Goal: Task Accomplishment & Management: Manage account settings

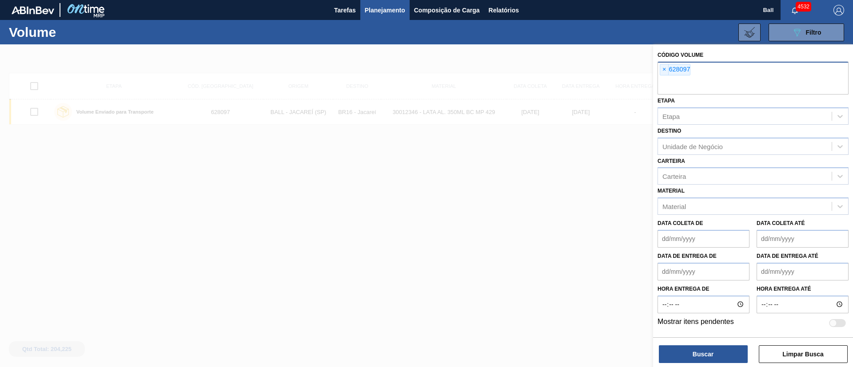
click at [662, 69] on span "×" at bounding box center [664, 69] width 8 height 11
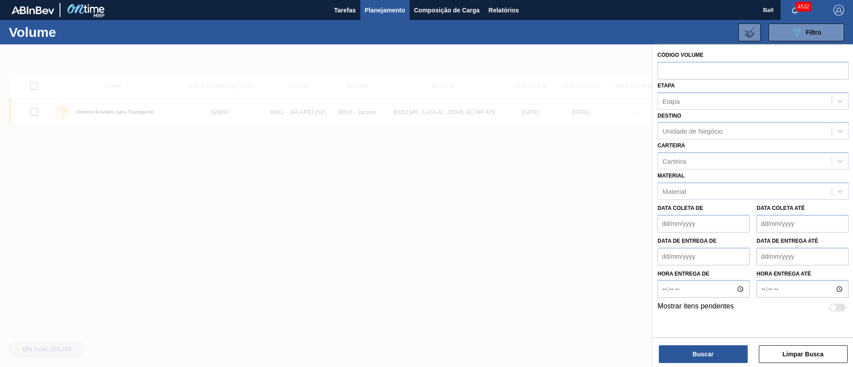
click at [375, 8] on span "Planejamento" at bounding box center [385, 10] width 40 height 11
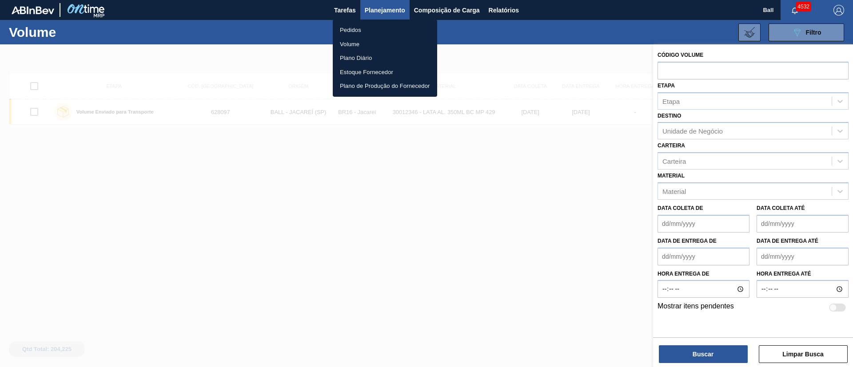
click at [363, 28] on li "Pedidos" at bounding box center [385, 30] width 104 height 14
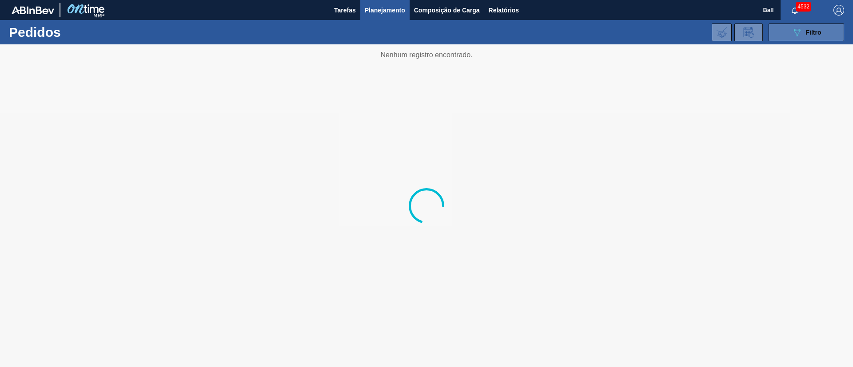
click at [796, 32] on icon "089F7B8B-B2A5-4AFE-B5C0-19BA573D28AC" at bounding box center [797, 32] width 11 height 11
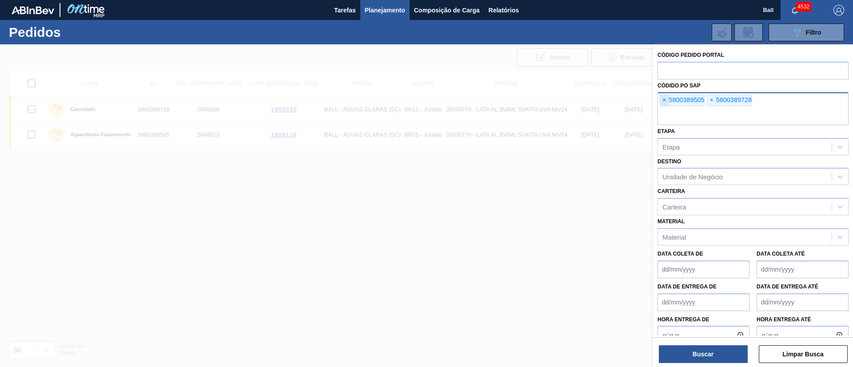
click at [665, 100] on span "×" at bounding box center [664, 100] width 8 height 11
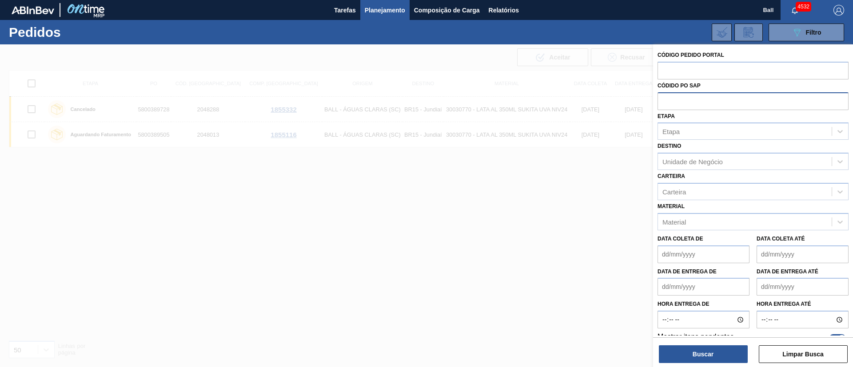
click at [665, 100] on input "text" at bounding box center [752, 100] width 191 height 17
paste input "5800386733"
type input "5800386733"
click at [706, 351] on button "Buscar" at bounding box center [703, 355] width 89 height 18
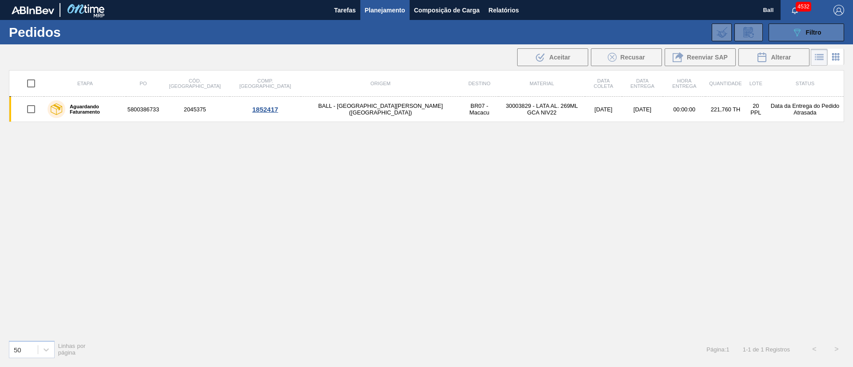
click at [835, 39] on button "089F7B8B-B2A5-4AFE-B5C0-19BA573D28AC Filtro" at bounding box center [806, 33] width 76 height 18
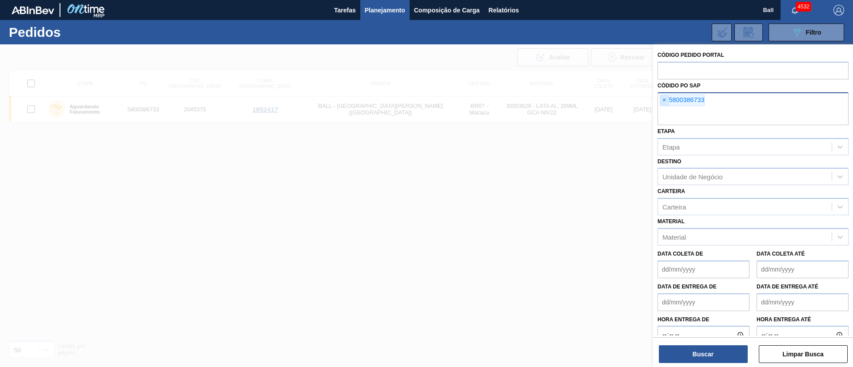
click at [666, 102] on span "×" at bounding box center [664, 100] width 8 height 11
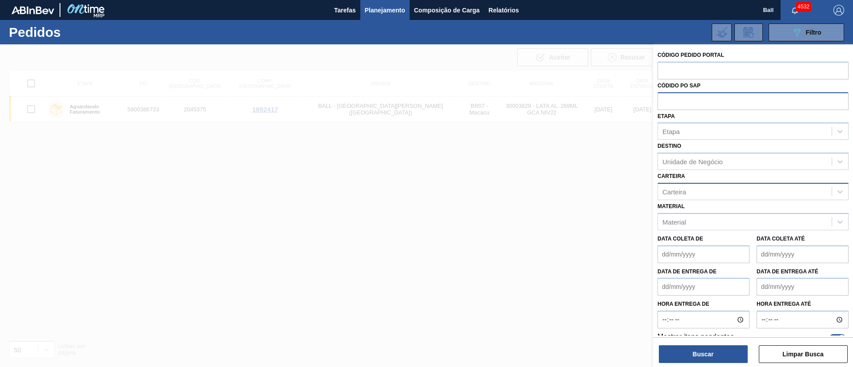
paste input "text"
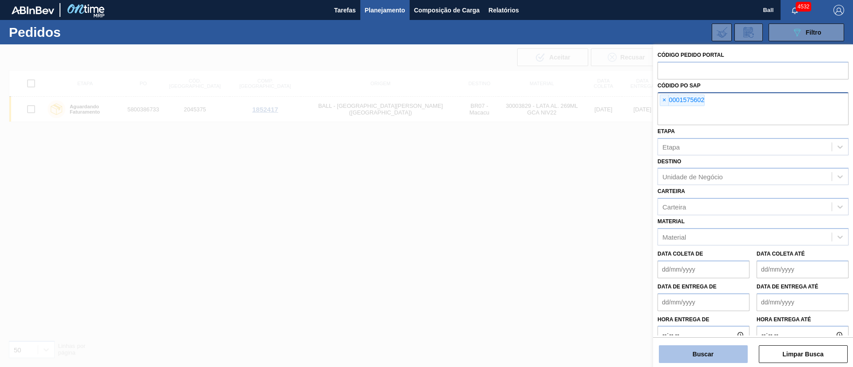
click at [714, 361] on button "Buscar" at bounding box center [703, 355] width 89 height 18
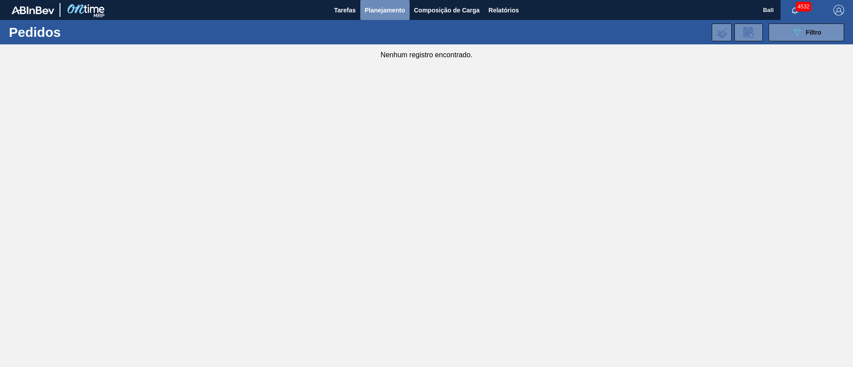
click at [379, 18] on button "Planejamento" at bounding box center [384, 10] width 49 height 20
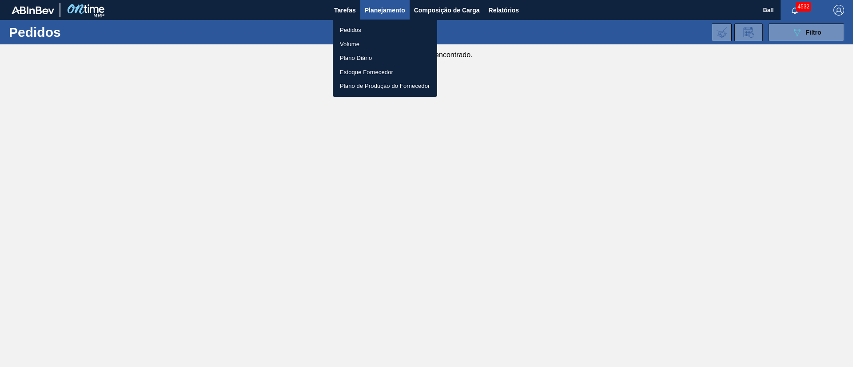
click at [354, 31] on li "Pedidos" at bounding box center [385, 30] width 104 height 14
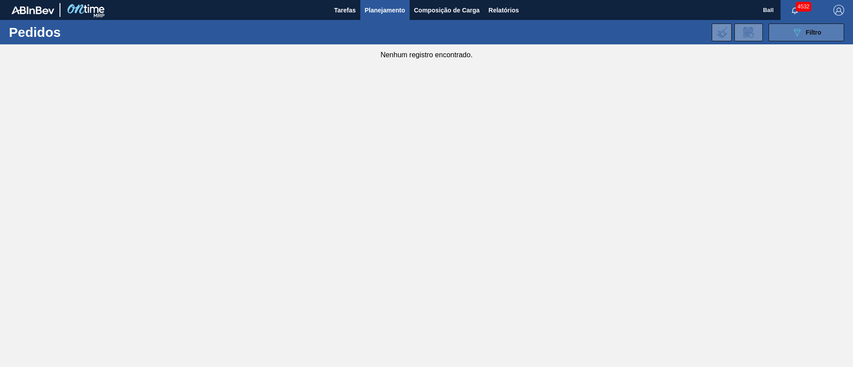
click at [821, 32] on button "089F7B8B-B2A5-4AFE-B5C0-19BA573D28AC Filtro" at bounding box center [806, 33] width 76 height 18
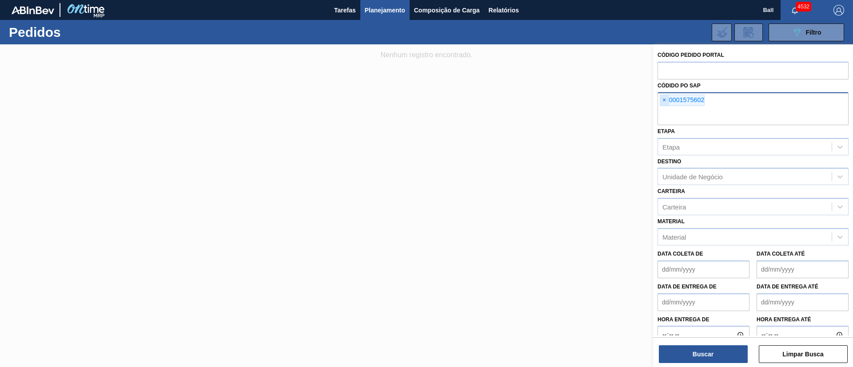
click at [664, 100] on span "×" at bounding box center [664, 100] width 8 height 11
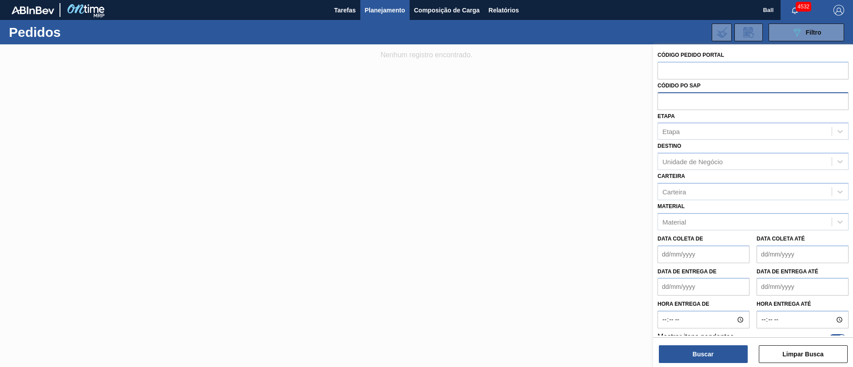
paste input "5800389685"
type input "5800389685"
click at [711, 344] on div "Buscar Limpar Busca" at bounding box center [753, 350] width 200 height 25
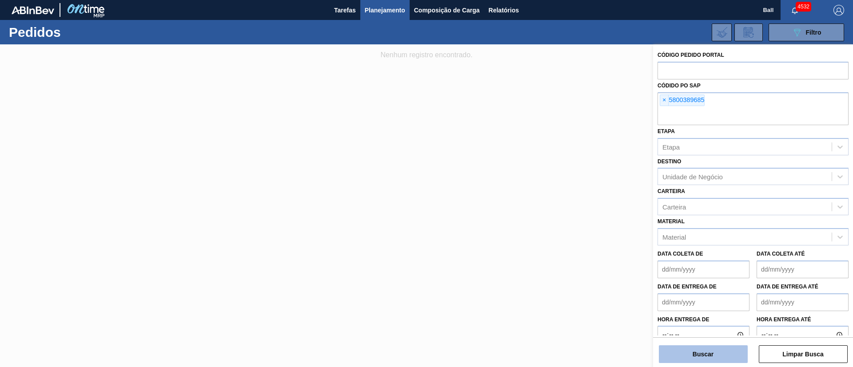
click at [712, 348] on button "Buscar" at bounding box center [703, 355] width 89 height 18
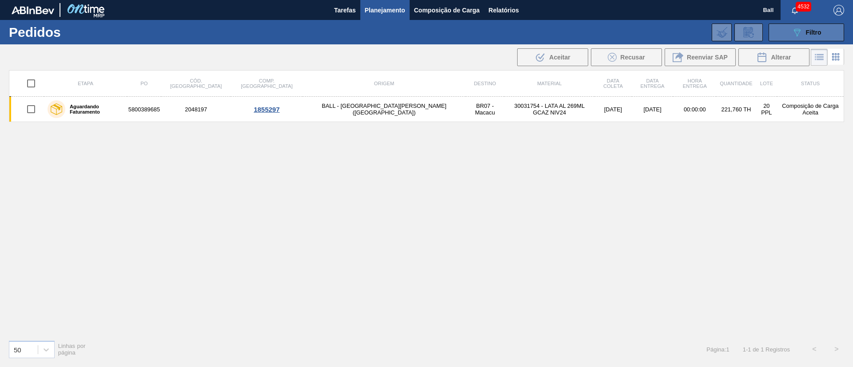
click at [802, 28] on div "089F7B8B-B2A5-4AFE-B5C0-19BA573D28AC Filtro" at bounding box center [807, 32] width 30 height 11
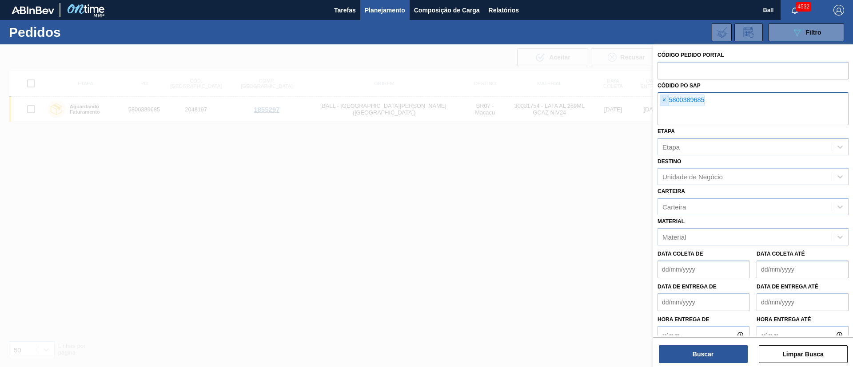
click at [665, 97] on span "×" at bounding box center [664, 100] width 8 height 11
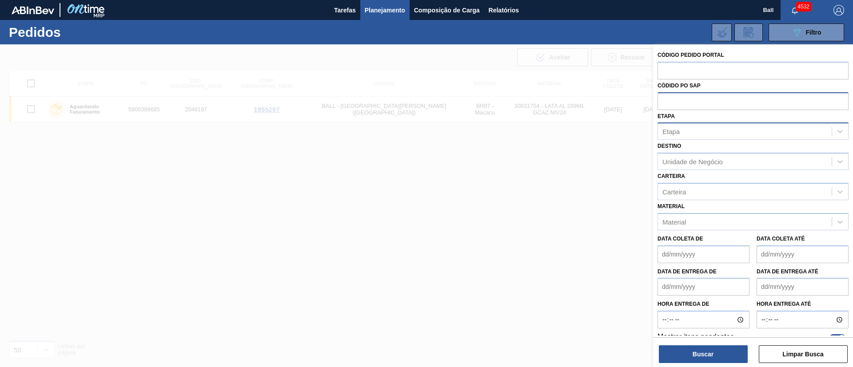
paste input "text"
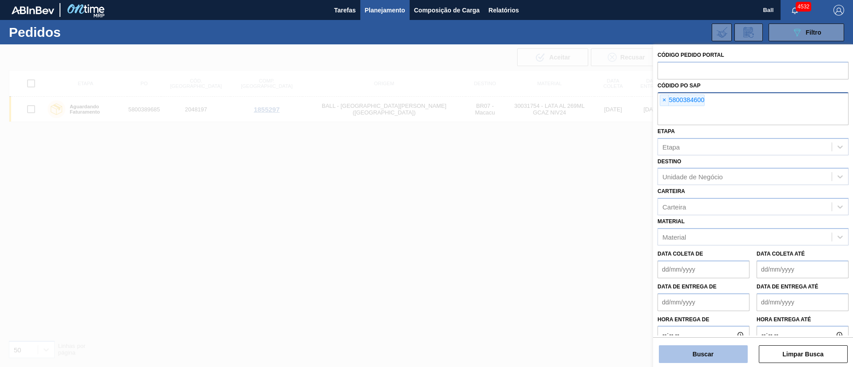
click at [724, 354] on button "Buscar" at bounding box center [703, 355] width 89 height 18
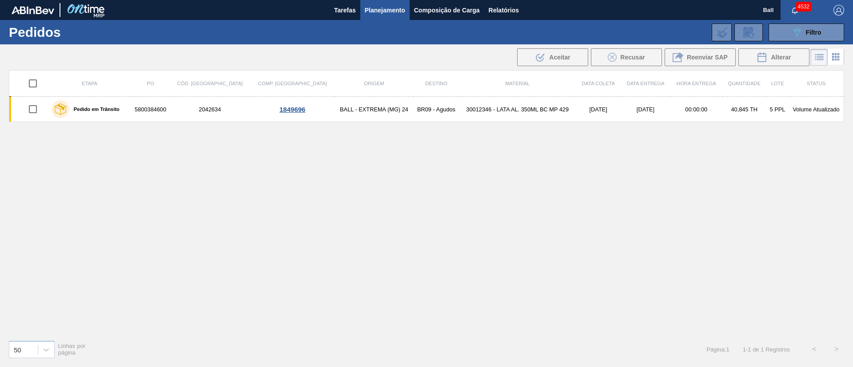
click at [383, 8] on span "Planejamento" at bounding box center [385, 10] width 40 height 11
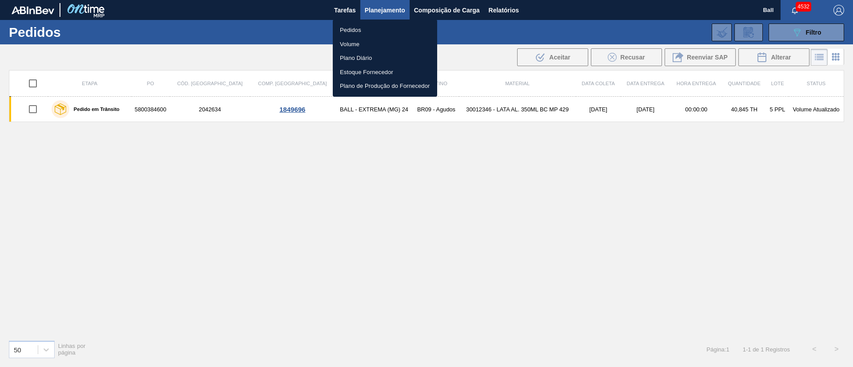
click at [297, 51] on div at bounding box center [426, 183] width 853 height 367
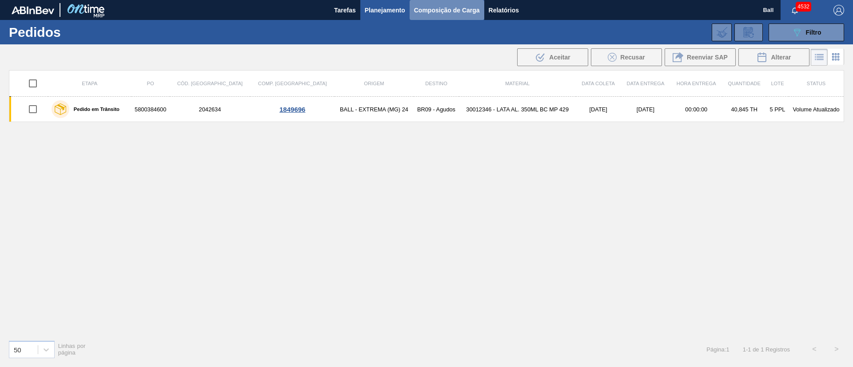
click at [450, 9] on span "Composição de Carga" at bounding box center [447, 10] width 66 height 11
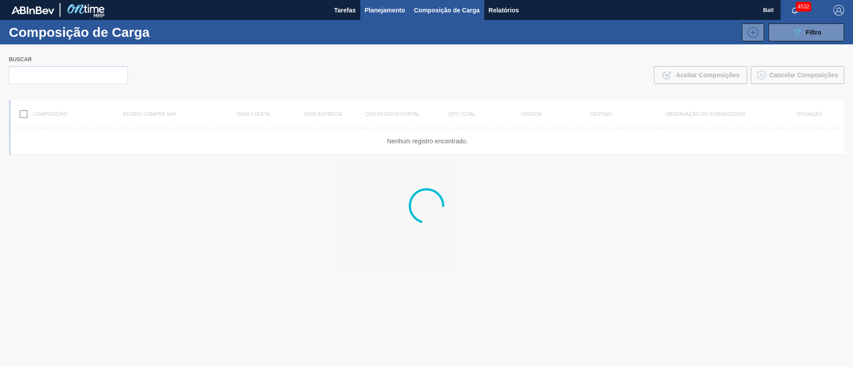
click at [398, 7] on span "Planejamento" at bounding box center [385, 10] width 40 height 11
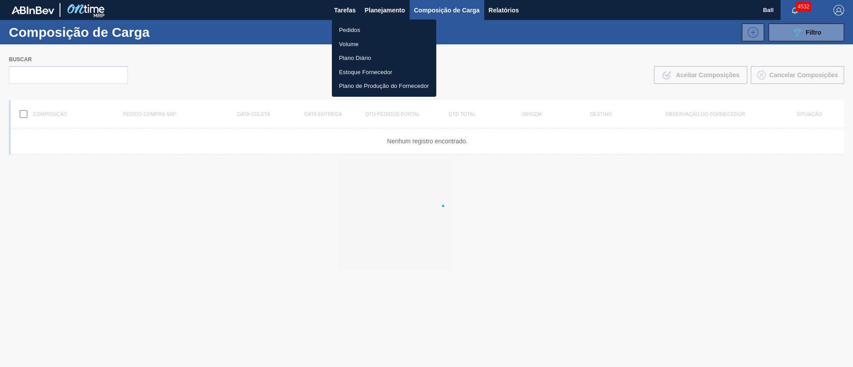
click at [352, 25] on li "Pedidos" at bounding box center [384, 30] width 104 height 14
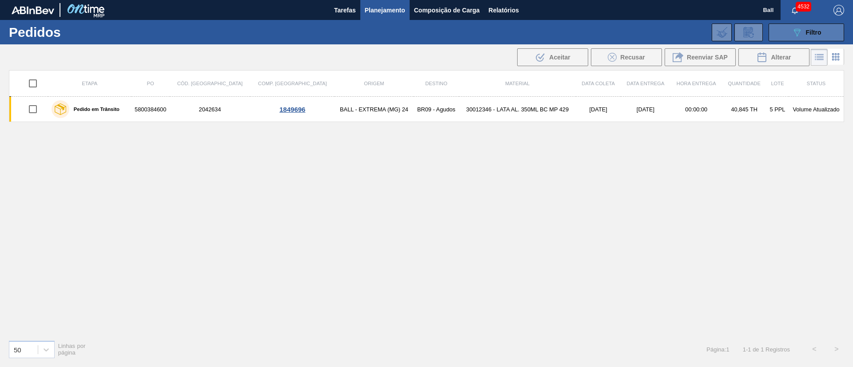
click at [830, 33] on button "089F7B8B-B2A5-4AFE-B5C0-19BA573D28AC Filtro" at bounding box center [806, 33] width 76 height 18
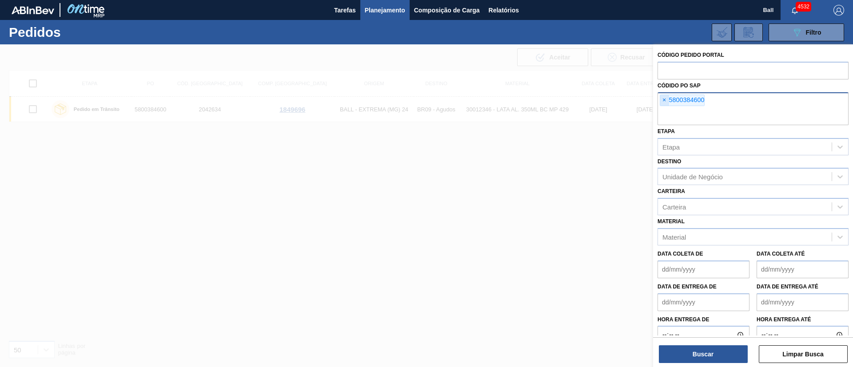
click at [663, 104] on span "×" at bounding box center [664, 100] width 8 height 11
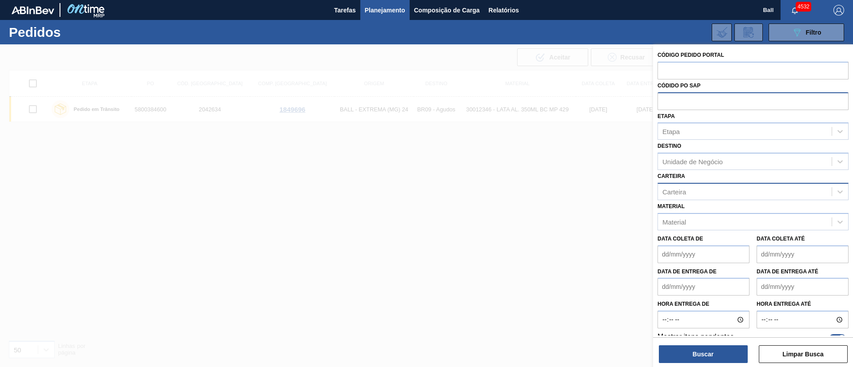
paste input "5800389722"
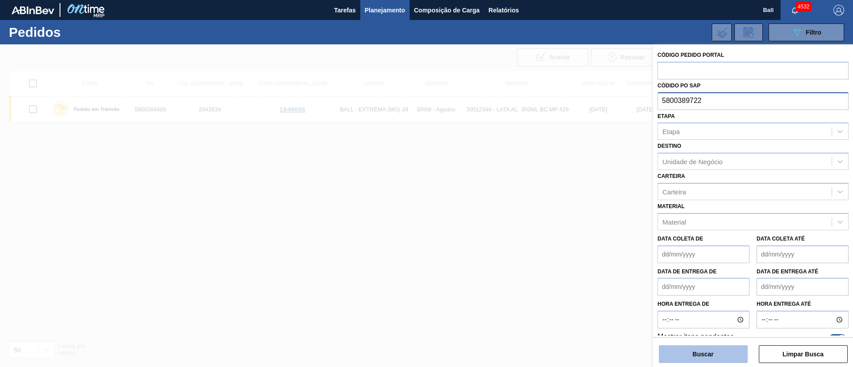
type input "5800389722"
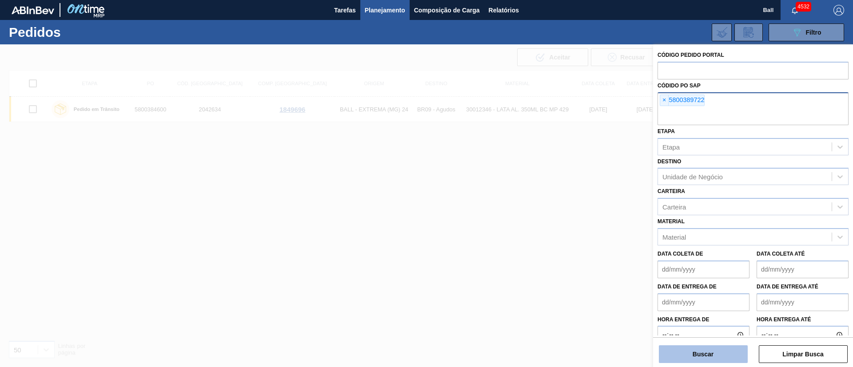
click at [714, 351] on button "Buscar" at bounding box center [703, 355] width 89 height 18
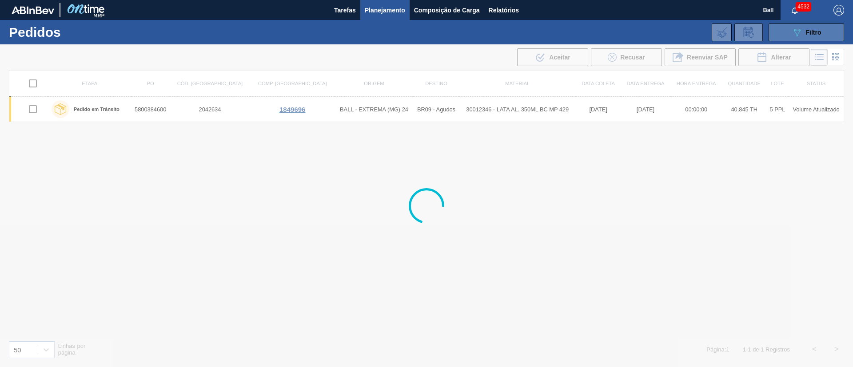
click at [800, 25] on button "089F7B8B-B2A5-4AFE-B5C0-19BA573D28AC Filtro" at bounding box center [806, 33] width 76 height 18
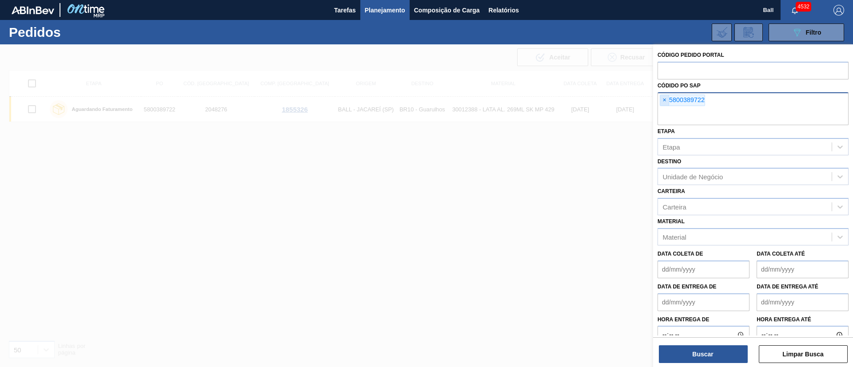
click at [664, 100] on span "×" at bounding box center [664, 100] width 8 height 11
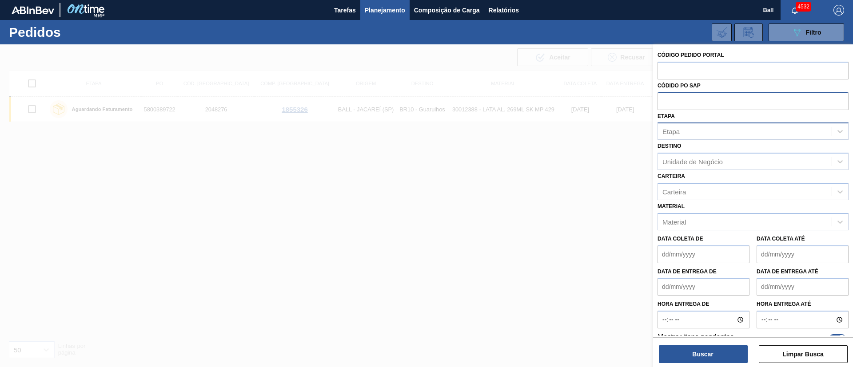
paste input "text"
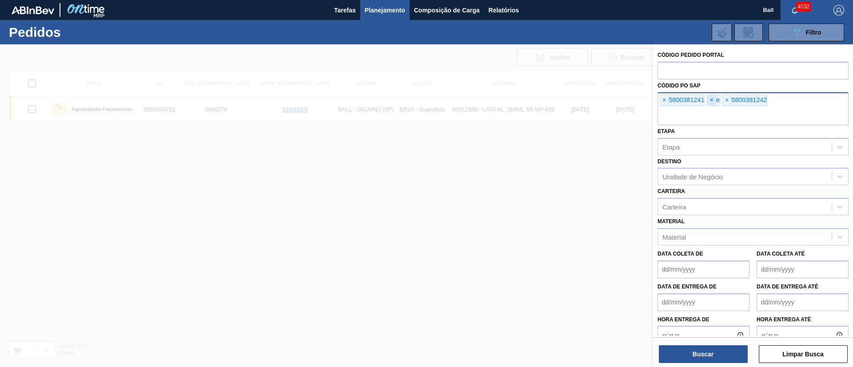
click at [715, 102] on span "×" at bounding box center [711, 100] width 8 height 11
click at [704, 354] on button "Buscar" at bounding box center [703, 355] width 89 height 18
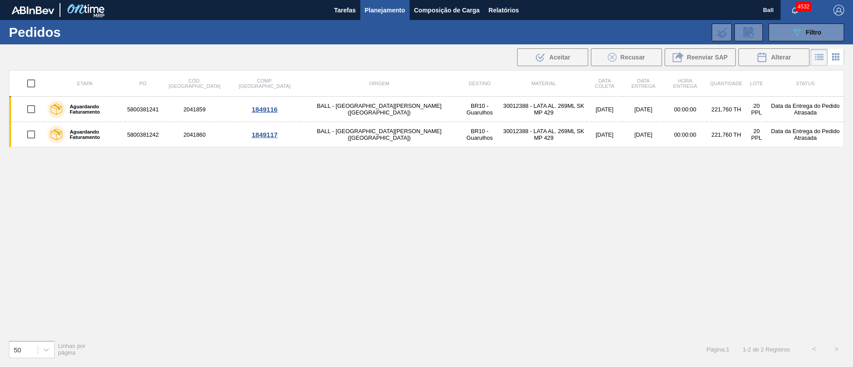
click at [501, 216] on div "Etapa PO Cód. Pedido Comp. Carga Origem Destino Material Data coleta Data Entre…" at bounding box center [426, 201] width 835 height 263
click at [817, 32] on span "Filtro" at bounding box center [814, 32] width 16 height 7
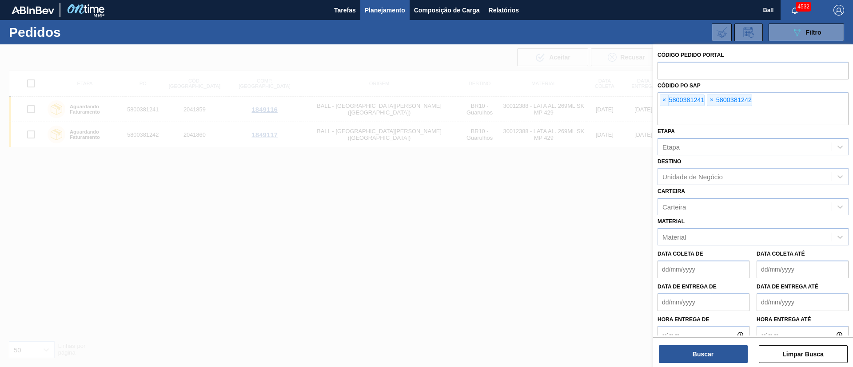
click at [557, 167] on div at bounding box center [426, 227] width 853 height 367
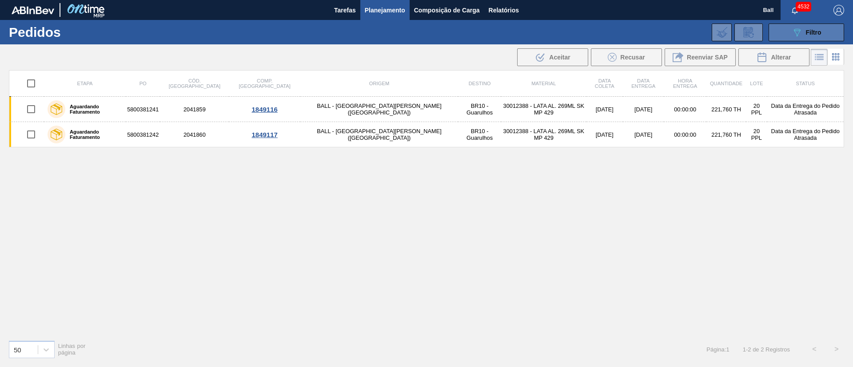
click at [835, 36] on button "089F7B8B-B2A5-4AFE-B5C0-19BA573D28AC Filtro" at bounding box center [806, 33] width 76 height 18
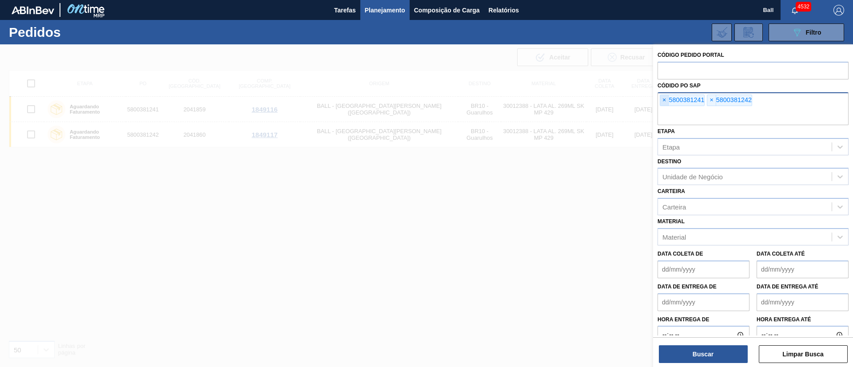
click at [668, 100] on span "×" at bounding box center [664, 100] width 8 height 11
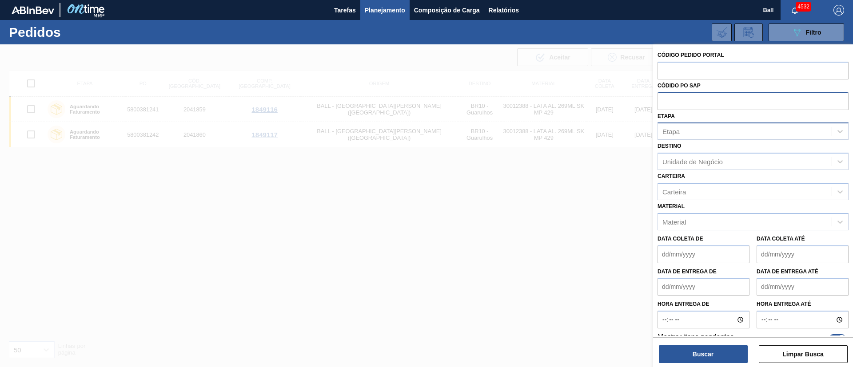
paste input "text"
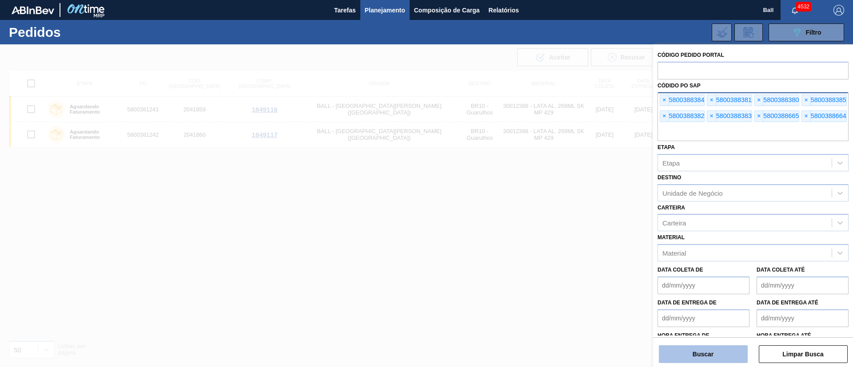
click at [684, 348] on button "Buscar" at bounding box center [703, 355] width 89 height 18
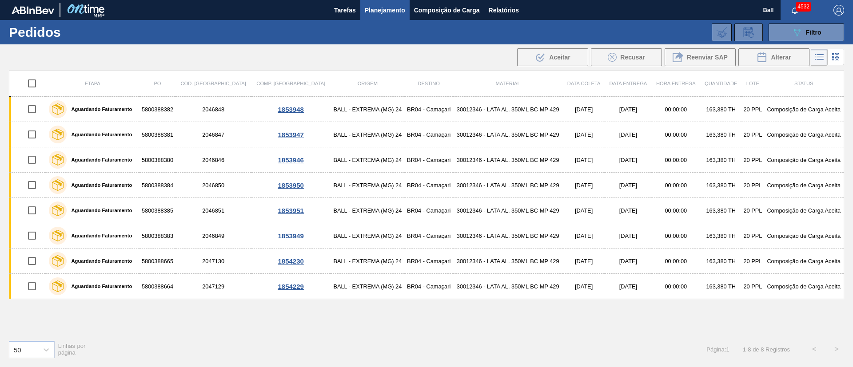
click at [32, 83] on input "checkbox" at bounding box center [32, 83] width 19 height 19
checkbox input "true"
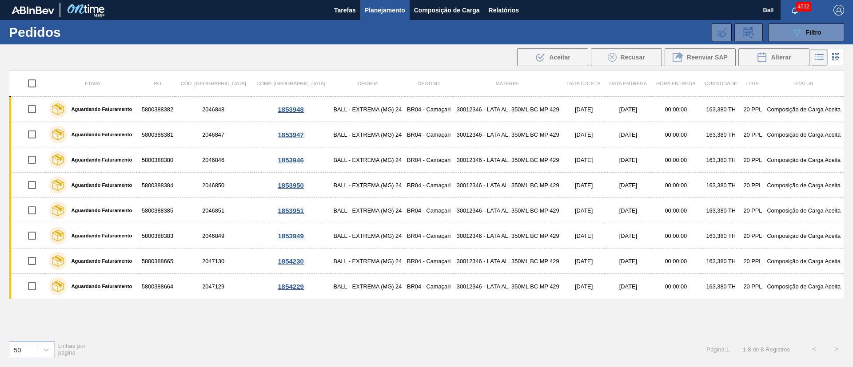
checkbox input "true"
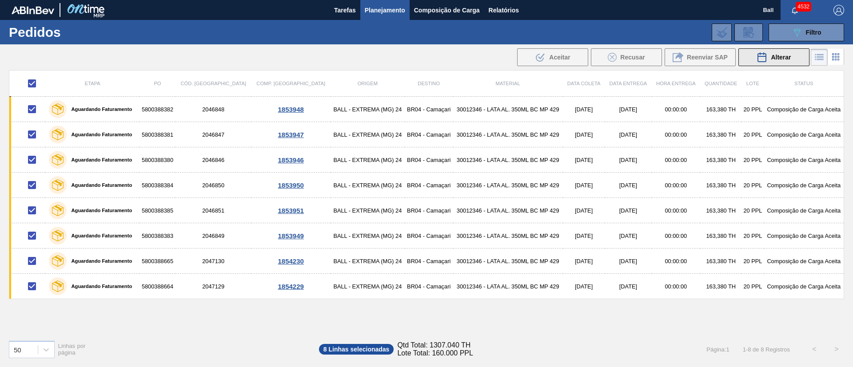
click at [756, 58] on icon at bounding box center [761, 57] width 11 height 11
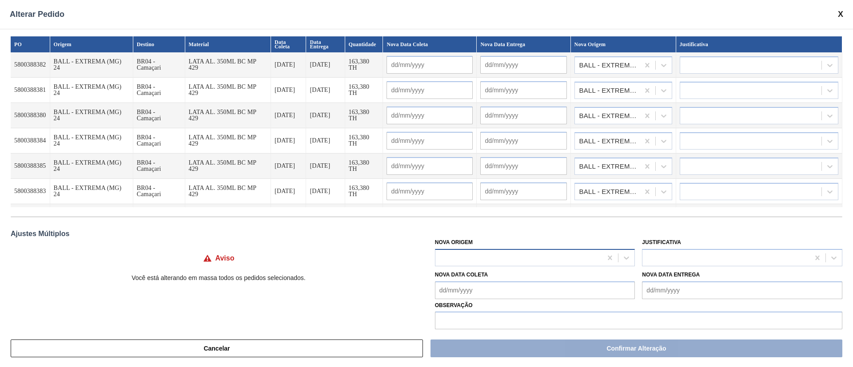
click at [476, 258] on div at bounding box center [518, 257] width 167 height 13
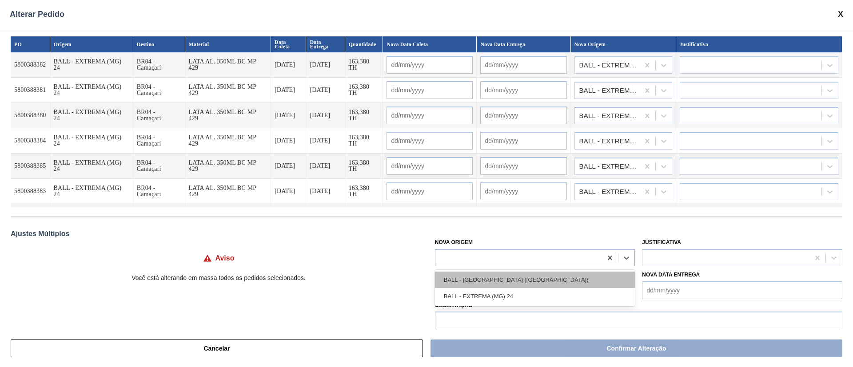
click at [489, 276] on div "BALL - RECIFE (PE)" at bounding box center [535, 280] width 200 height 16
type input "12/10/2025"
type input "14/10/2025"
type input "12/10/2025"
type input "14/10/2025"
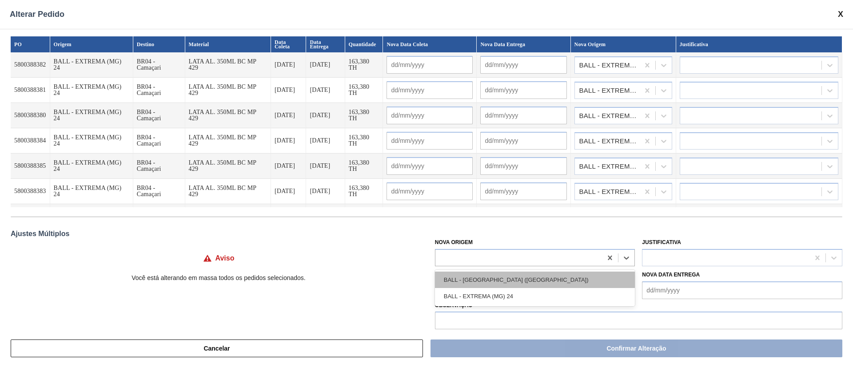
type input "12/10/2025"
type input "14/10/2025"
type input "12/10/2025"
type input "14/10/2025"
type input "12/10/2025"
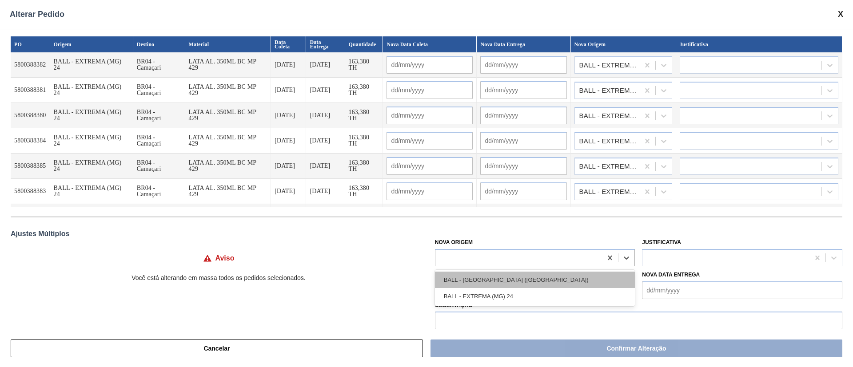
type input "14/10/2025"
type input "12/10/2025"
type input "14/10/2025"
type input "13/10/2025"
type input "15/10/2025"
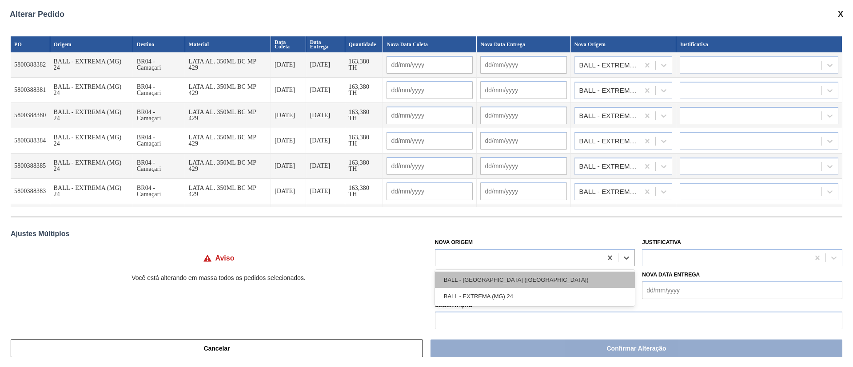
type input "13/10/2025"
type input "15/10/2025"
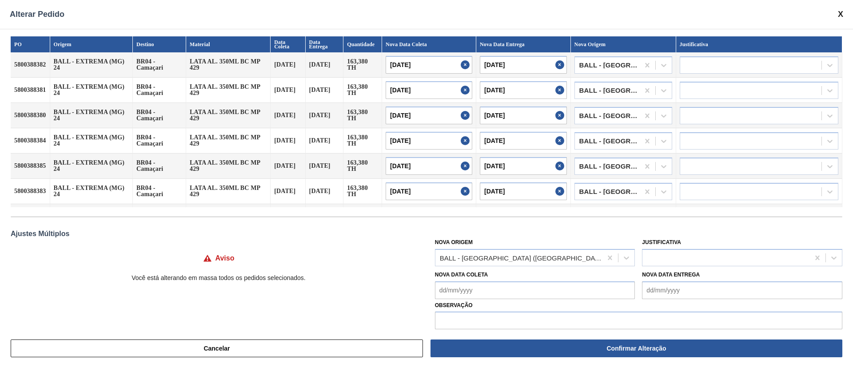
click at [391, 275] on p "Você está alterando em massa todos os pedidos selecionados." at bounding box center [219, 278] width 416 height 7
click at [842, 12] on span at bounding box center [840, 14] width 5 height 9
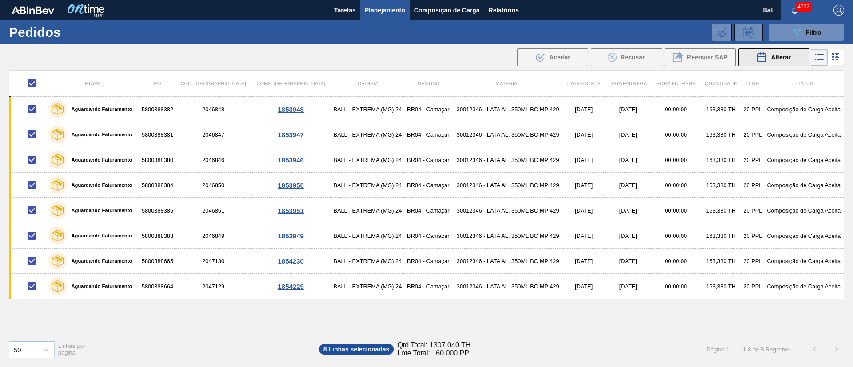
click at [786, 61] on div "Alterar" at bounding box center [773, 57] width 34 height 11
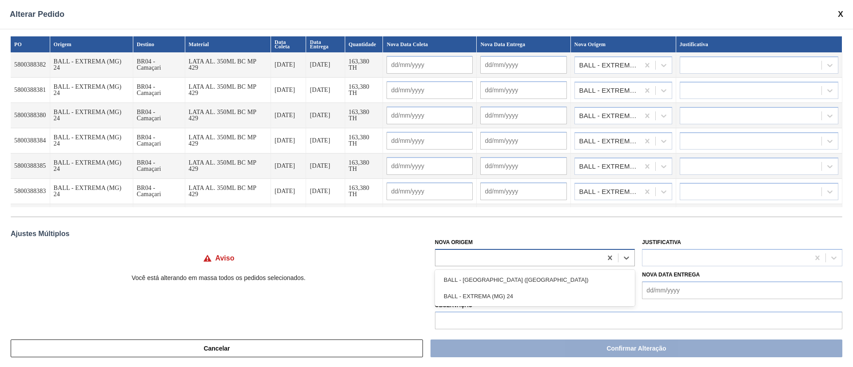
click at [500, 258] on div at bounding box center [518, 257] width 167 height 13
click at [498, 288] on div "BALL - EXTREMA (MG) 24" at bounding box center [535, 296] width 200 height 16
type input "10/10/2025"
type input "14/10/2025"
type input "10/10/2025"
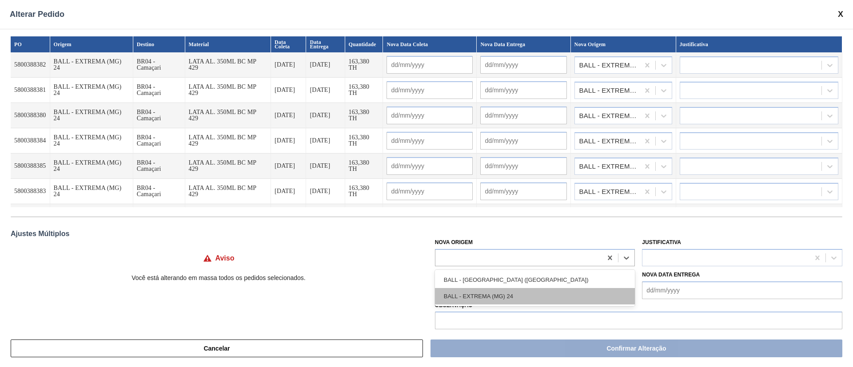
type input "14/10/2025"
type input "10/10/2025"
type input "14/10/2025"
type input "10/10/2025"
type input "14/10/2025"
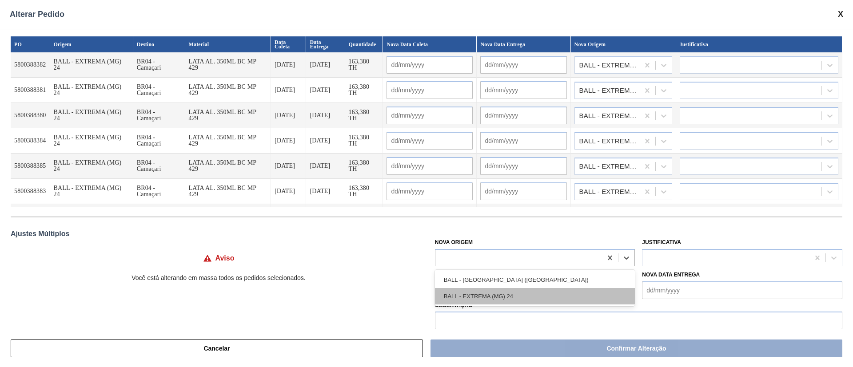
type input "10/10/2025"
type input "14/10/2025"
type input "10/10/2025"
type input "14/10/2025"
type input "11/10/2025"
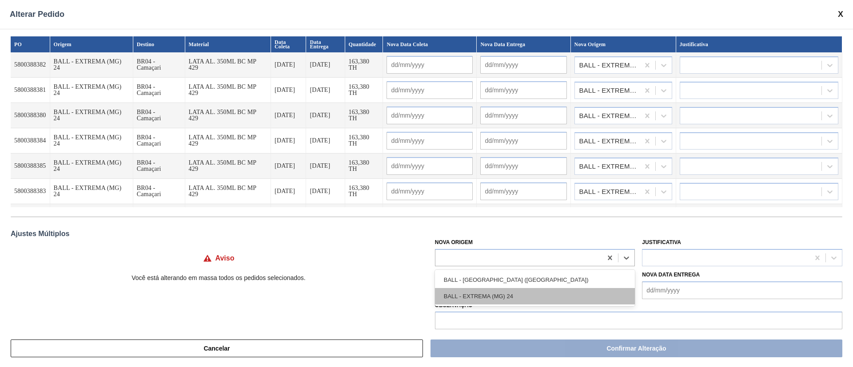
type input "15/10/2025"
type input "11/10/2025"
type input "15/10/2025"
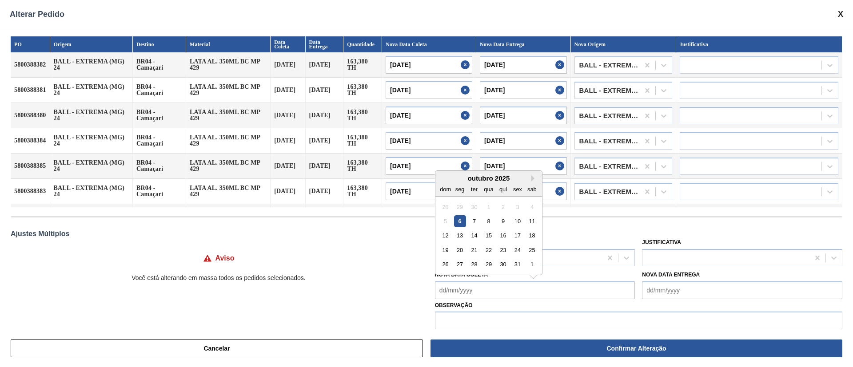
click at [498, 288] on Coleta "Nova Data Coleta" at bounding box center [535, 291] width 200 height 18
drag, startPoint x: 407, startPoint y: 245, endPoint x: 419, endPoint y: 249, distance: 12.1
click at [407, 245] on div "Aviso" at bounding box center [219, 258] width 416 height 27
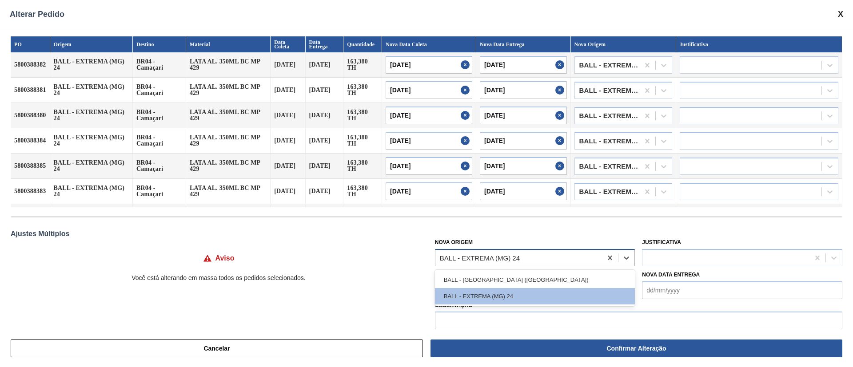
click at [464, 250] on div "BALL - EXTREMA (MG) 24" at bounding box center [535, 257] width 200 height 17
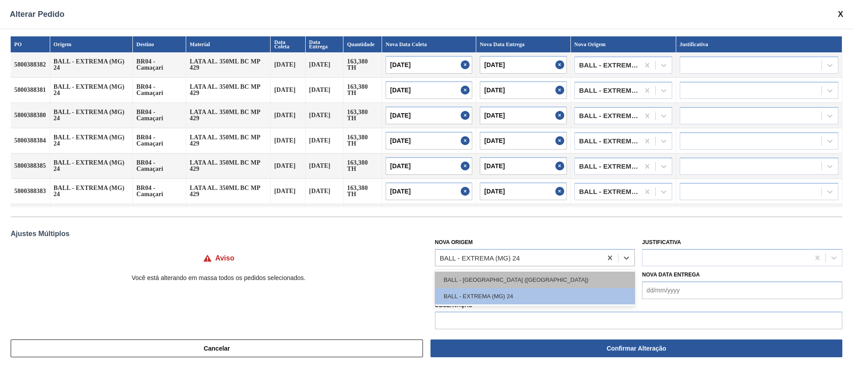
click at [468, 280] on div "BALL - RECIFE (PE)" at bounding box center [535, 280] width 200 height 16
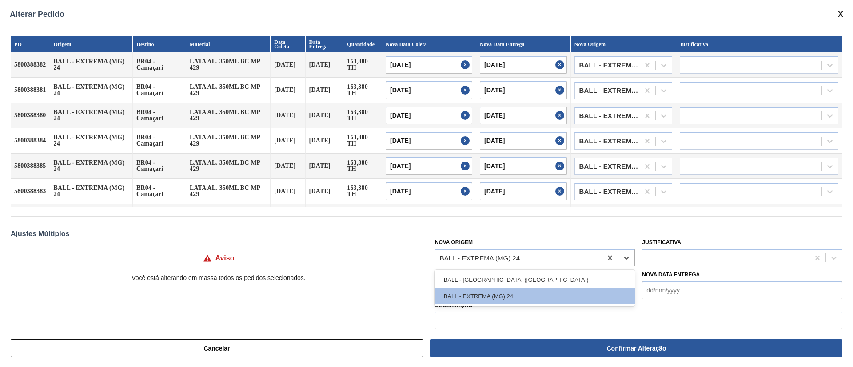
type input "12/10/2025"
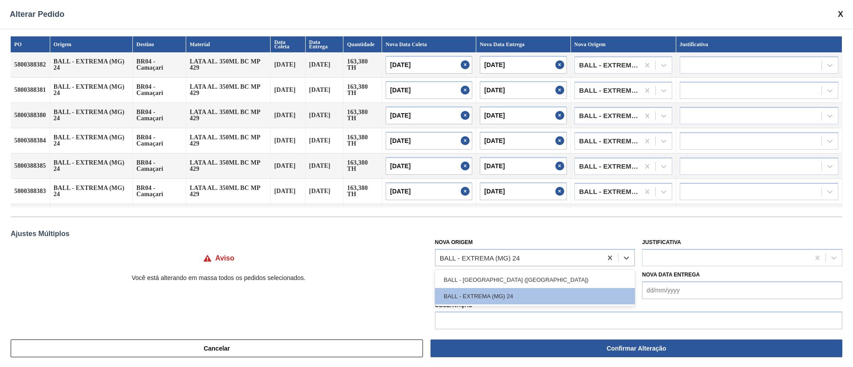
type input "12/10/2025"
type input "13/10/2025"
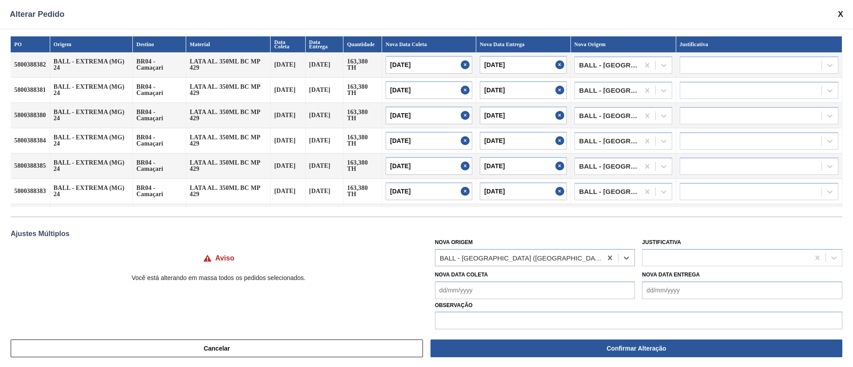
click at [418, 267] on div "Aviso" at bounding box center [219, 258] width 416 height 27
click at [663, 256] on div at bounding box center [725, 257] width 167 height 13
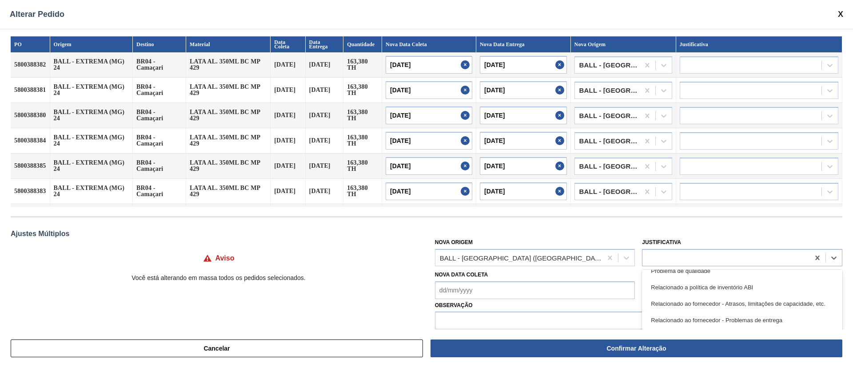
scroll to position [206, 0]
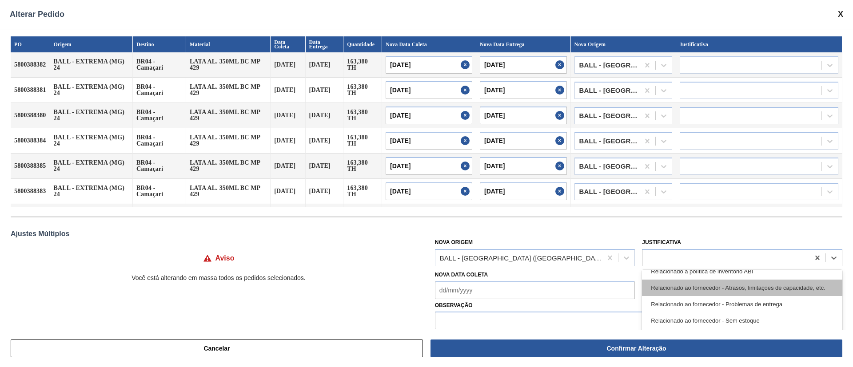
click at [780, 291] on div "Relacionado ao fornecedor - Atrasos, limitações de capacidade, etc." at bounding box center [742, 288] width 200 height 16
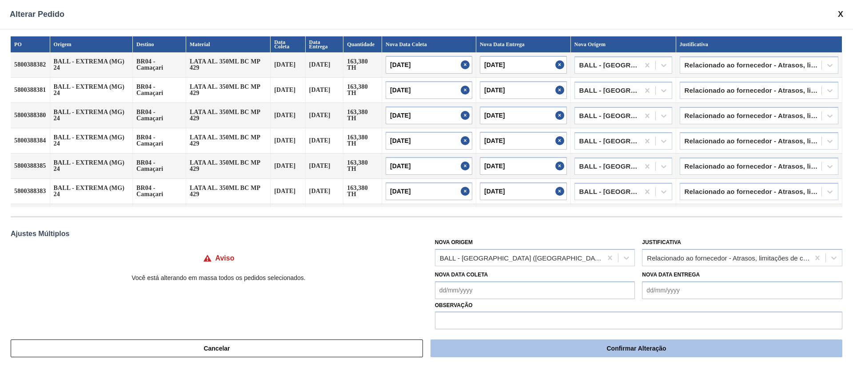
click at [653, 352] on button "Confirmar Alteração" at bounding box center [636, 349] width 412 height 18
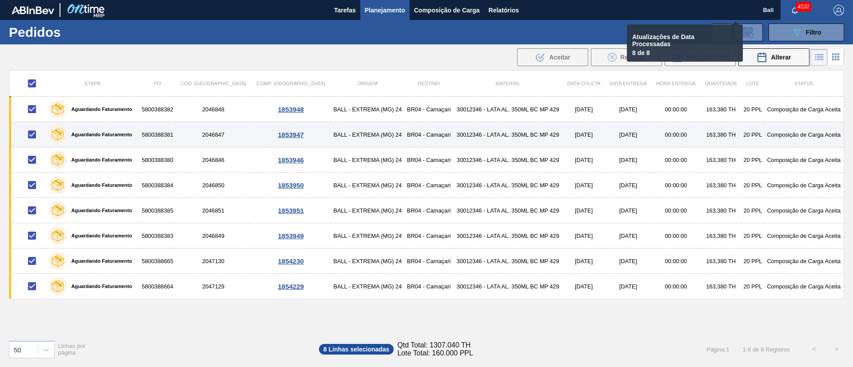
checkbox input "false"
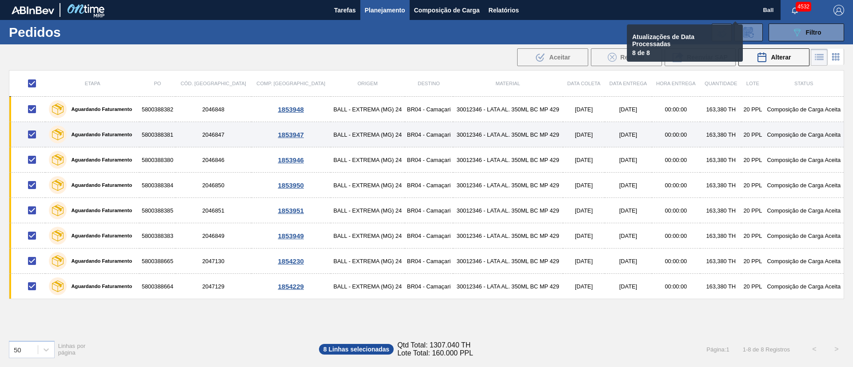
checkbox input "false"
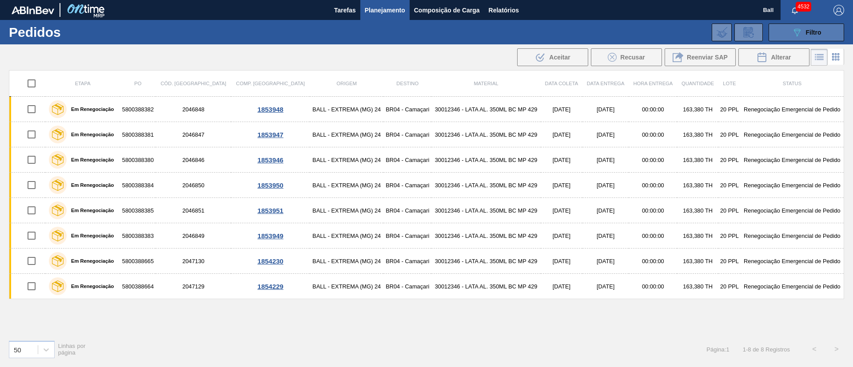
click at [794, 37] on icon "089F7B8B-B2A5-4AFE-B5C0-19BA573D28AC" at bounding box center [797, 32] width 11 height 11
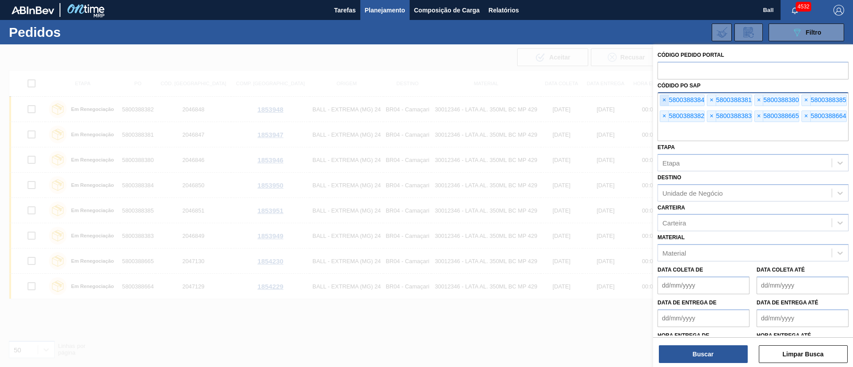
click at [665, 98] on span "×" at bounding box center [664, 100] width 8 height 11
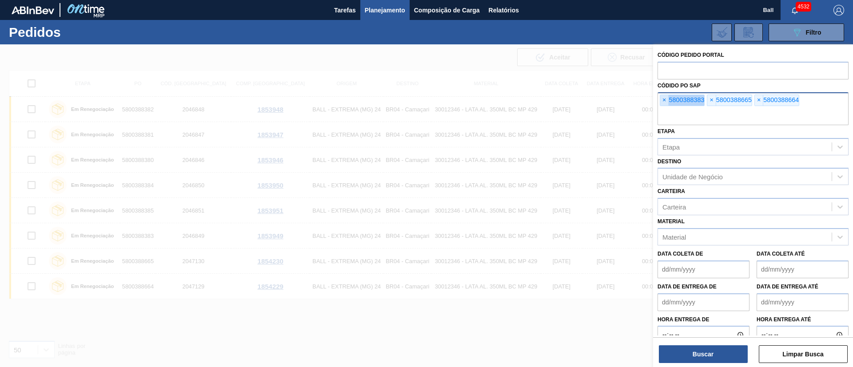
click at [665, 98] on span "×" at bounding box center [664, 100] width 8 height 11
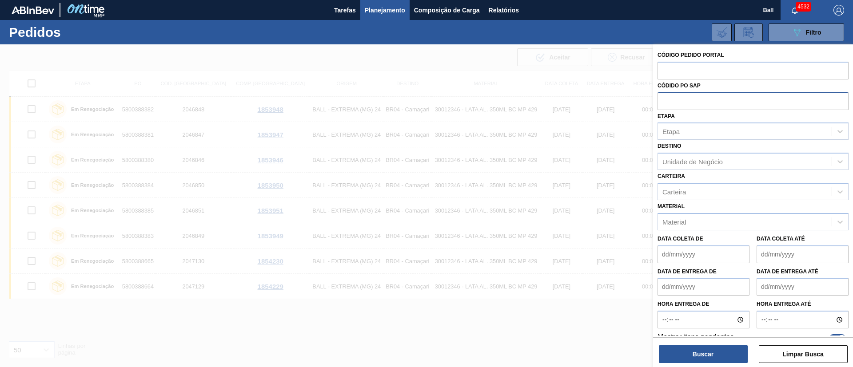
click at [665, 98] on input "text" at bounding box center [752, 100] width 191 height 17
paste input "text"
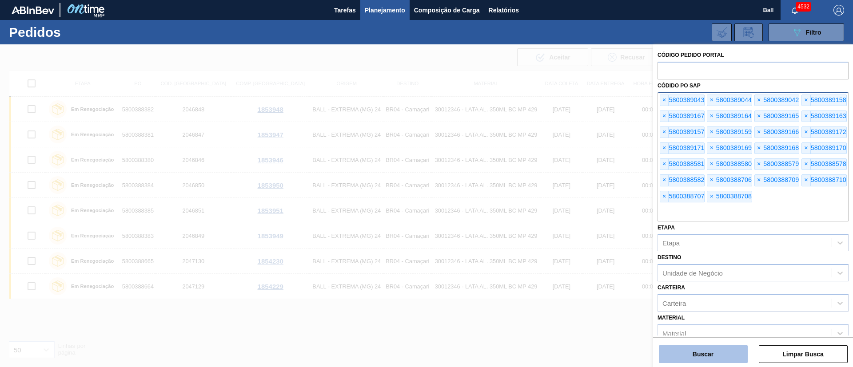
click at [713, 352] on button "Buscar" at bounding box center [703, 355] width 89 height 18
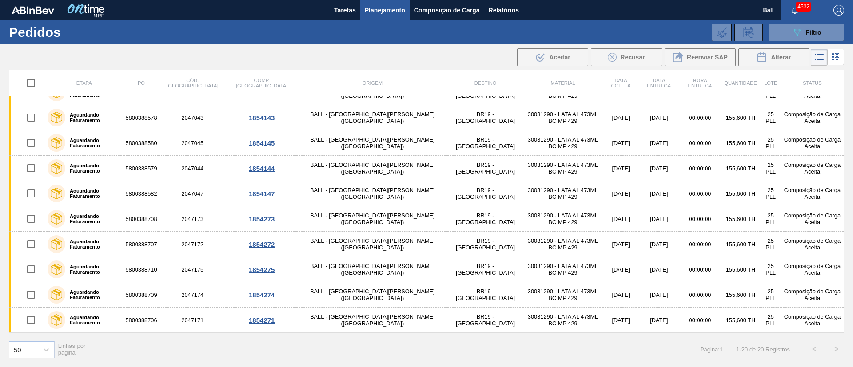
scroll to position [0, 0]
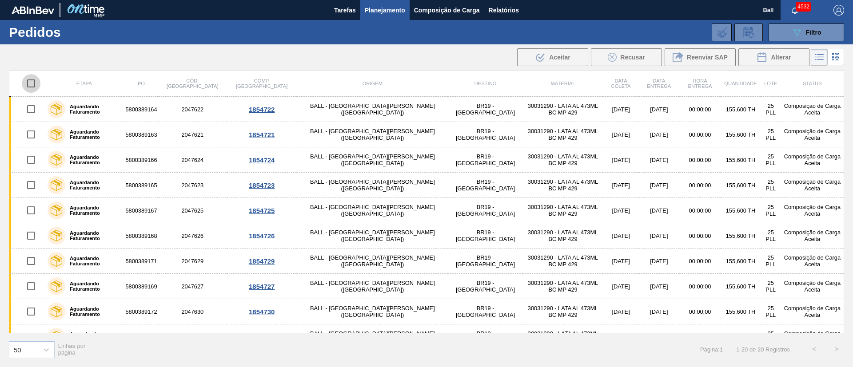
click at [36, 83] on input "checkbox" at bounding box center [31, 83] width 19 height 19
checkbox input "true"
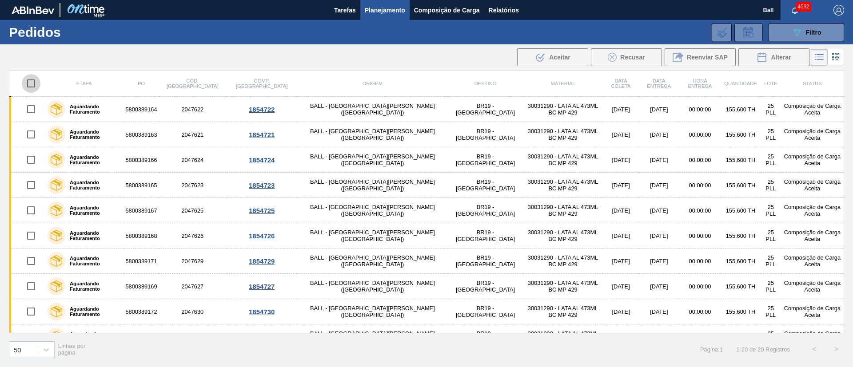
checkbox input "true"
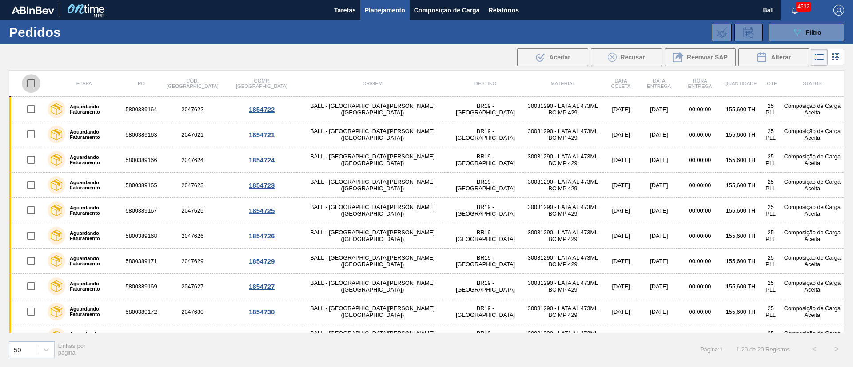
checkbox input "true"
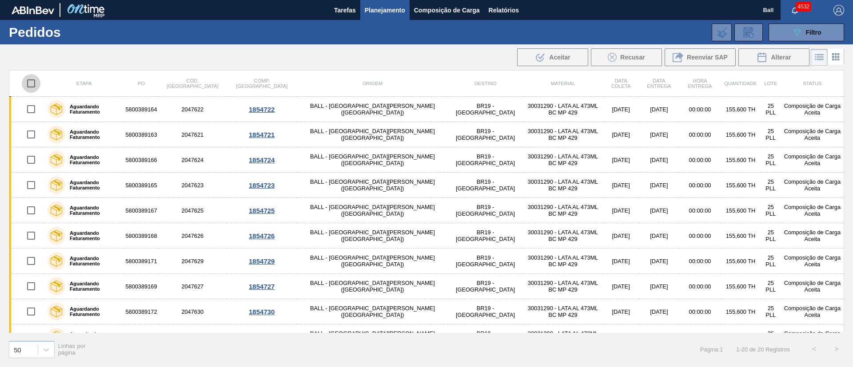
checkbox input "true"
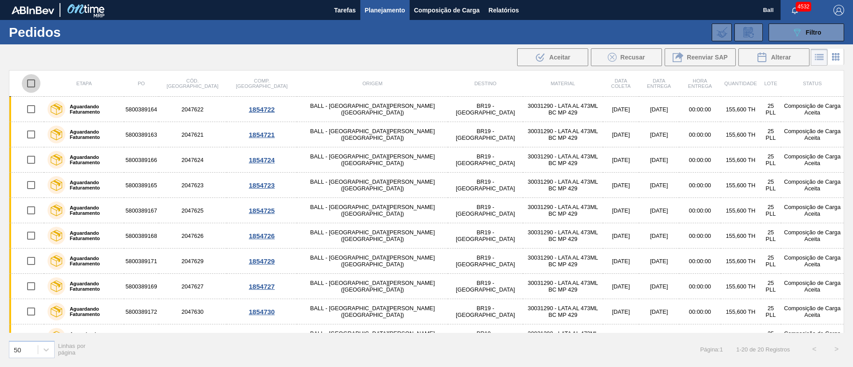
checkbox input "true"
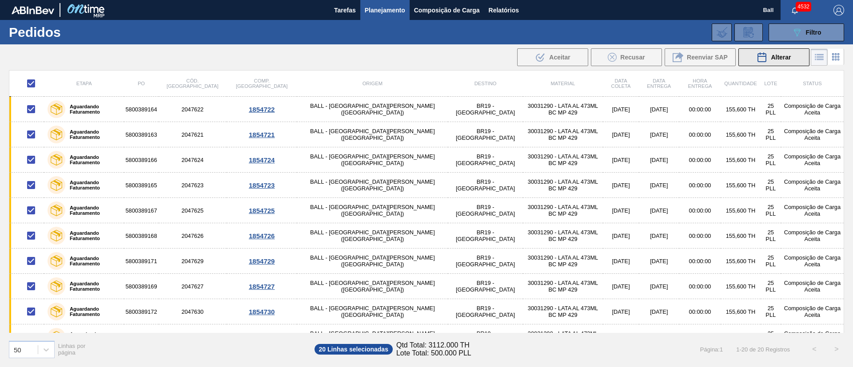
click at [795, 55] on button "Alterar" at bounding box center [773, 57] width 71 height 18
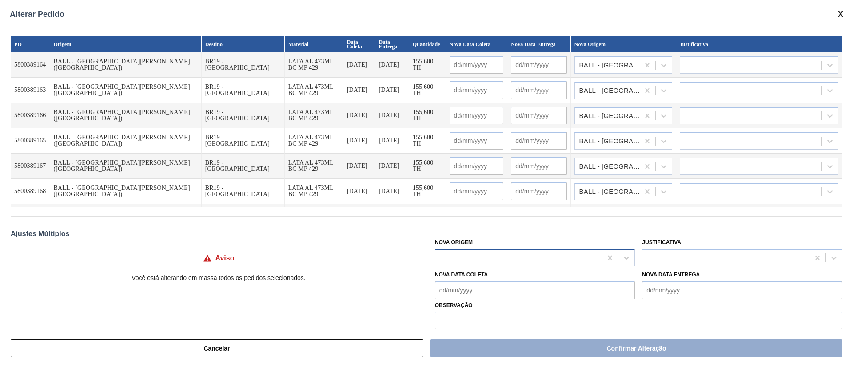
click at [522, 256] on div at bounding box center [518, 257] width 167 height 13
type Origem "j"
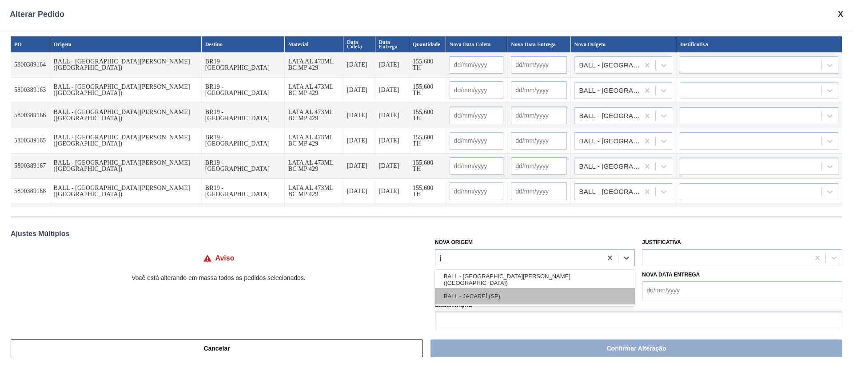
click at [496, 295] on div "BALL - JACAREÍ (SP)" at bounding box center [535, 296] width 200 height 16
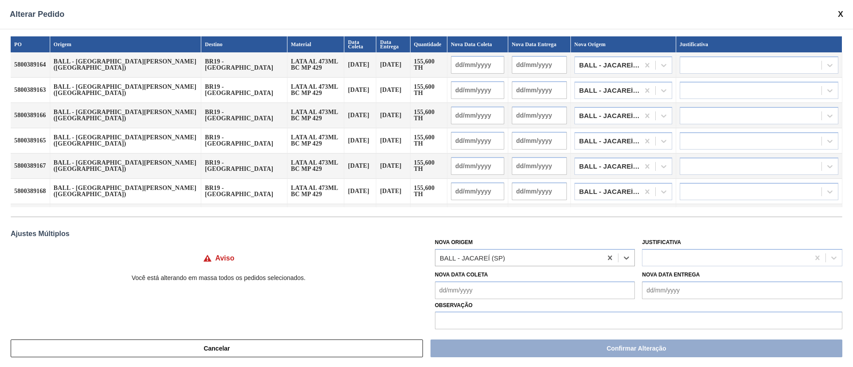
type input "[DATE]"
type input "09/10/2025"
type input "[DATE]"
type input "09/10/2025"
type input "[DATE]"
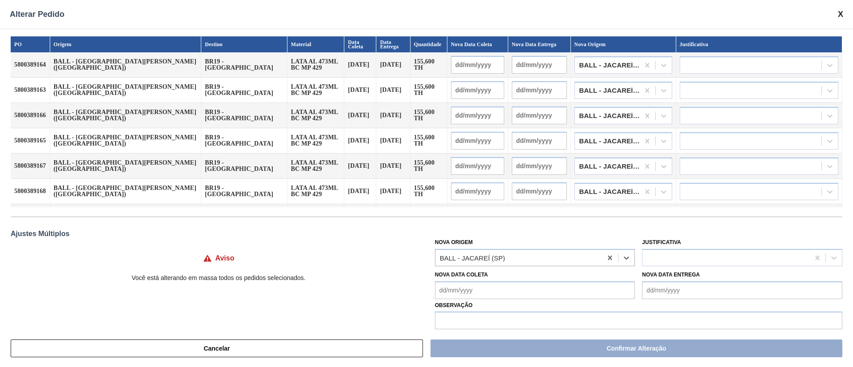
type input "09/10/2025"
type input "[DATE]"
type input "09/10/2025"
type input "[DATE]"
type input "09/10/2025"
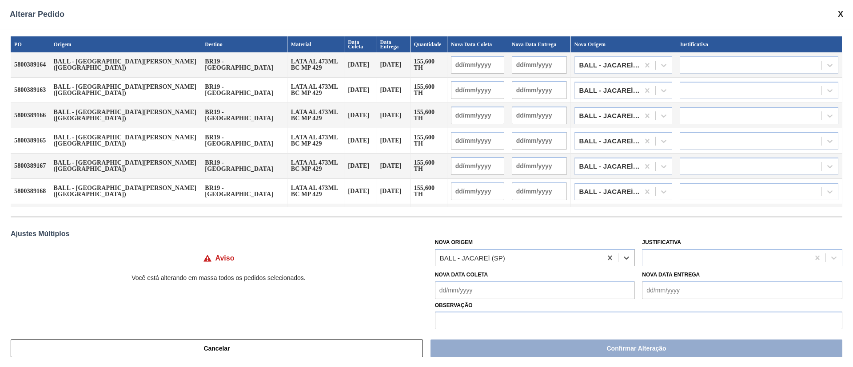
type input "09/10/2025"
type input "10/10/2025"
type input "09/10/2025"
type input "10/10/2025"
type input "09/10/2025"
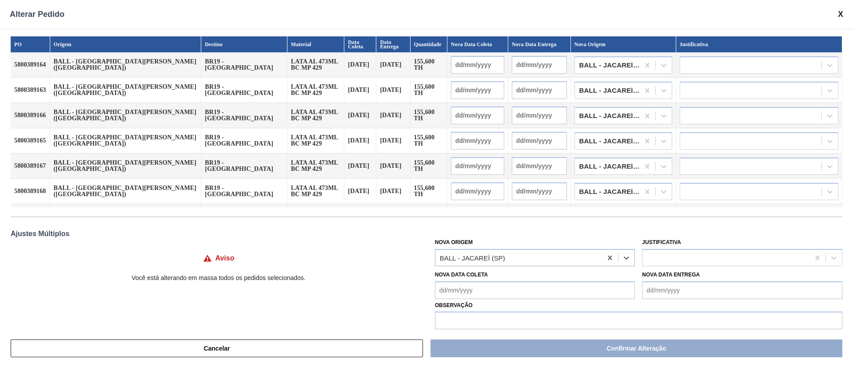
type input "10/10/2025"
type input "09/10/2025"
type input "10/10/2025"
type input "09/10/2025"
type input "10/10/2025"
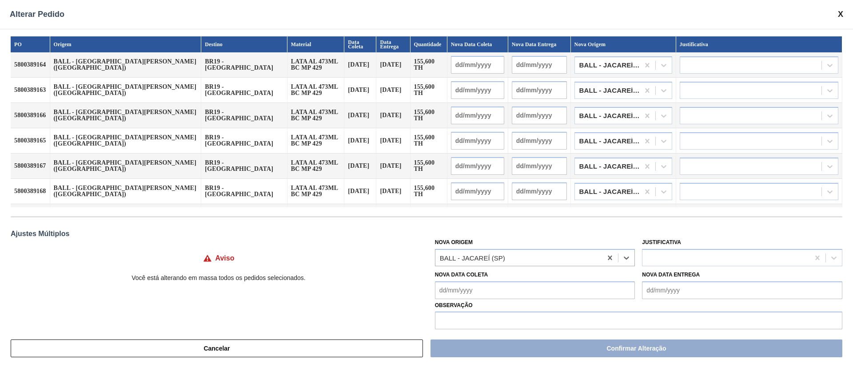
type input "10/10/2025"
type input "11/10/2025"
type input "10/10/2025"
type input "11/10/2025"
type input "10/10/2025"
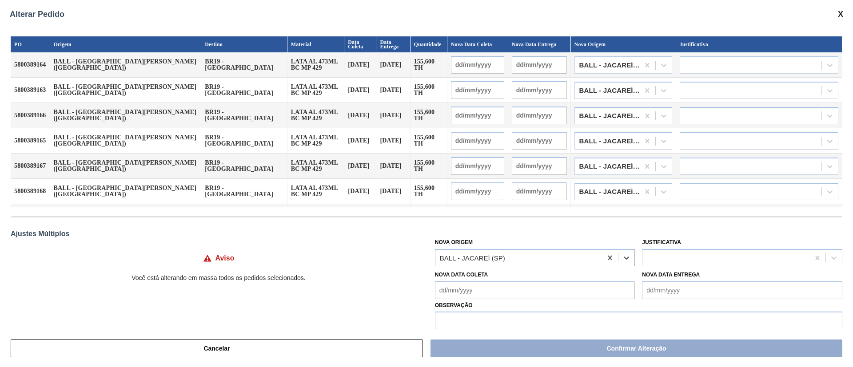
type input "11/10/2025"
type input "10/10/2025"
type input "11/10/2025"
type input "10/10/2025"
type input "11/10/2025"
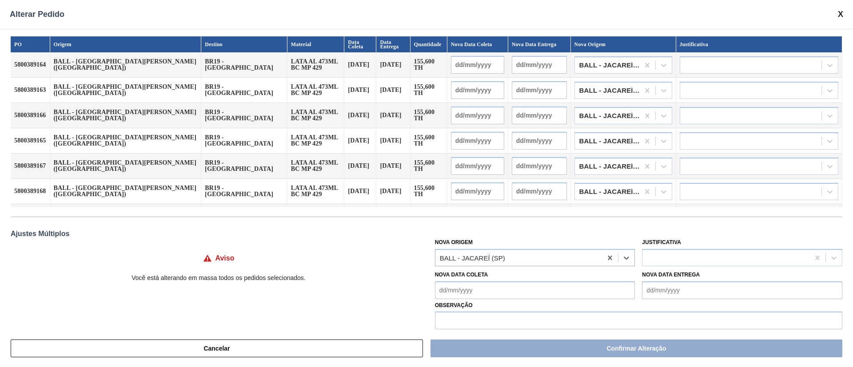
type input "11/10/2025"
type input "12/10/2025"
type input "11/10/2025"
type input "12/10/2025"
type input "11/10/2025"
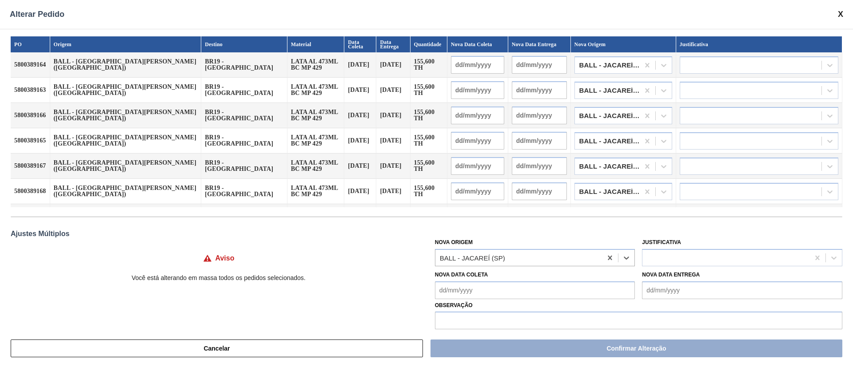
type input "12/10/2025"
type input "11/10/2025"
type input "12/10/2025"
type input "11/10/2025"
type input "12/10/2025"
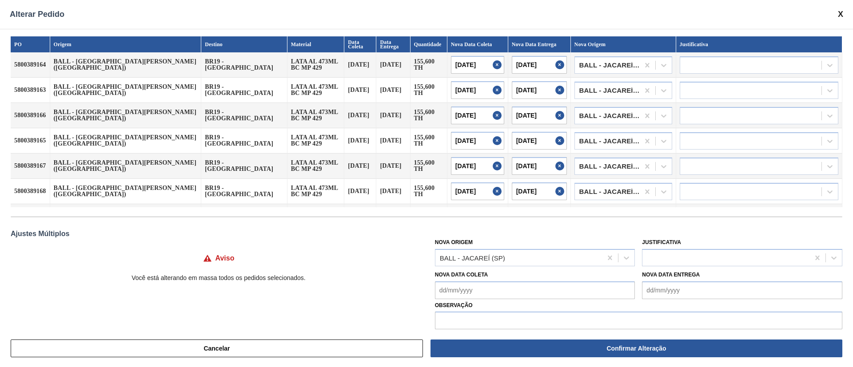
click at [399, 237] on div "Aviso Você está alterando em massa todos os pedidos selecionados." at bounding box center [219, 262] width 416 height 52
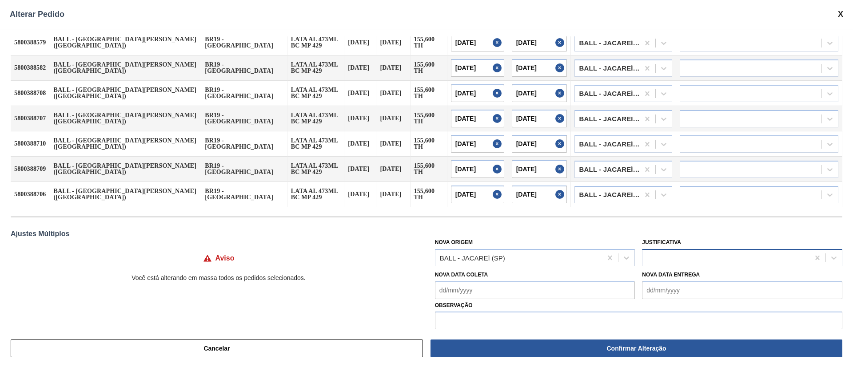
click at [677, 249] on div at bounding box center [742, 257] width 200 height 17
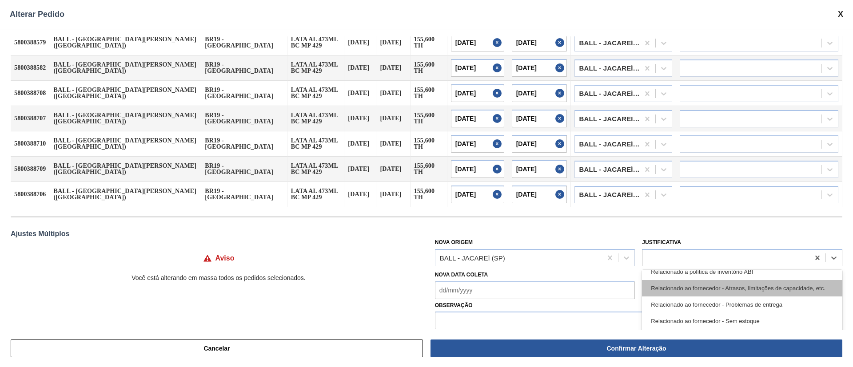
scroll to position [206, 0]
click at [788, 292] on div "Relacionado ao fornecedor - Atrasos, limitações de capacidade, etc." at bounding box center [742, 288] width 200 height 16
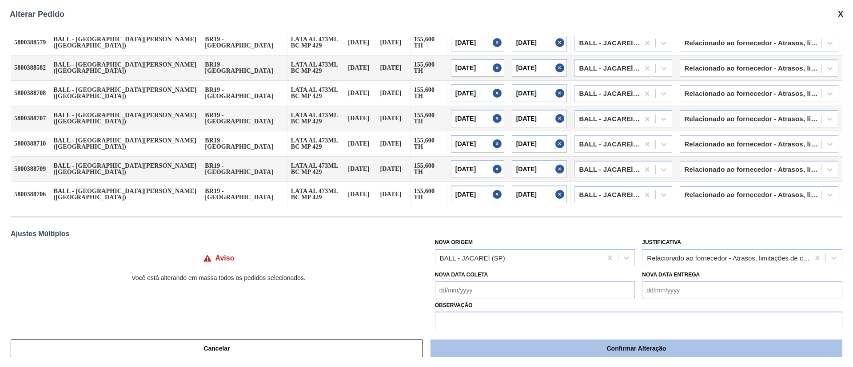
click at [758, 344] on button "Confirmar Alteração" at bounding box center [636, 349] width 412 height 18
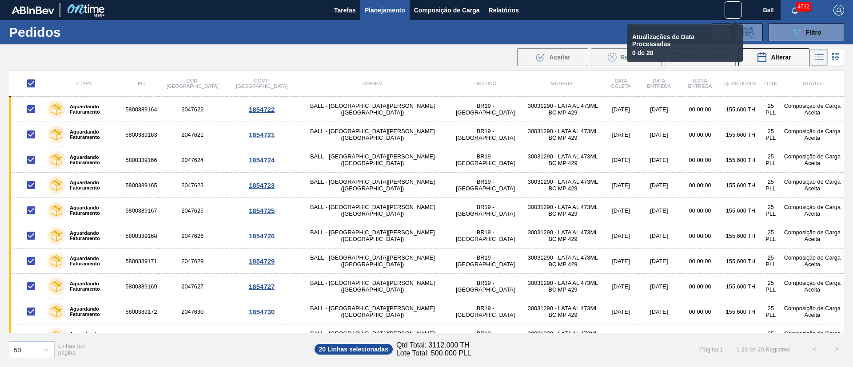
scroll to position [359, 0]
checkbox input "false"
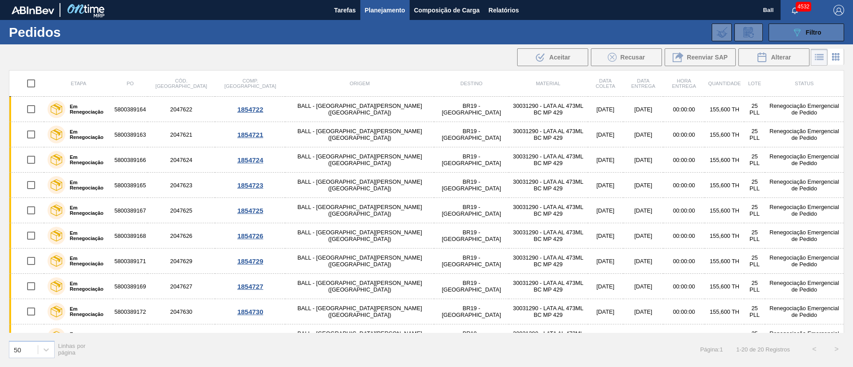
click at [807, 38] on button "089F7B8B-B2A5-4AFE-B5C0-19BA573D28AC Filtro" at bounding box center [806, 33] width 76 height 18
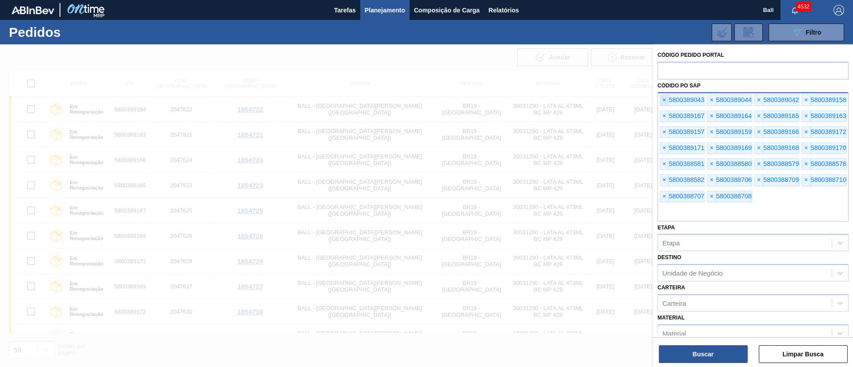
click at [660, 101] on div "× 5800389043" at bounding box center [682, 101] width 45 height 12
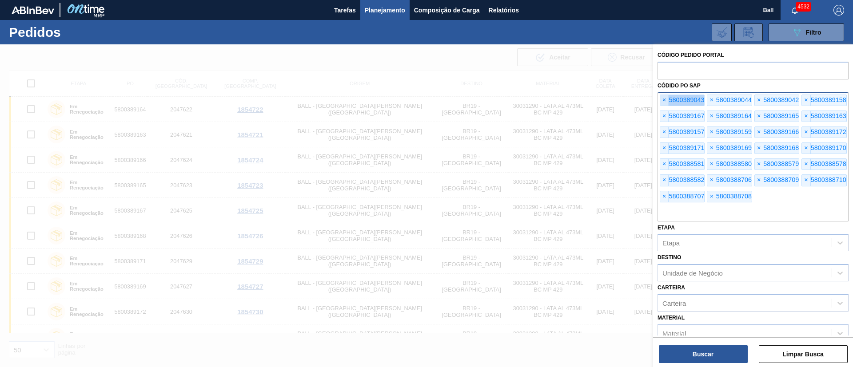
click at [660, 101] on div "× 5800389043" at bounding box center [682, 101] width 45 height 12
click at [661, 101] on div "× 5800389043" at bounding box center [682, 101] width 45 height 12
click at [667, 100] on span "×" at bounding box center [664, 100] width 8 height 11
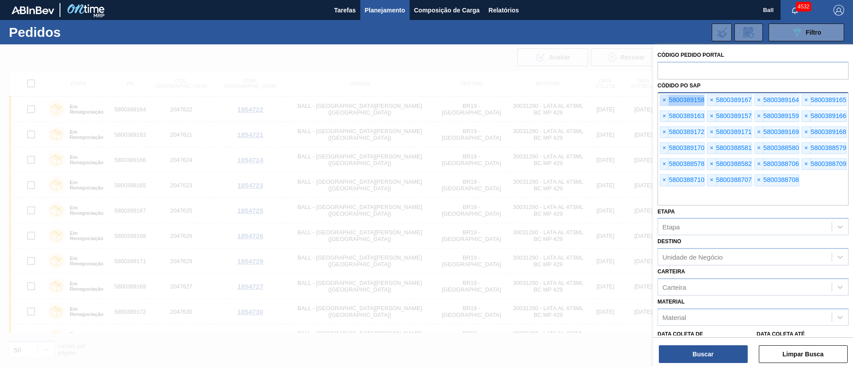
click at [667, 100] on span "×" at bounding box center [664, 100] width 8 height 11
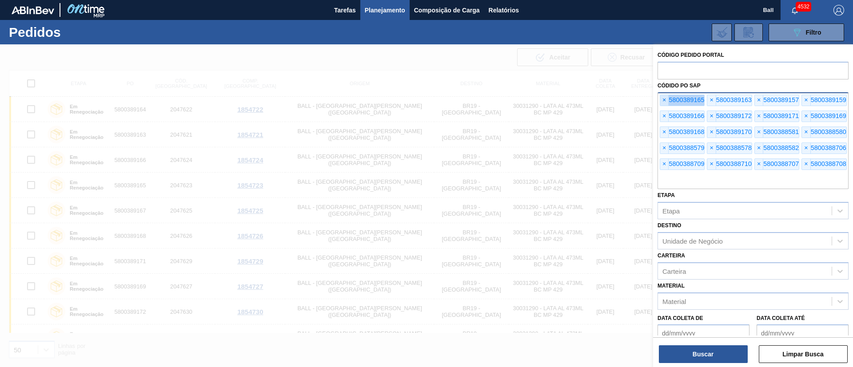
click at [667, 100] on span "×" at bounding box center [664, 100] width 8 height 11
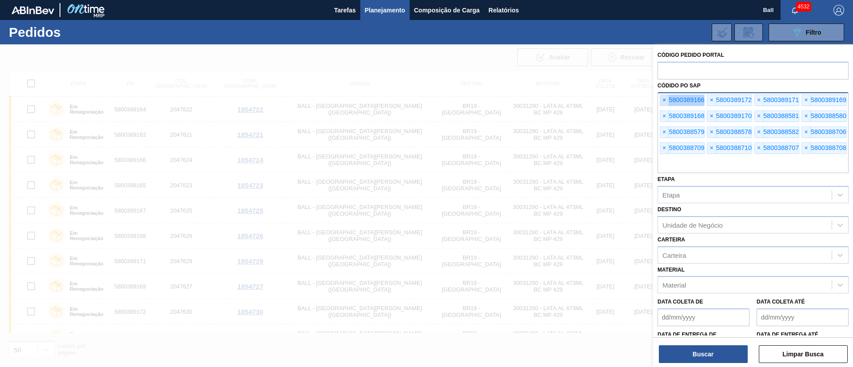
click at [667, 100] on span "×" at bounding box center [664, 100] width 8 height 11
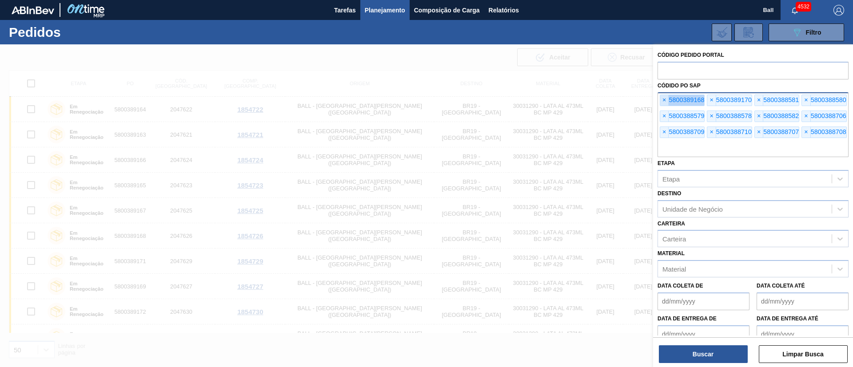
click at [667, 100] on span "×" at bounding box center [664, 100] width 8 height 11
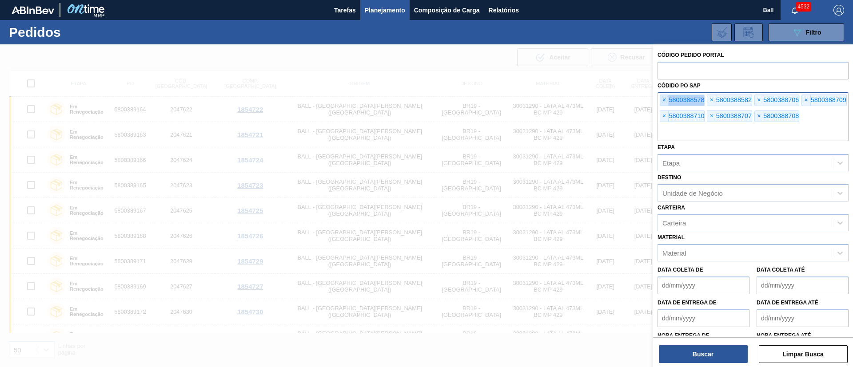
click at [667, 100] on span "×" at bounding box center [664, 100] width 8 height 11
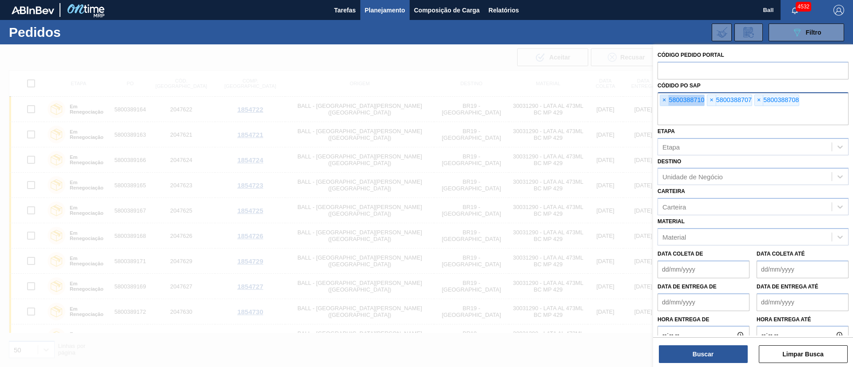
click at [667, 100] on span "×" at bounding box center [664, 100] width 8 height 11
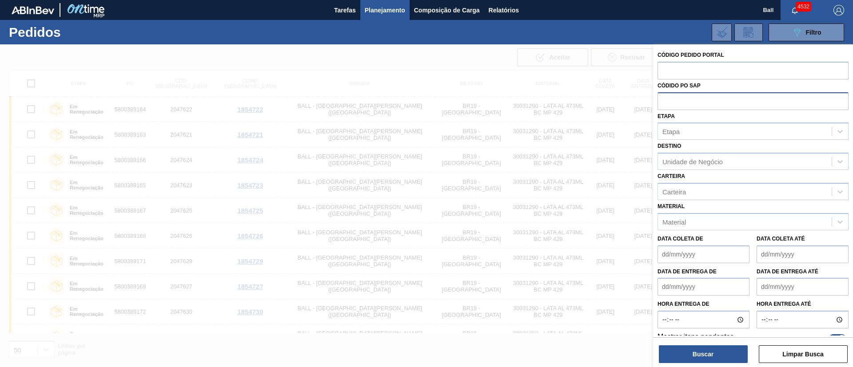
click at [667, 100] on input "text" at bounding box center [752, 100] width 191 height 17
paste input "text"
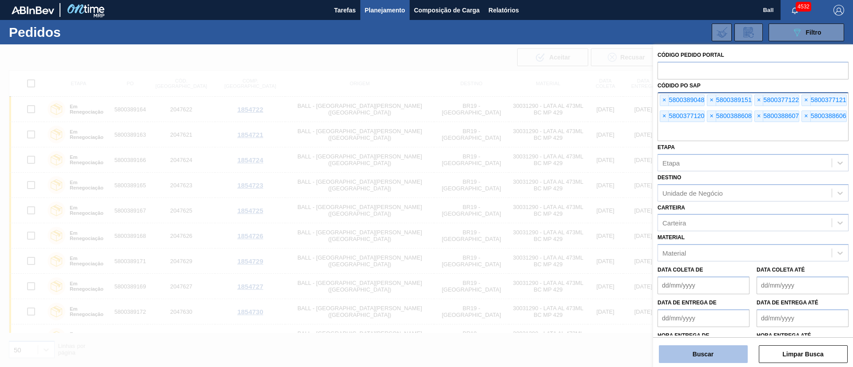
click at [728, 356] on button "Buscar" at bounding box center [703, 355] width 89 height 18
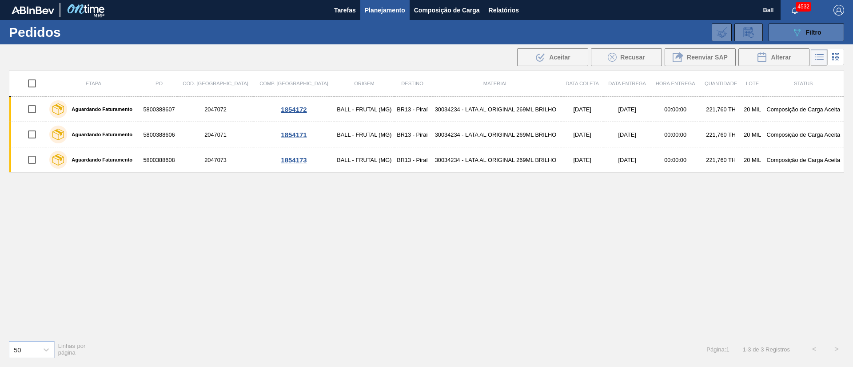
click at [796, 29] on icon at bounding box center [797, 33] width 7 height 8
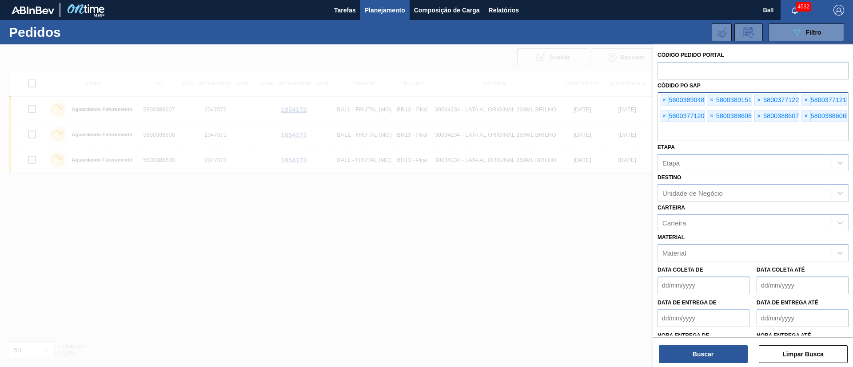
click at [525, 234] on div at bounding box center [426, 227] width 853 height 367
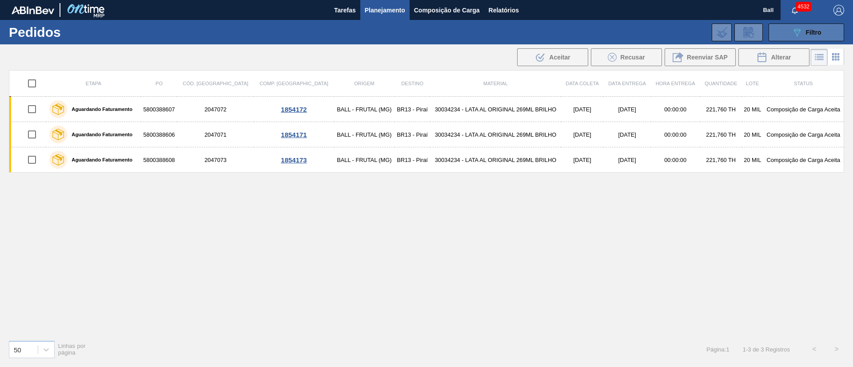
click at [792, 36] on icon "089F7B8B-B2A5-4AFE-B5C0-19BA573D28AC" at bounding box center [797, 32] width 11 height 11
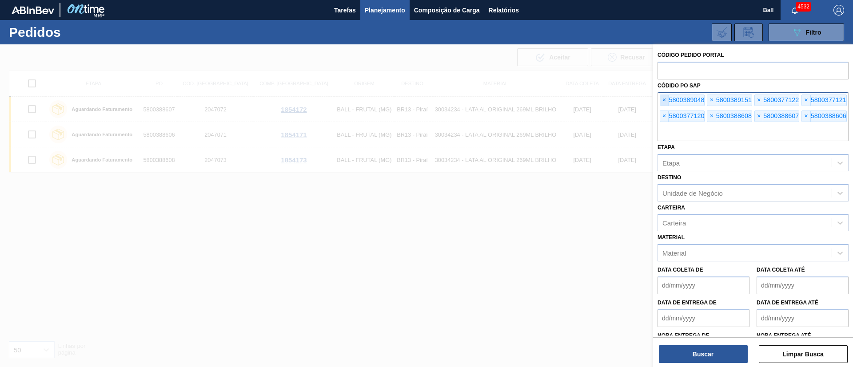
click at [663, 99] on span "×" at bounding box center [664, 100] width 8 height 11
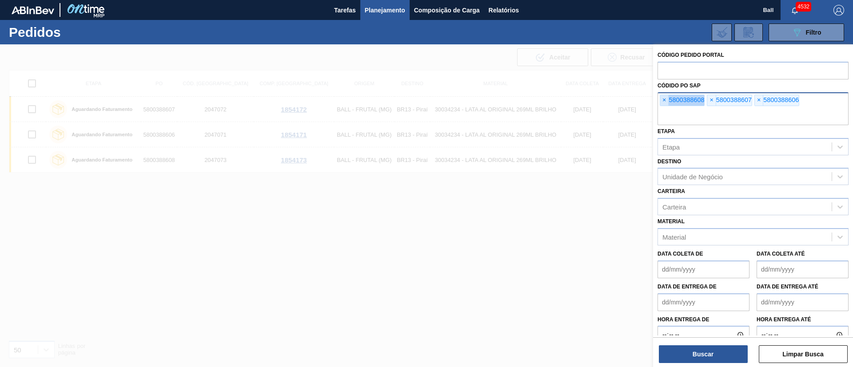
click at [663, 99] on span "×" at bounding box center [664, 100] width 8 height 11
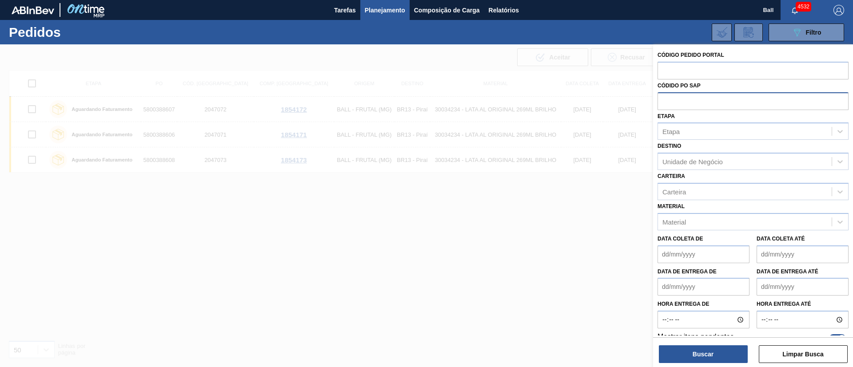
click at [663, 99] on input "text" at bounding box center [752, 100] width 191 height 17
paste input "text"
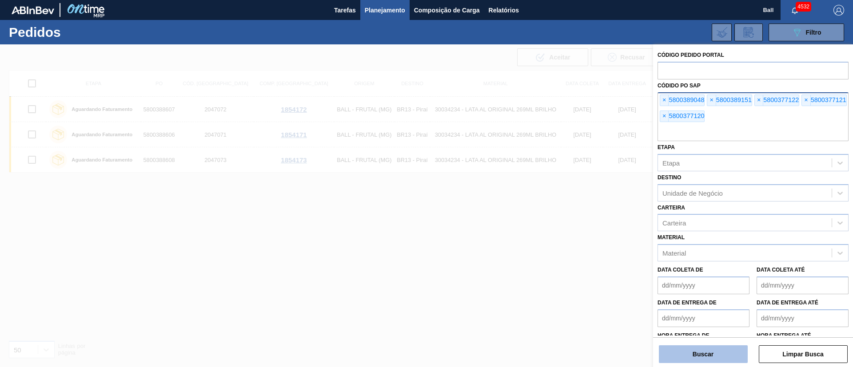
click at [716, 348] on button "Buscar" at bounding box center [703, 355] width 89 height 18
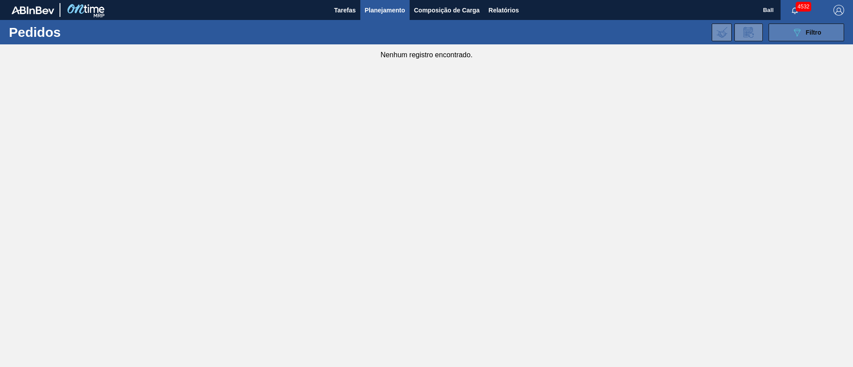
click at [818, 35] on span "Filtro" at bounding box center [814, 32] width 16 height 7
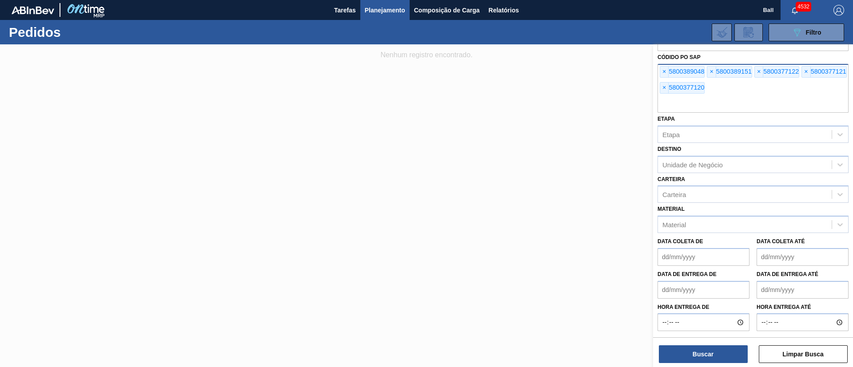
scroll to position [44, 0]
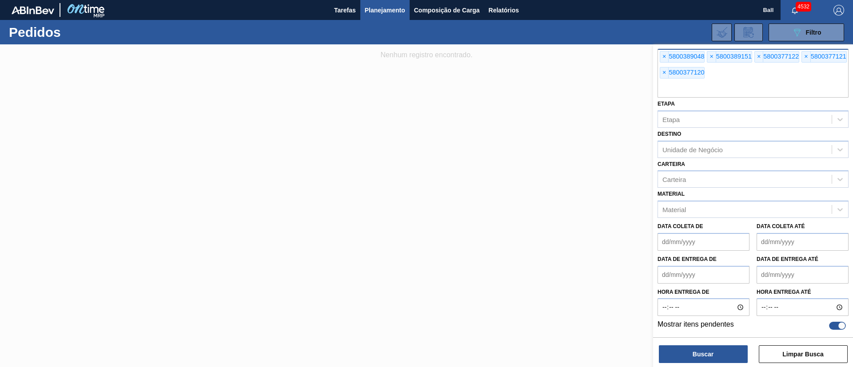
click at [835, 327] on div at bounding box center [837, 326] width 17 height 8
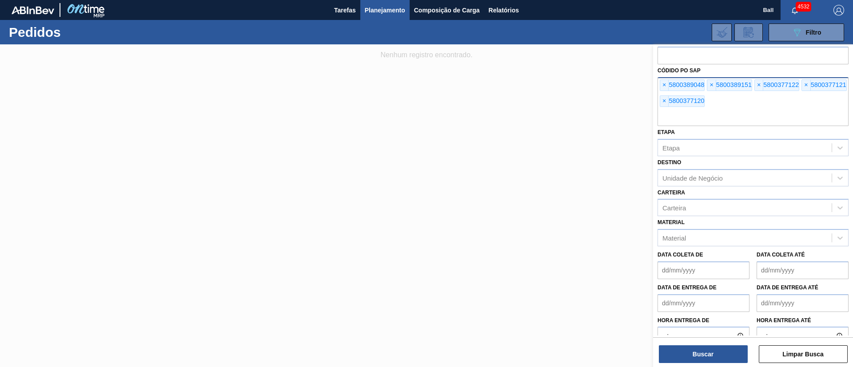
scroll to position [0, 0]
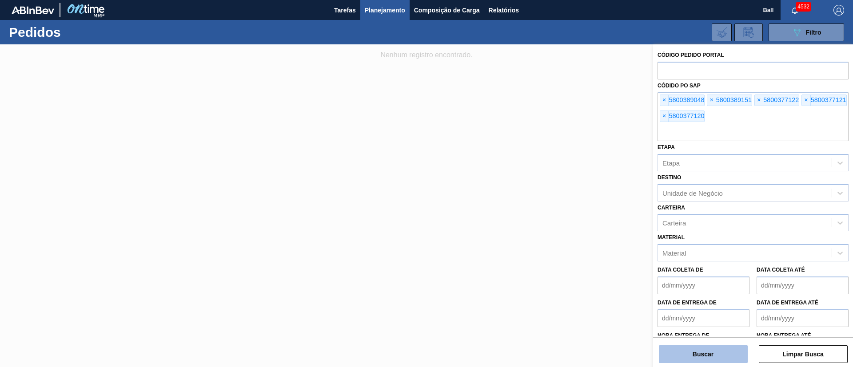
click at [715, 346] on button "Buscar" at bounding box center [703, 355] width 89 height 18
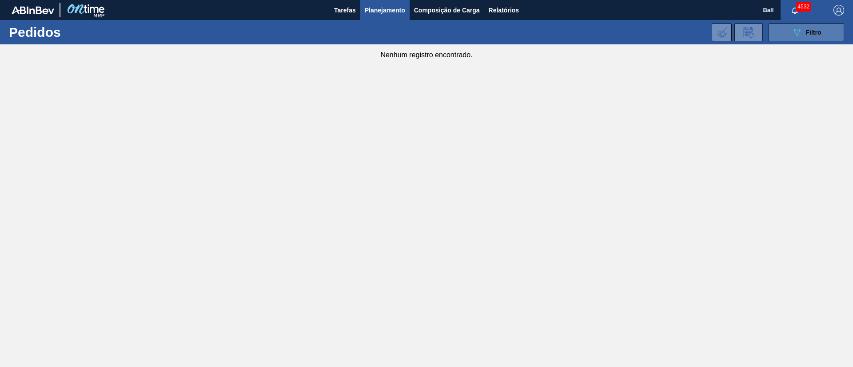
click at [796, 40] on button "089F7B8B-B2A5-4AFE-B5C0-19BA573D28AC Filtro" at bounding box center [806, 33] width 76 height 18
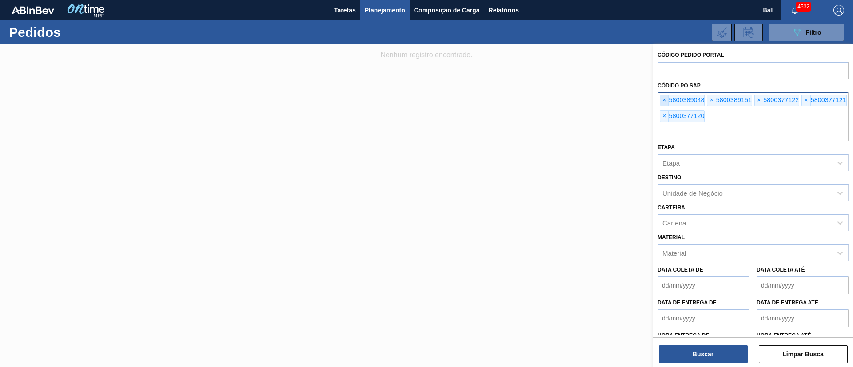
click at [664, 101] on span "×" at bounding box center [664, 100] width 8 height 11
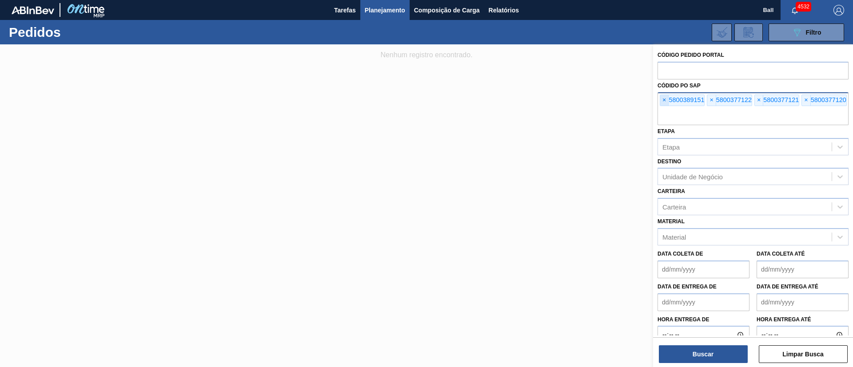
click at [664, 101] on span "×" at bounding box center [664, 100] width 8 height 11
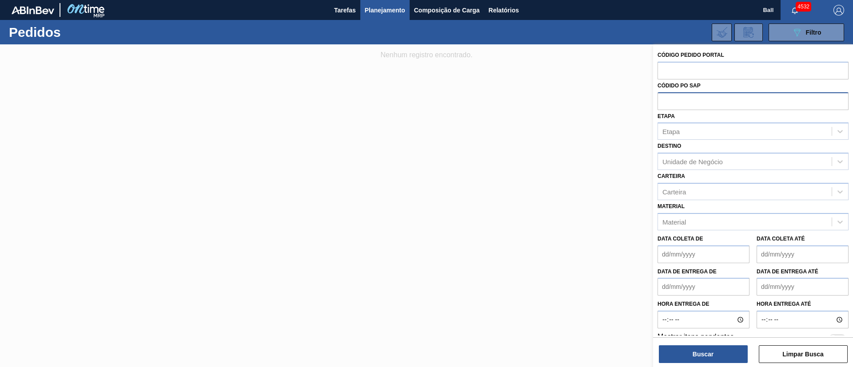
click at [664, 101] on input "text" at bounding box center [752, 100] width 191 height 17
click at [691, 104] on input "text" at bounding box center [752, 100] width 191 height 17
paste input "text"
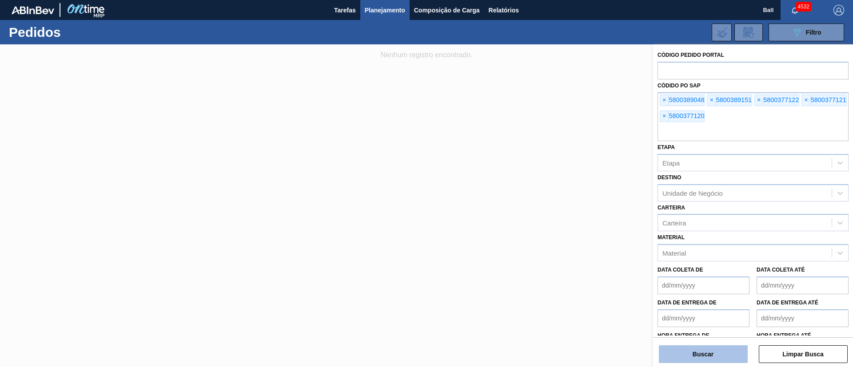
click at [702, 349] on button "Buscar" at bounding box center [703, 355] width 89 height 18
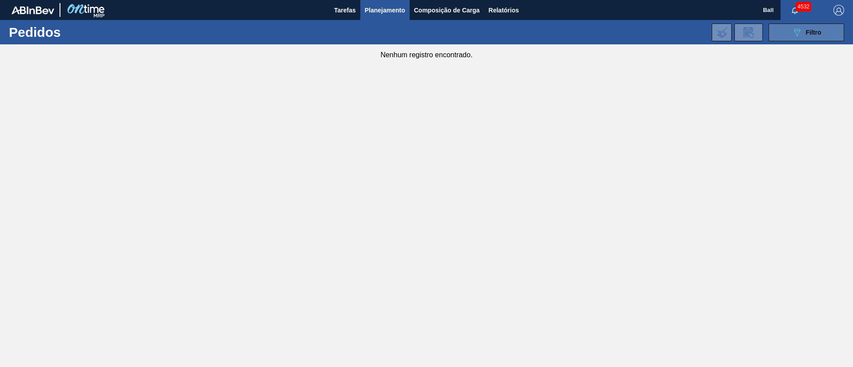
click at [820, 32] on span "Filtro" at bounding box center [814, 32] width 16 height 7
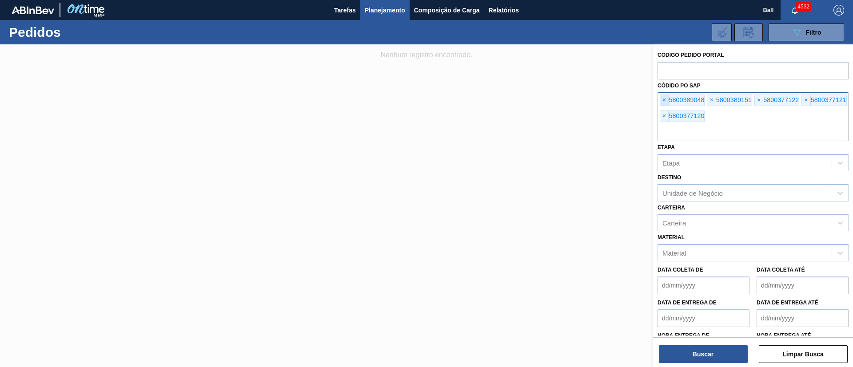
click at [664, 102] on span "×" at bounding box center [664, 100] width 8 height 11
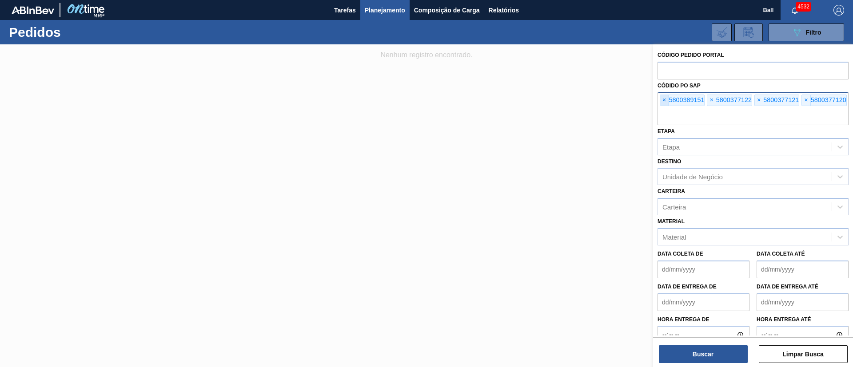
click at [664, 102] on span "×" at bounding box center [664, 100] width 8 height 11
click at [664, 108] on input "text" at bounding box center [752, 116] width 191 height 17
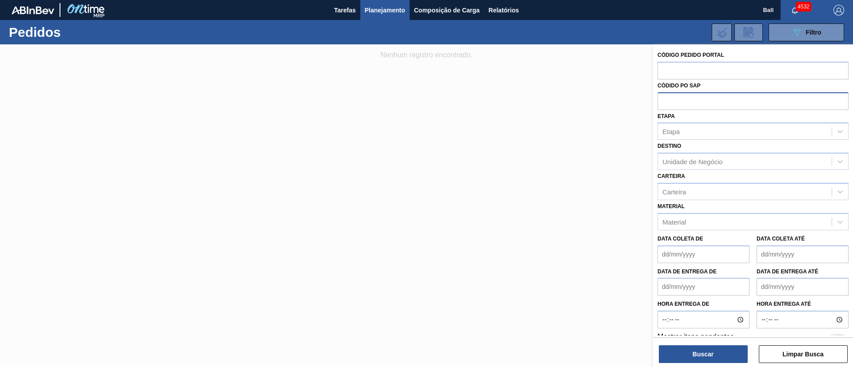
click at [451, 60] on div at bounding box center [426, 227] width 853 height 367
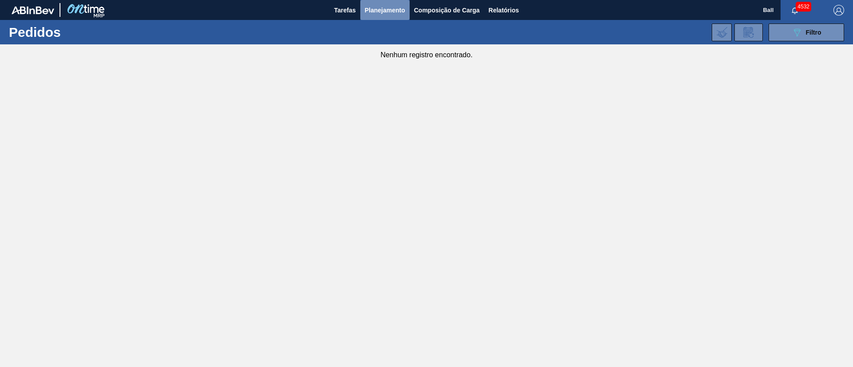
click at [395, 13] on span "Planejamento" at bounding box center [385, 10] width 40 height 11
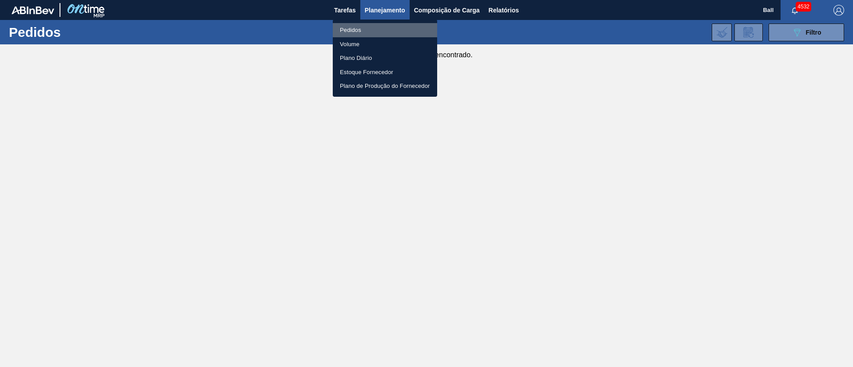
click at [362, 30] on li "Pedidos" at bounding box center [385, 30] width 104 height 14
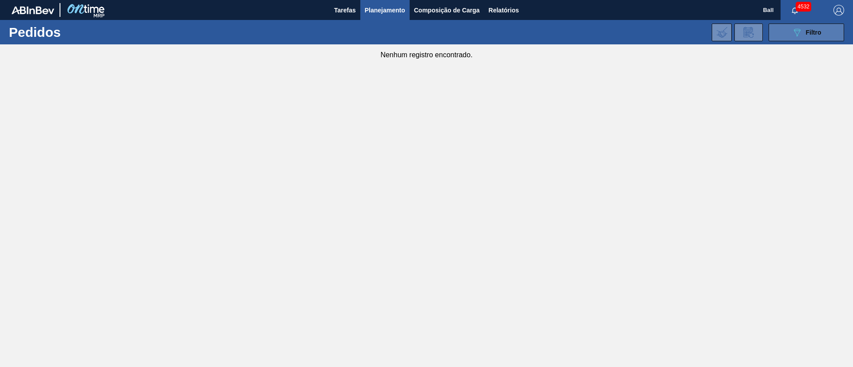
click at [805, 37] on button "089F7B8B-B2A5-4AFE-B5C0-19BA573D28AC Filtro" at bounding box center [806, 33] width 76 height 18
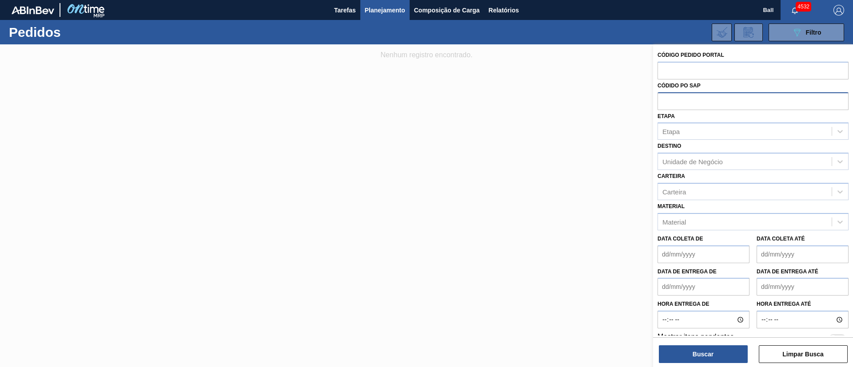
click at [709, 96] on input "text" at bounding box center [752, 100] width 191 height 17
paste input "text"
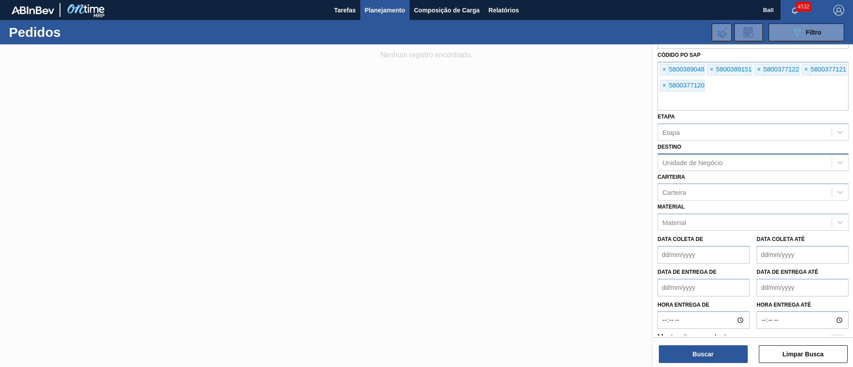
scroll to position [44, 0]
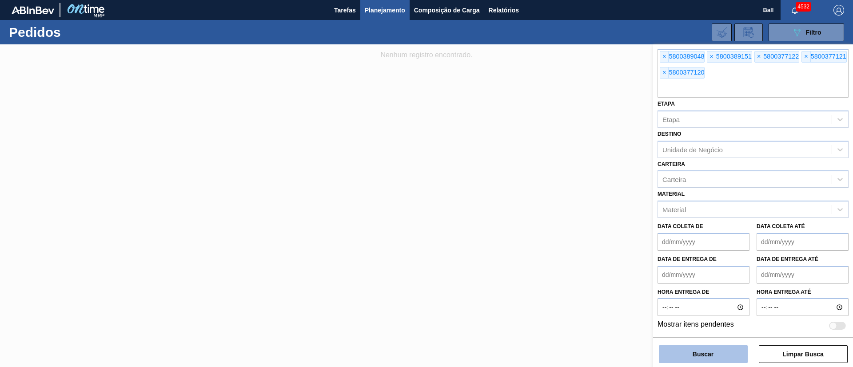
click at [708, 350] on button "Buscar" at bounding box center [703, 355] width 89 height 18
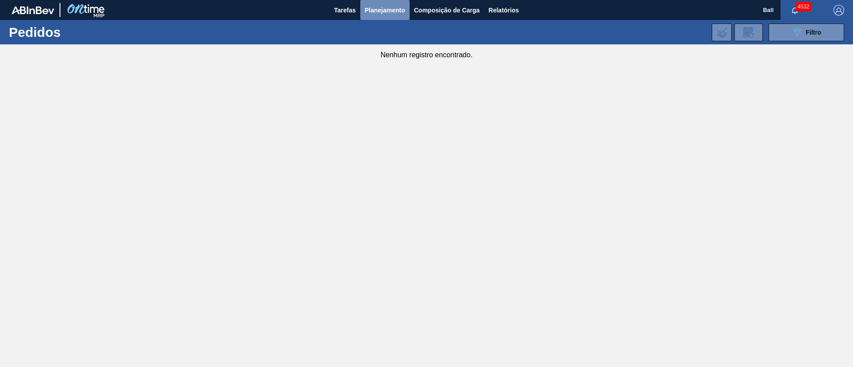
click at [383, 8] on span "Planejamento" at bounding box center [385, 10] width 40 height 11
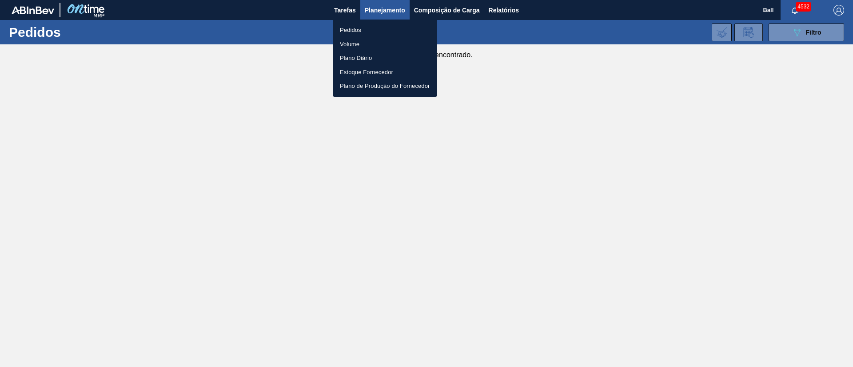
click at [354, 29] on li "Pedidos" at bounding box center [385, 30] width 104 height 14
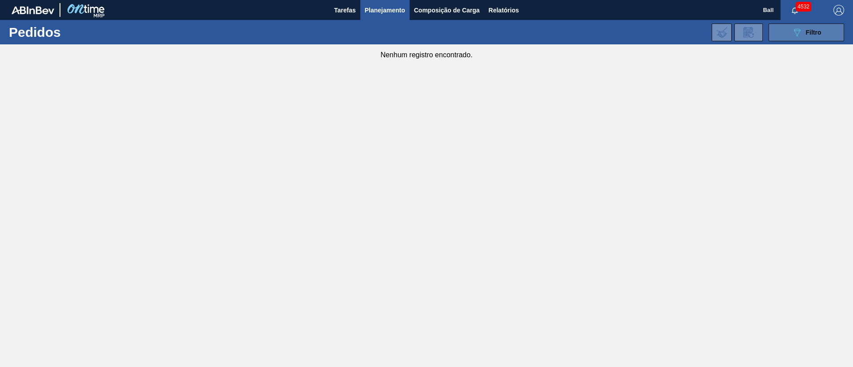
click at [833, 27] on button "089F7B8B-B2A5-4AFE-B5C0-19BA573D28AC Filtro" at bounding box center [806, 33] width 76 height 18
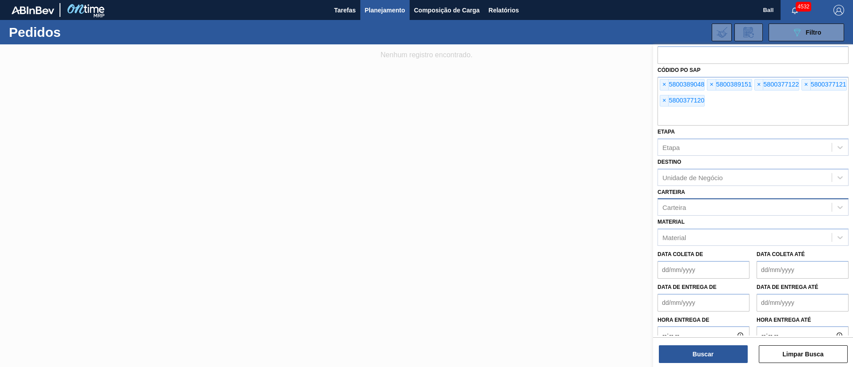
scroll to position [0, 0]
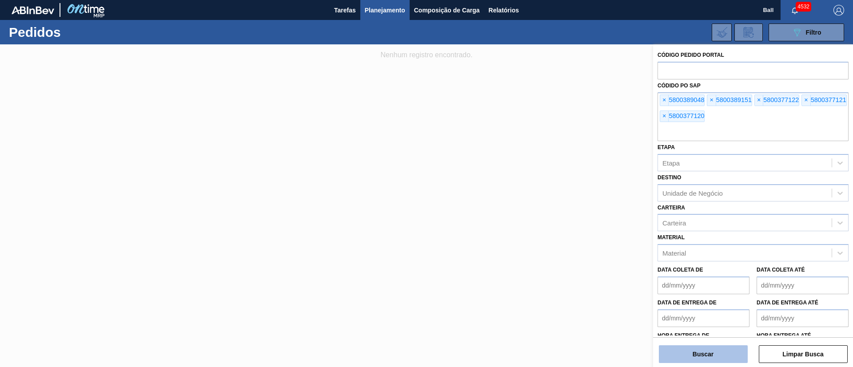
click at [723, 362] on button "Buscar" at bounding box center [703, 355] width 89 height 18
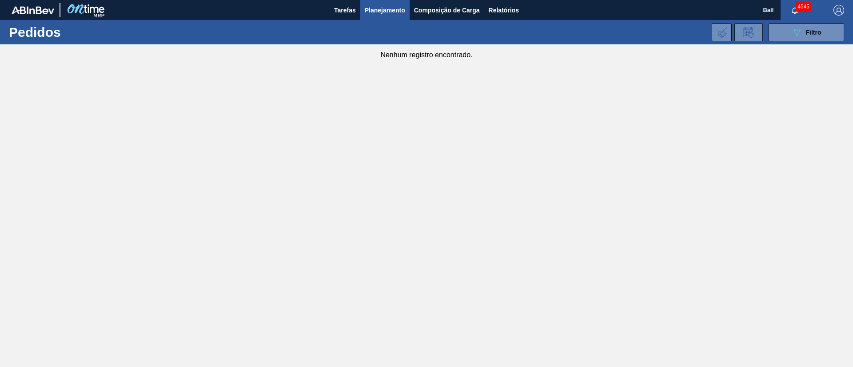
click at [796, 41] on div "089F7B8B-B2A5-4AFE-B5C0-19BA573D28AC Filtro Código Pedido Portal Códido PO SAP …" at bounding box center [495, 32] width 707 height 27
click at [799, 32] on icon at bounding box center [797, 33] width 7 height 8
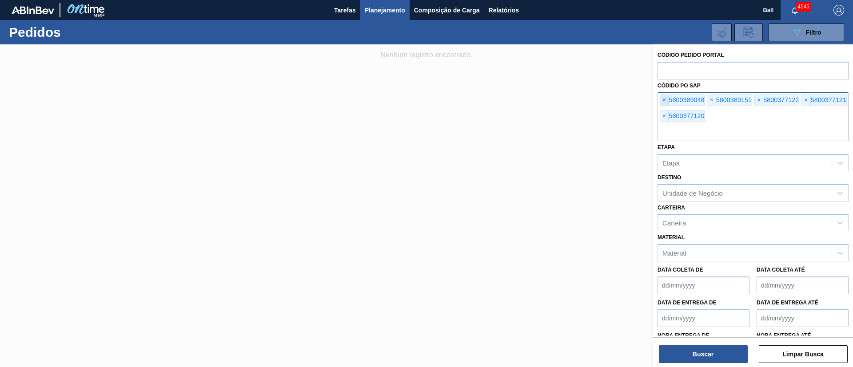
click at [662, 95] on span "×" at bounding box center [664, 100] width 8 height 11
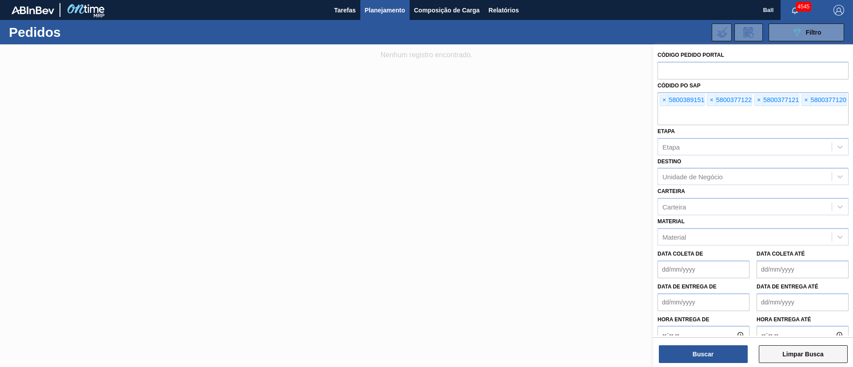
click at [821, 358] on button "Limpar Busca" at bounding box center [803, 355] width 89 height 18
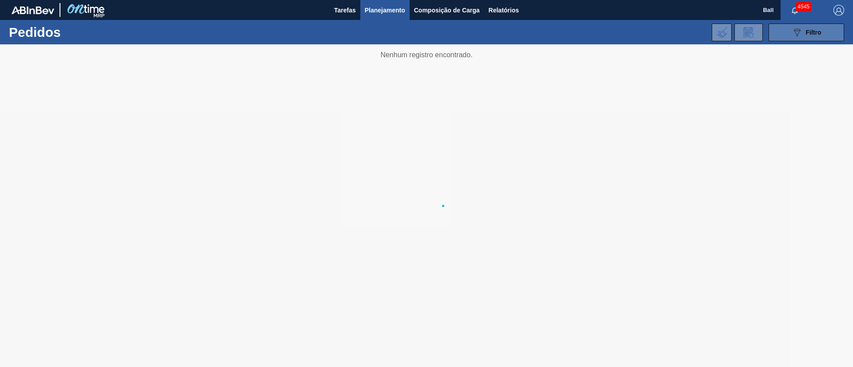
click at [820, 30] on span "Filtro" at bounding box center [814, 32] width 16 height 7
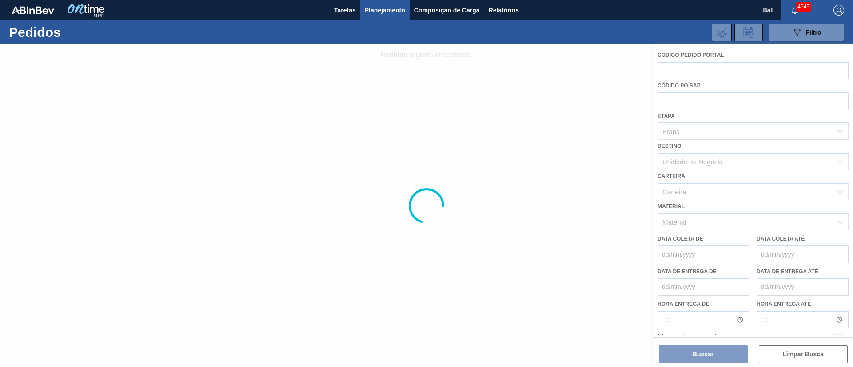
click at [532, 118] on div at bounding box center [426, 205] width 853 height 323
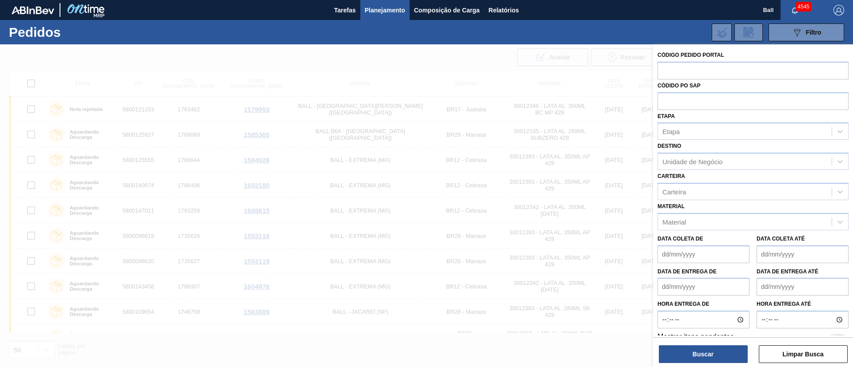
click at [692, 85] on label "Códido PO SAP" at bounding box center [678, 86] width 43 height 6
click at [691, 97] on input "text" at bounding box center [752, 100] width 191 height 17
paste input "text"
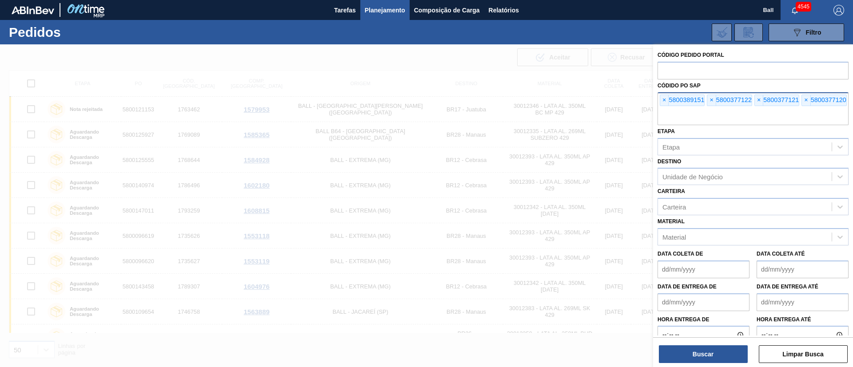
click at [659, 99] on div "× 5800389151 × 5800377122 × 5800377121 × 5800377120" at bounding box center [752, 108] width 191 height 33
drag, startPoint x: 659, startPoint y: 99, endPoint x: 664, endPoint y: 101, distance: 4.8
click at [663, 100] on div "× 5800389151 × 5800377122 × 5800377121 × 5800377120" at bounding box center [752, 108] width 191 height 33
click at [665, 102] on span "×" at bounding box center [664, 100] width 8 height 11
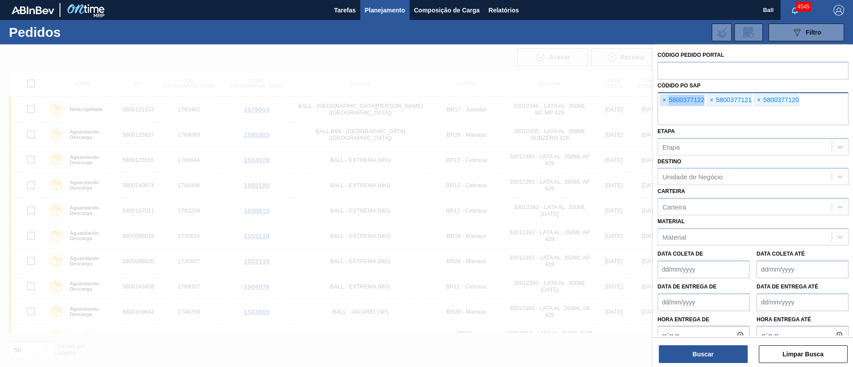
click at [665, 102] on span "×" at bounding box center [664, 100] width 8 height 11
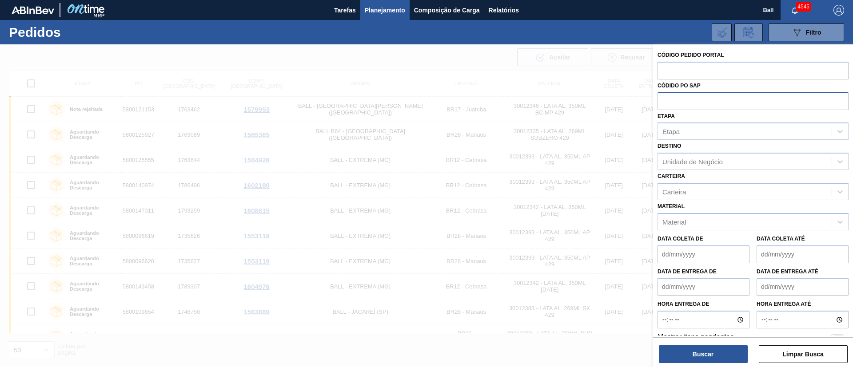
click at [665, 102] on input "text" at bounding box center [752, 100] width 191 height 17
paste input "5800389151"
type input "5800389151"
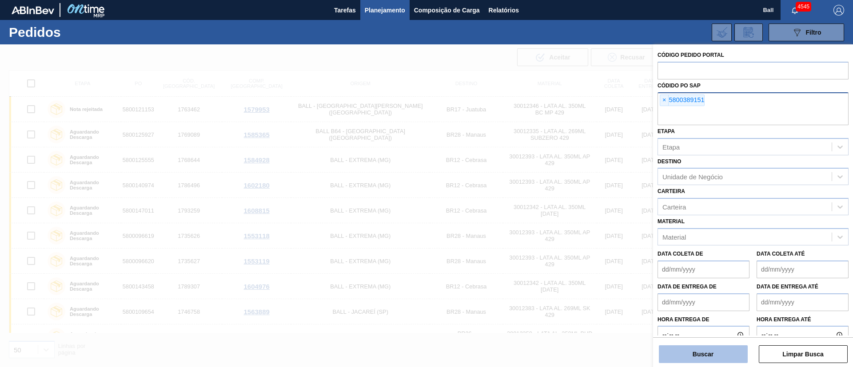
click at [708, 351] on button "Buscar" at bounding box center [703, 355] width 89 height 18
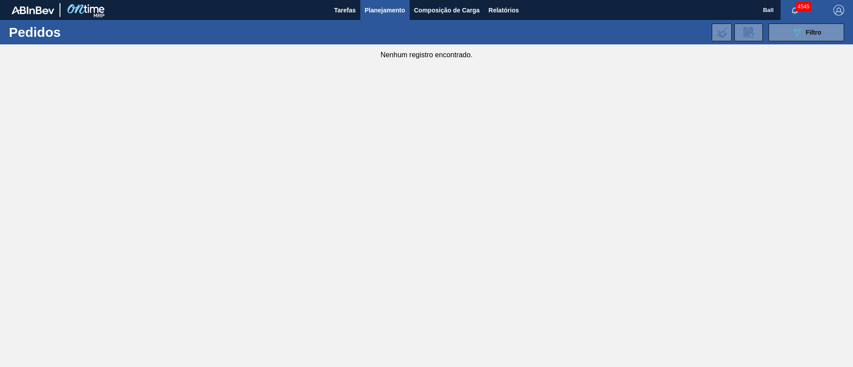
click at [378, 17] on button "Planejamento" at bounding box center [384, 10] width 49 height 20
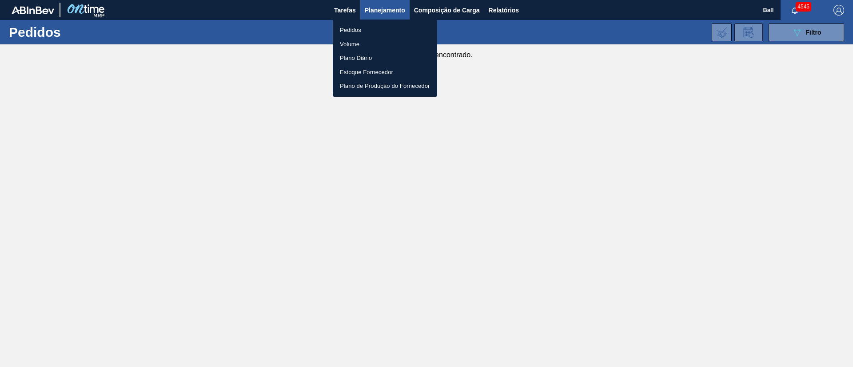
click at [346, 33] on li "Pedidos" at bounding box center [385, 30] width 104 height 14
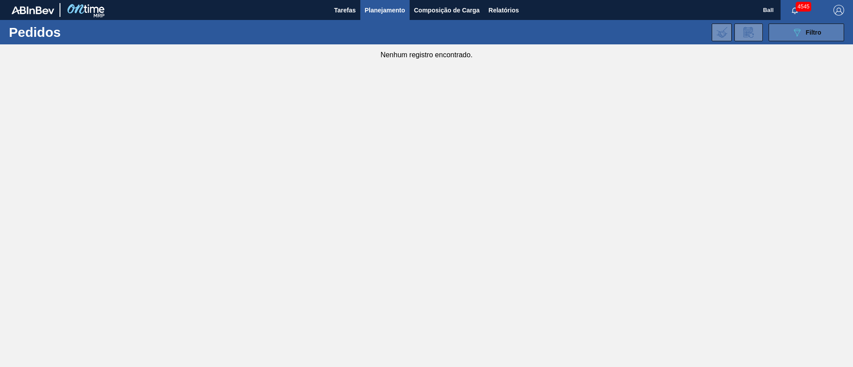
click at [806, 33] on span "Filtro" at bounding box center [814, 32] width 16 height 7
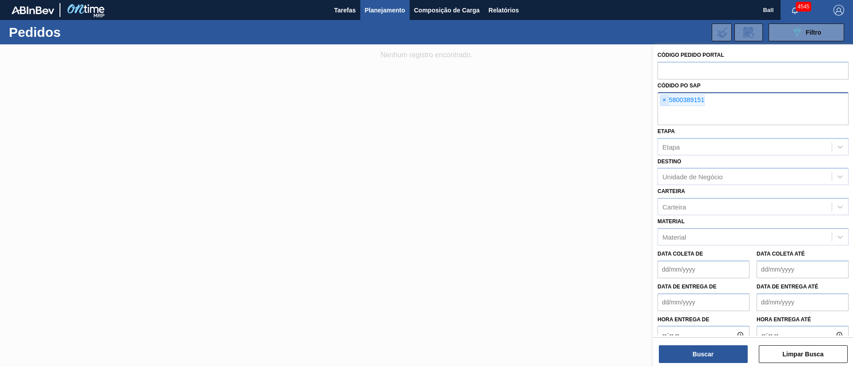
click at [664, 101] on span "×" at bounding box center [664, 100] width 8 height 11
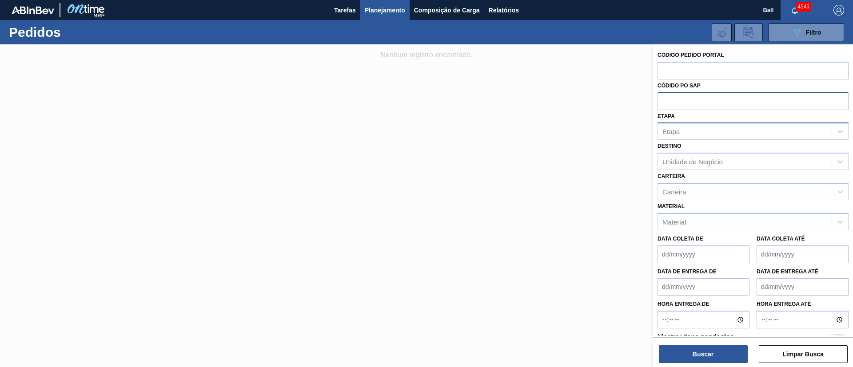
paste input "text"
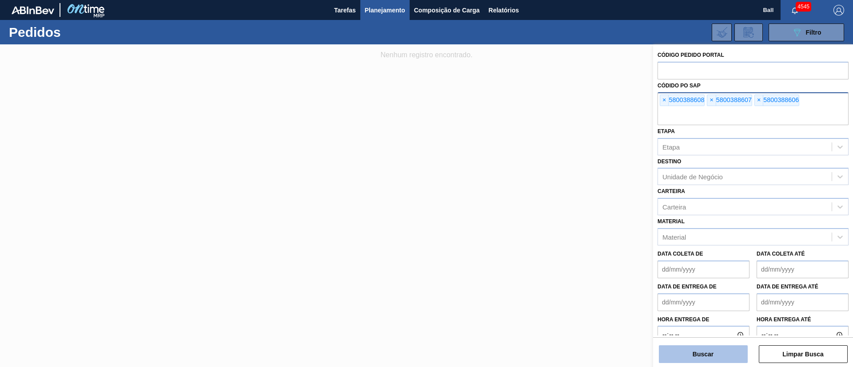
click at [741, 347] on button "Buscar" at bounding box center [703, 355] width 89 height 18
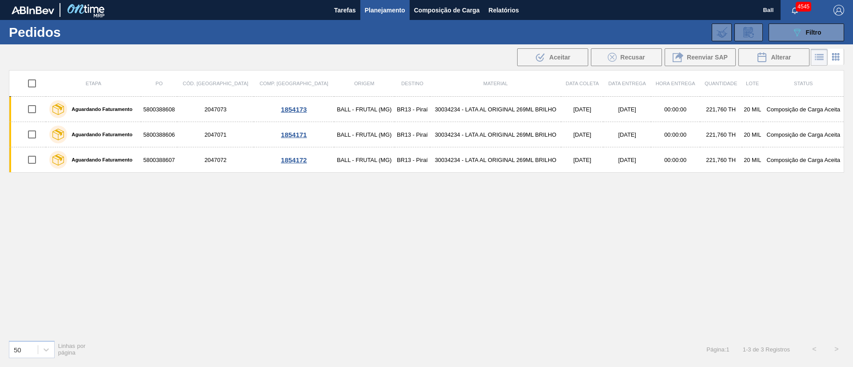
click at [30, 85] on input "checkbox" at bounding box center [32, 83] width 19 height 19
checkbox input "true"
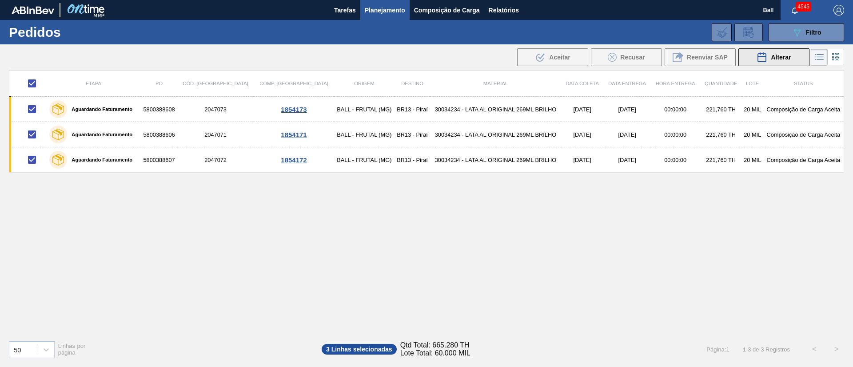
click at [776, 59] on span "Alterar" at bounding box center [781, 57] width 20 height 7
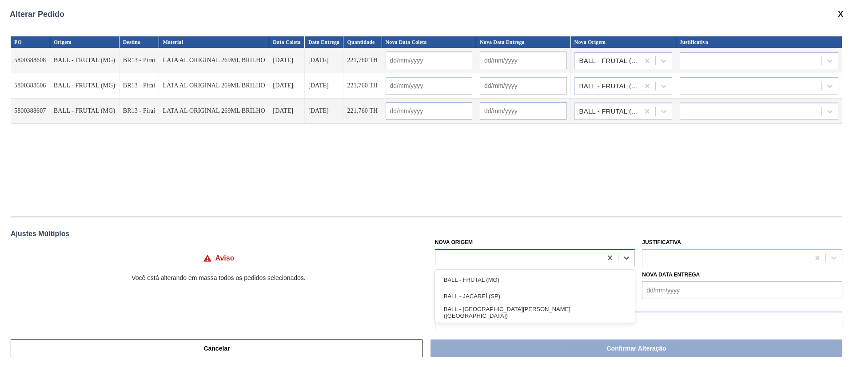
click at [512, 256] on div at bounding box center [518, 257] width 167 height 13
click at [494, 306] on div "BALL - TRÊS RIOS (RJ)" at bounding box center [535, 313] width 200 height 16
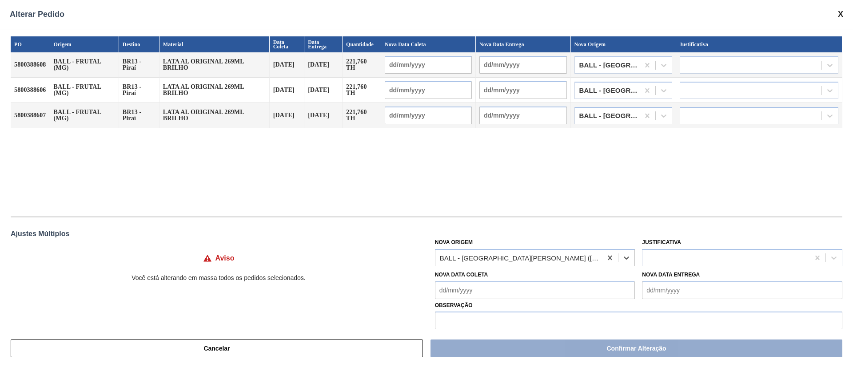
type input "13/10/2025"
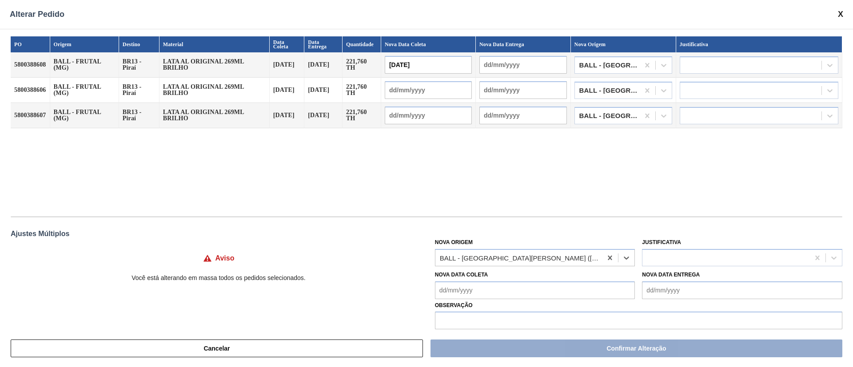
type input "13/10/2025"
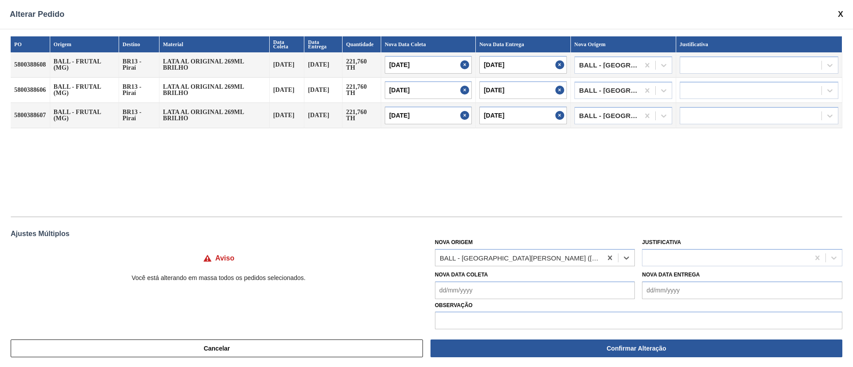
click at [400, 287] on div "Aviso Você está alterando em massa todos os pedidos selecionados." at bounding box center [219, 262] width 416 height 52
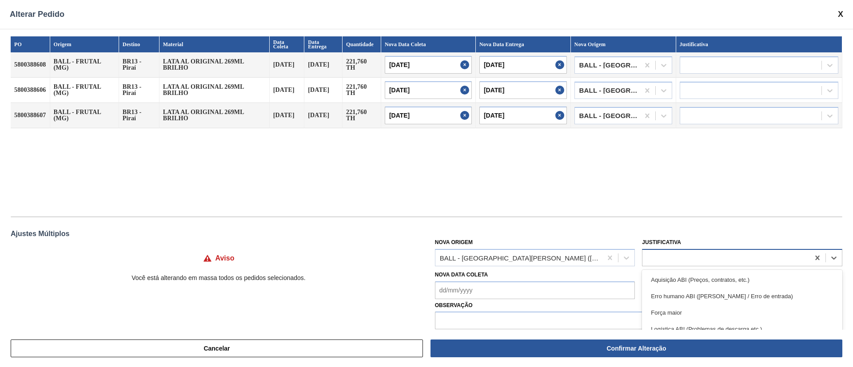
click at [749, 253] on div at bounding box center [725, 257] width 167 height 13
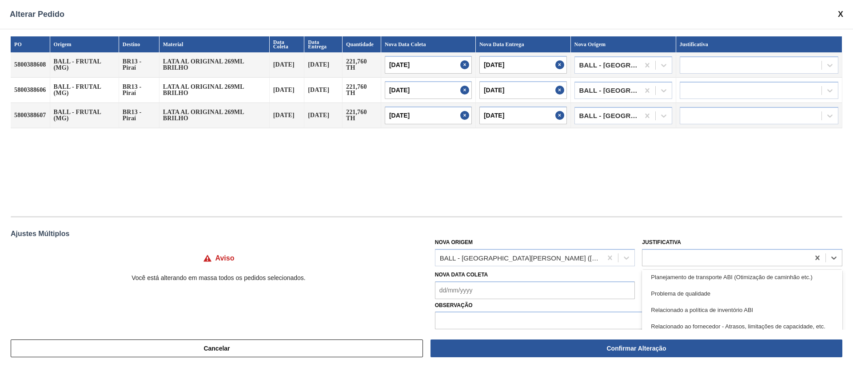
scroll to position [206, 0]
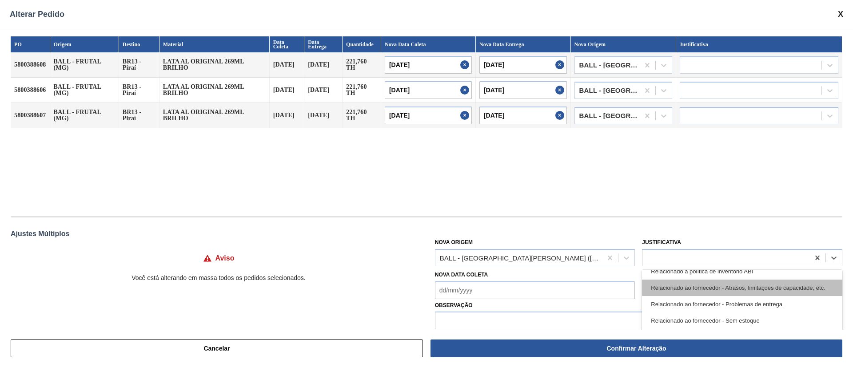
click at [772, 291] on div "Relacionado ao fornecedor - Atrasos, limitações de capacidade, etc." at bounding box center [742, 288] width 200 height 16
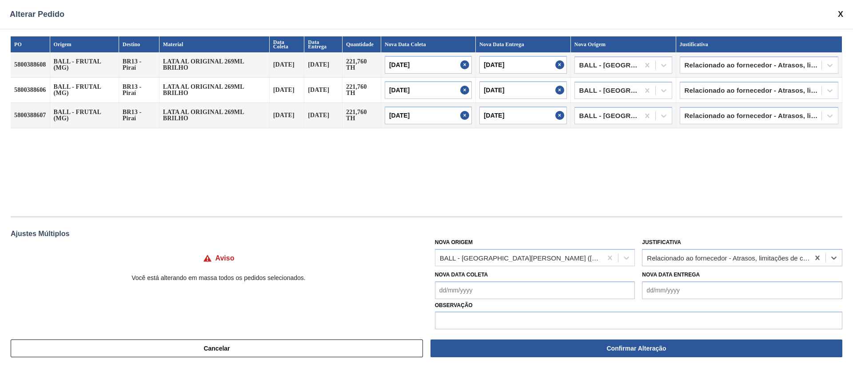
click at [754, 191] on div "PO Origem Destino Material Data Coleta Data Entrega Quantidade Nova Data Coleta…" at bounding box center [427, 121] width 832 height 171
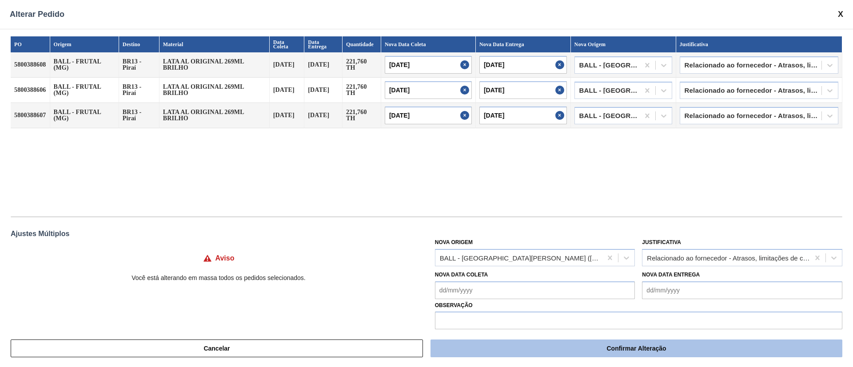
click at [620, 345] on button "Confirmar Alteração" at bounding box center [636, 349] width 412 height 18
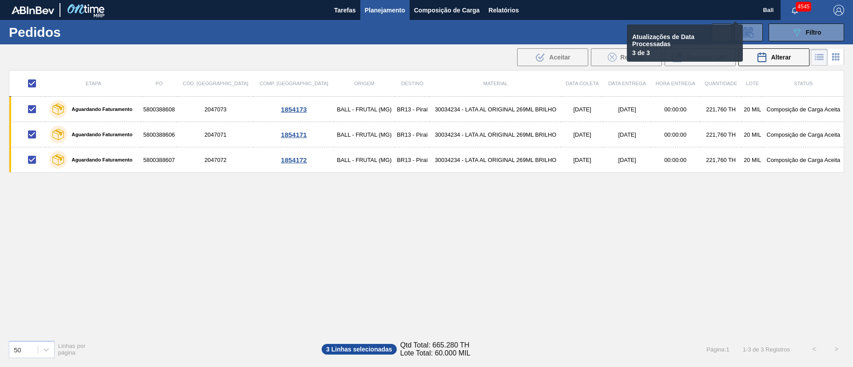
checkbox input "false"
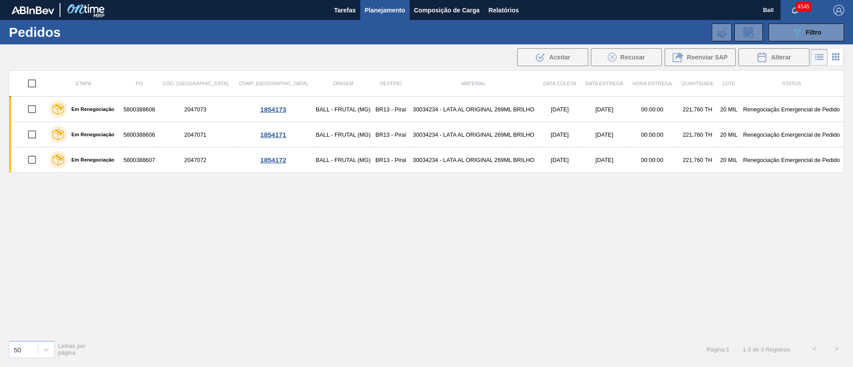
click at [806, 41] on div "089F7B8B-B2A5-4AFE-B5C0-19BA573D28AC Filtro Código Pedido Portal Códido PO SAP …" at bounding box center [495, 32] width 707 height 27
click at [806, 31] on span "Filtro" at bounding box center [814, 32] width 16 height 7
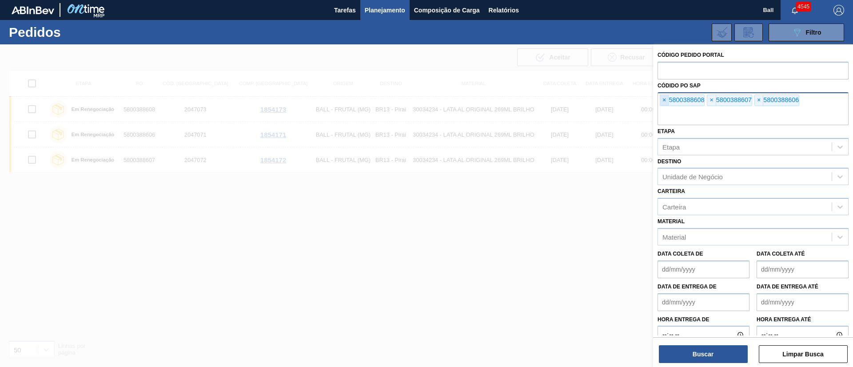
click at [662, 103] on span "×" at bounding box center [664, 100] width 8 height 11
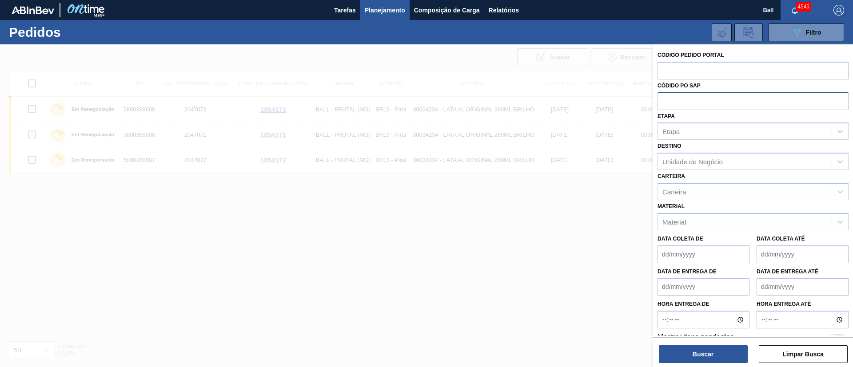
paste input "text"
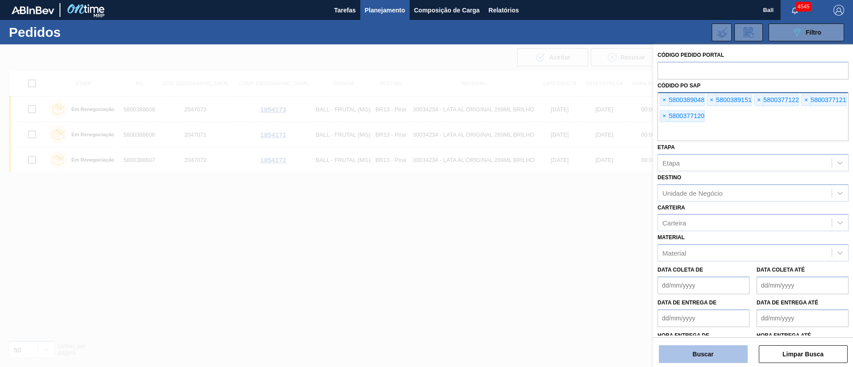
click at [719, 354] on button "Buscar" at bounding box center [703, 355] width 89 height 18
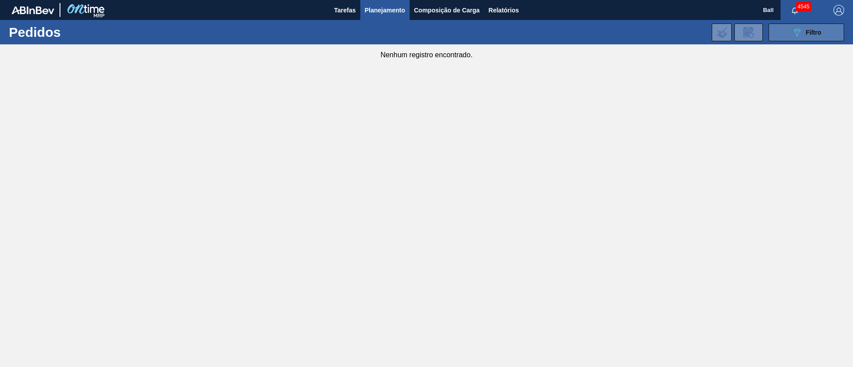
click at [828, 26] on button "089F7B8B-B2A5-4AFE-B5C0-19BA573D28AC Filtro" at bounding box center [806, 33] width 76 height 18
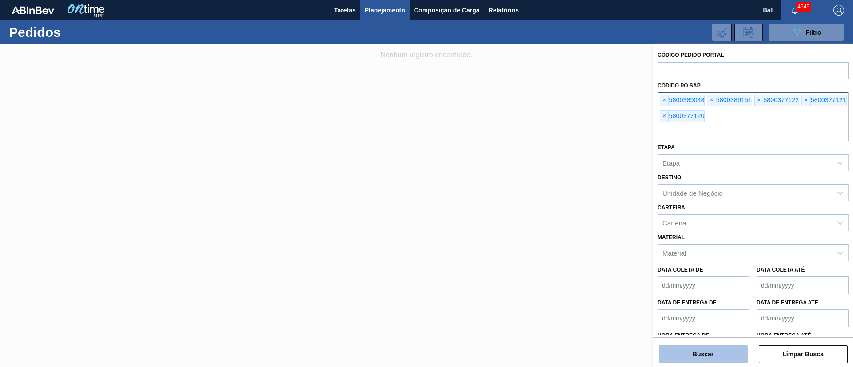
click at [713, 356] on button "Buscar" at bounding box center [703, 355] width 89 height 18
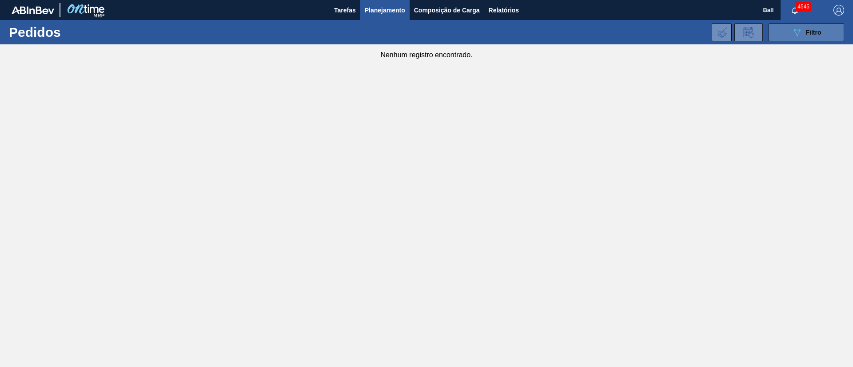
click at [808, 36] on div "089F7B8B-B2A5-4AFE-B5C0-19BA573D28AC Filtro" at bounding box center [807, 32] width 30 height 11
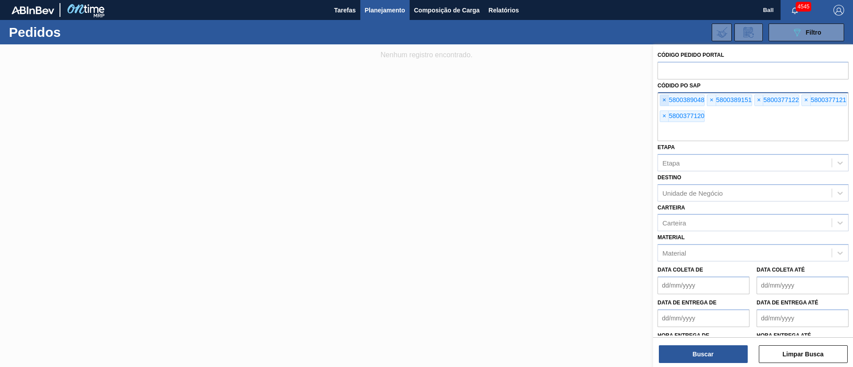
click at [663, 103] on span "×" at bounding box center [664, 100] width 8 height 11
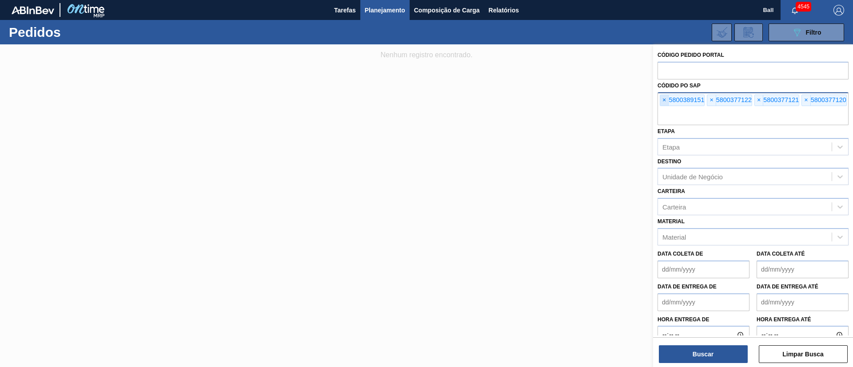
click at [663, 103] on span "×" at bounding box center [664, 100] width 8 height 11
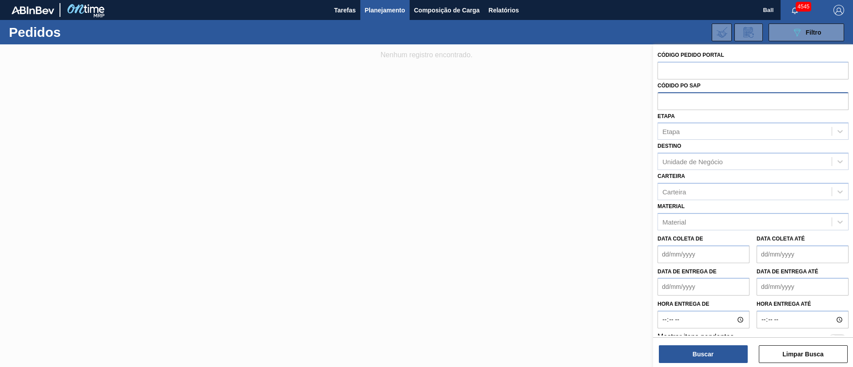
paste input "5800389048"
type input "5800389048"
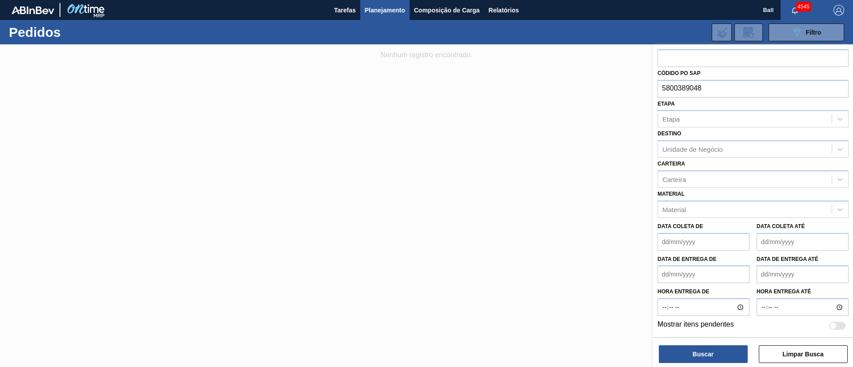
scroll to position [0, 0]
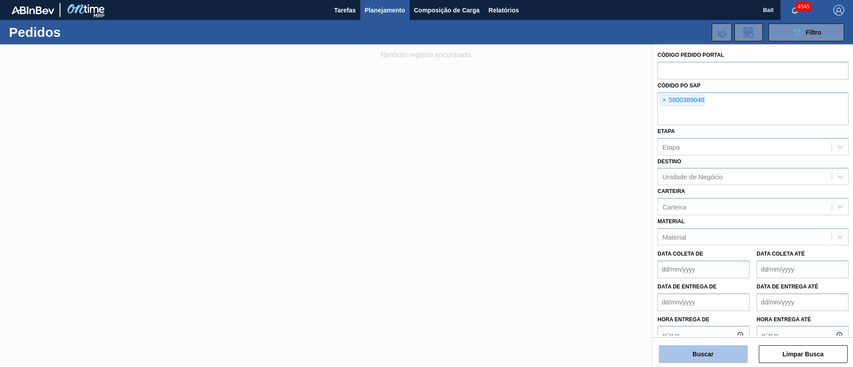
click at [708, 354] on button "Buscar" at bounding box center [703, 355] width 89 height 18
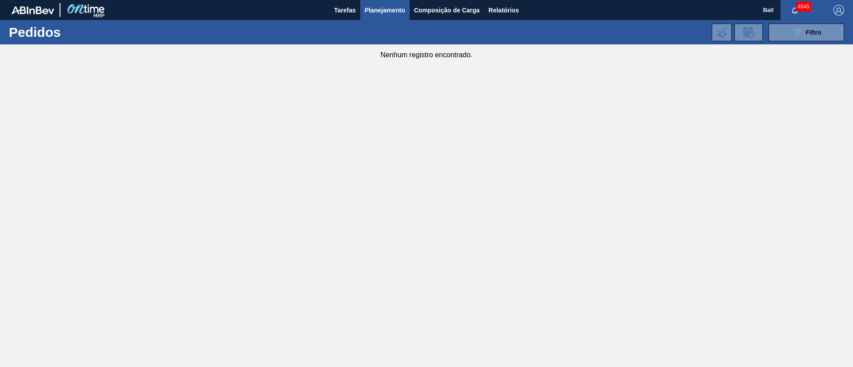
click at [615, 116] on main "Tarefas Planejamento Composição de Carga Relatórios Ball 4545 Marcar todas como…" at bounding box center [426, 183] width 853 height 367
click at [395, 11] on span "Planejamento" at bounding box center [385, 10] width 40 height 11
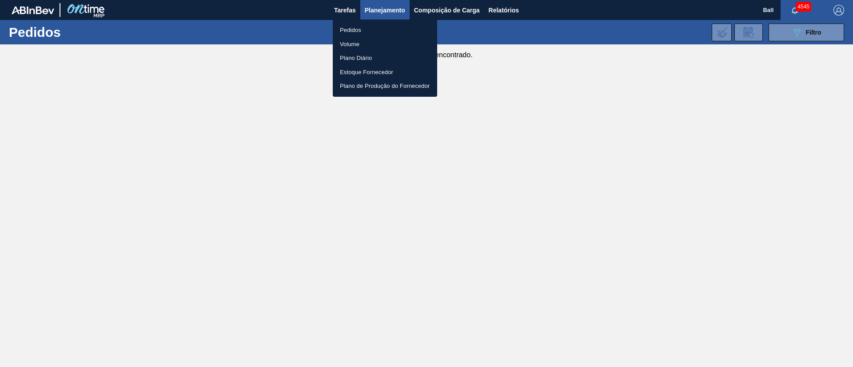
click at [552, 94] on div at bounding box center [426, 183] width 853 height 367
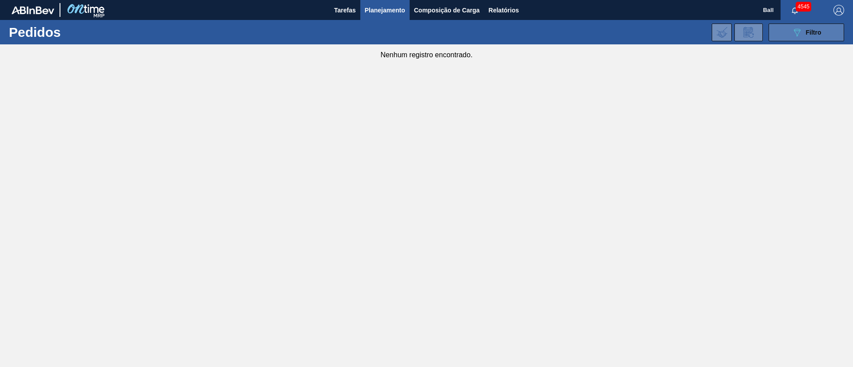
click at [824, 33] on button "089F7B8B-B2A5-4AFE-B5C0-19BA573D28AC Filtro" at bounding box center [806, 33] width 76 height 18
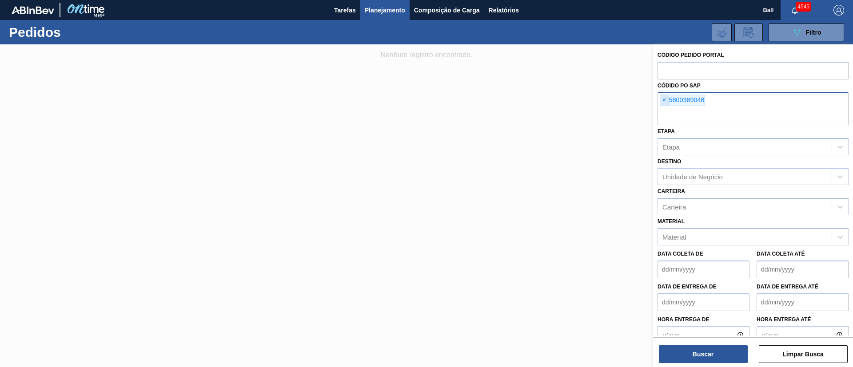
click at [664, 102] on span "×" at bounding box center [664, 100] width 8 height 11
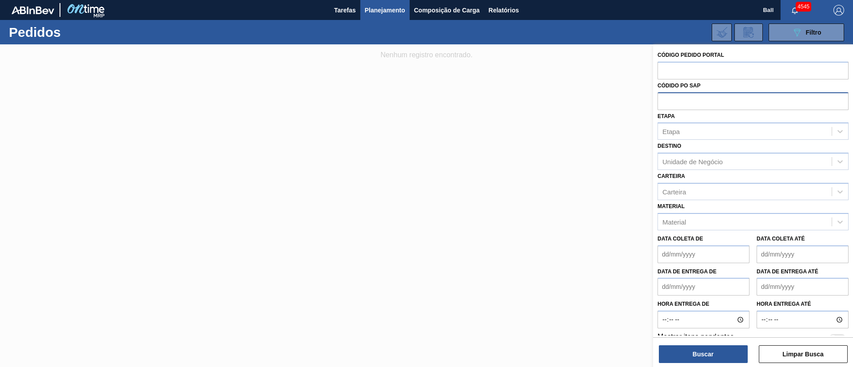
paste input "text"
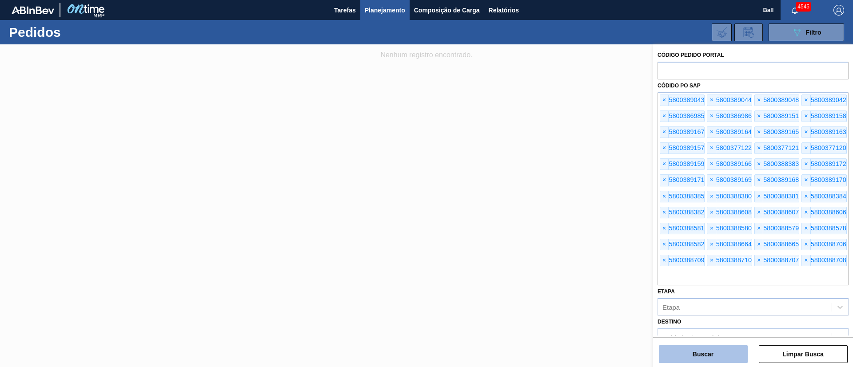
click at [710, 353] on button "Buscar" at bounding box center [703, 355] width 89 height 18
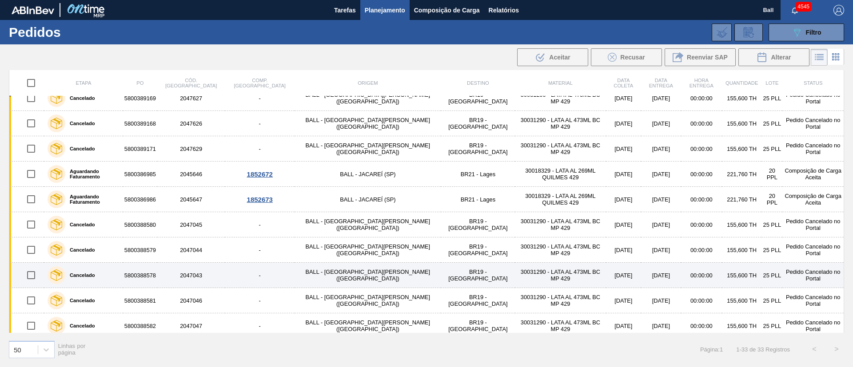
scroll to position [200, 0]
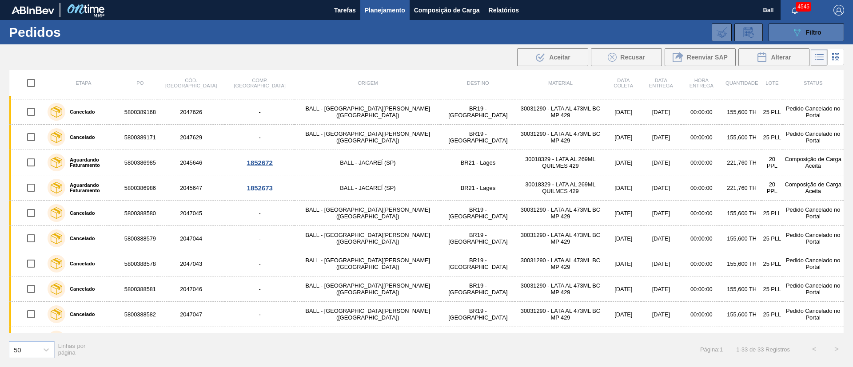
click at [797, 40] on button "089F7B8B-B2A5-4AFE-B5C0-19BA573D28AC Filtro" at bounding box center [806, 33] width 76 height 18
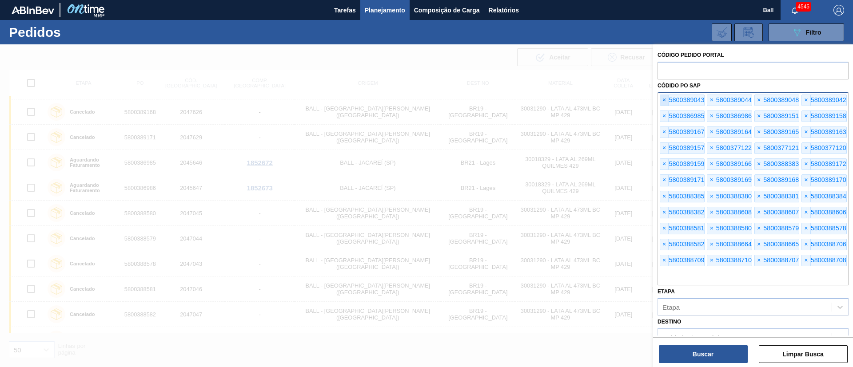
click at [665, 101] on span "×" at bounding box center [664, 100] width 8 height 11
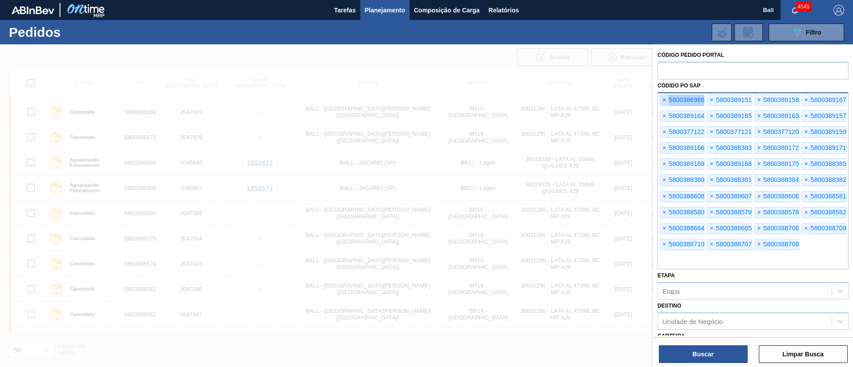
click at [665, 101] on span "×" at bounding box center [664, 100] width 8 height 11
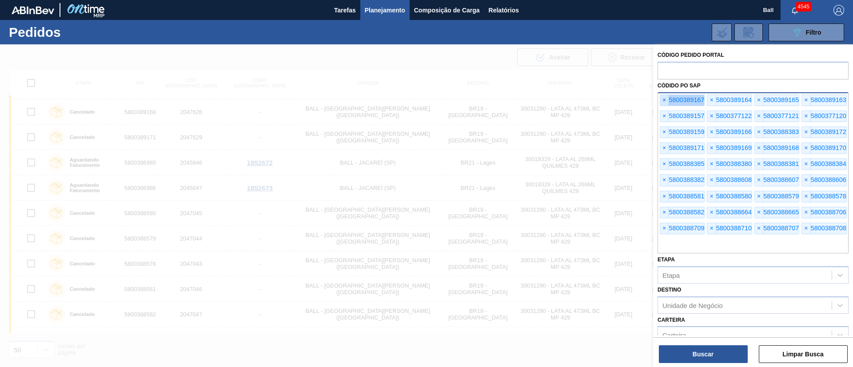
click at [665, 101] on span "×" at bounding box center [664, 100] width 8 height 11
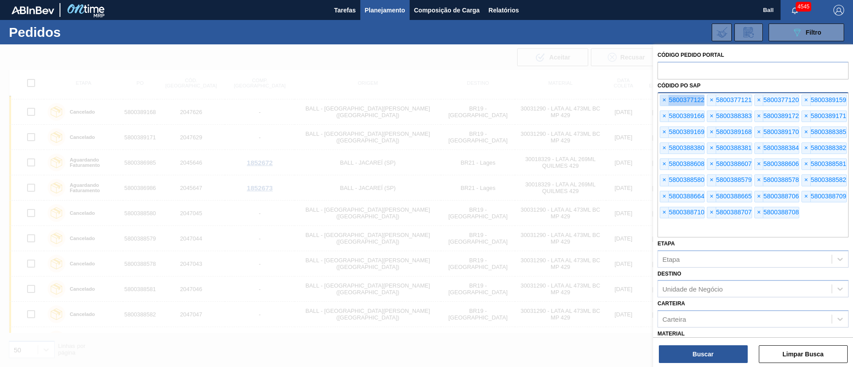
click at [665, 101] on span "×" at bounding box center [664, 100] width 8 height 11
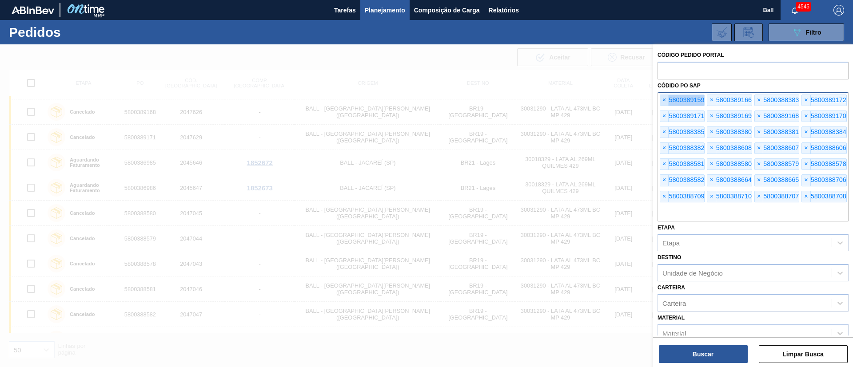
click at [665, 101] on span "×" at bounding box center [664, 100] width 8 height 11
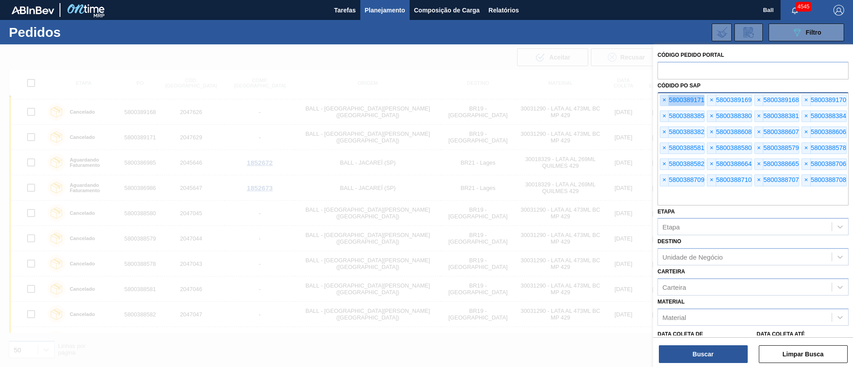
click at [665, 101] on span "×" at bounding box center [664, 100] width 8 height 11
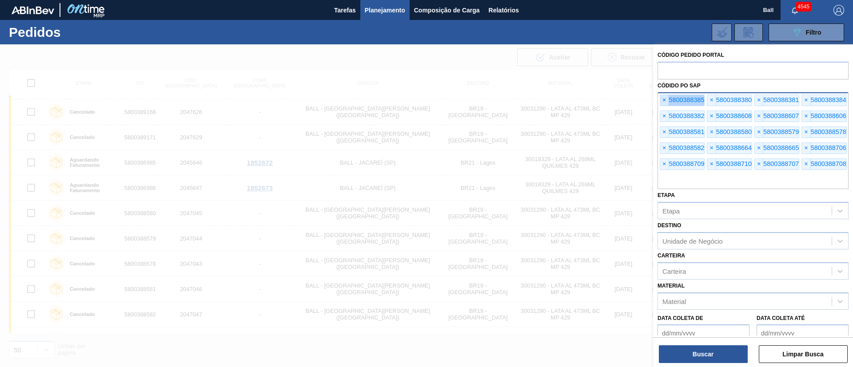
click at [665, 101] on span "×" at bounding box center [664, 100] width 8 height 11
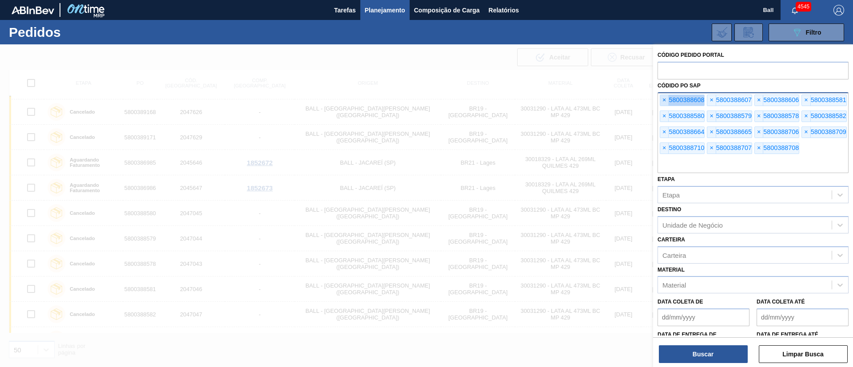
click at [665, 101] on span "×" at bounding box center [664, 100] width 8 height 11
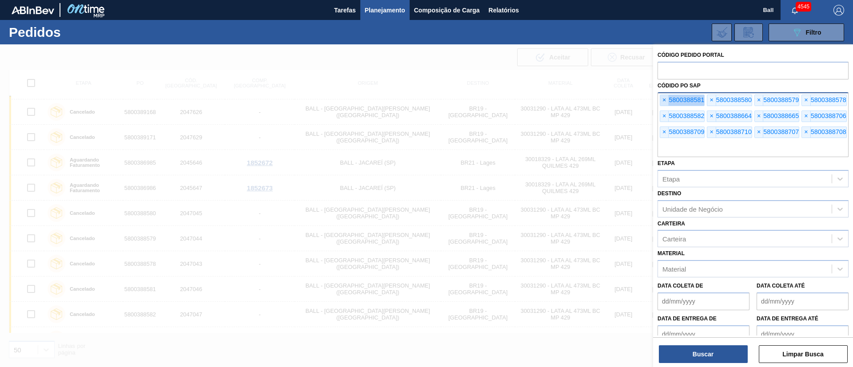
click at [665, 101] on span "×" at bounding box center [664, 100] width 8 height 11
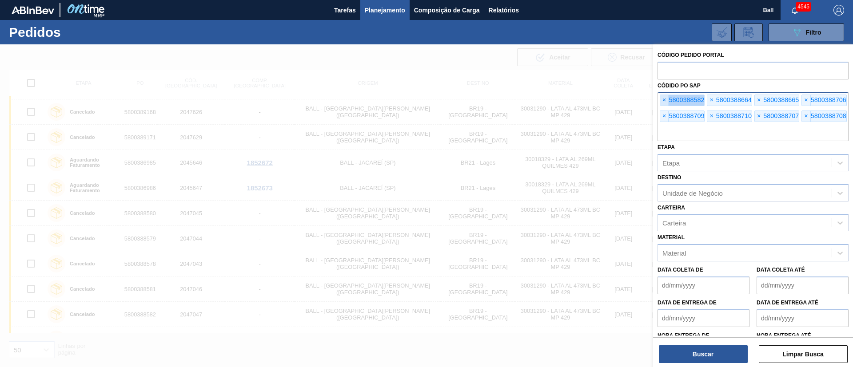
click at [665, 101] on span "×" at bounding box center [664, 100] width 8 height 11
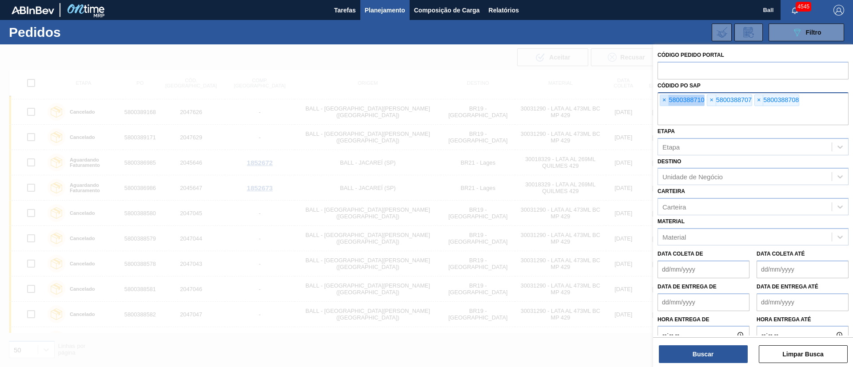
click at [665, 101] on span "×" at bounding box center [664, 100] width 8 height 11
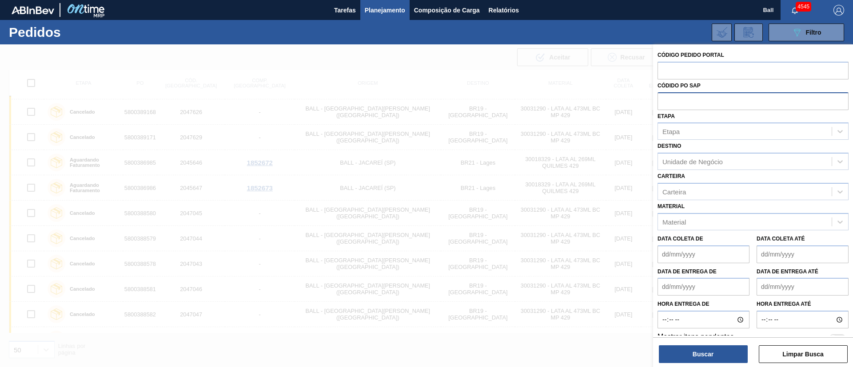
click at [665, 101] on input "text" at bounding box center [752, 100] width 191 height 17
paste input "5800388268"
type input "5800388264"
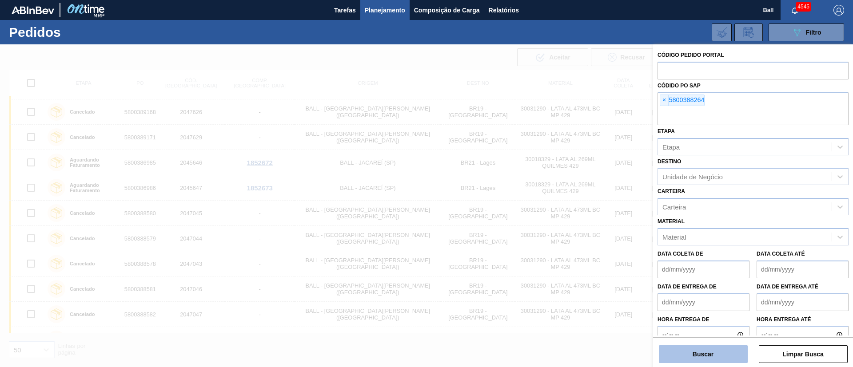
click at [720, 360] on button "Buscar" at bounding box center [703, 355] width 89 height 18
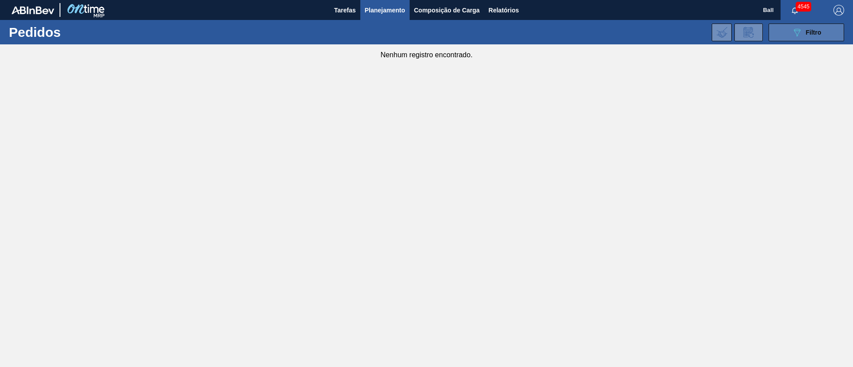
click at [816, 26] on button "089F7B8B-B2A5-4AFE-B5C0-19BA573D28AC Filtro" at bounding box center [806, 33] width 76 height 18
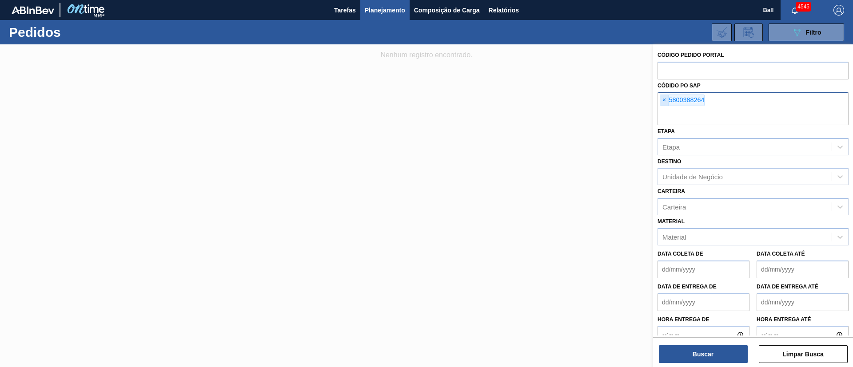
click at [661, 99] on span "×" at bounding box center [664, 100] width 8 height 11
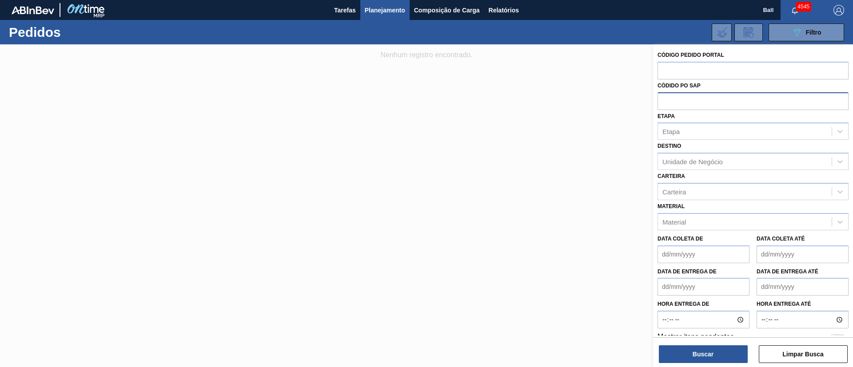
paste input "5700968464"
type input "5700968464"
click at [703, 352] on button "Buscar" at bounding box center [703, 355] width 89 height 18
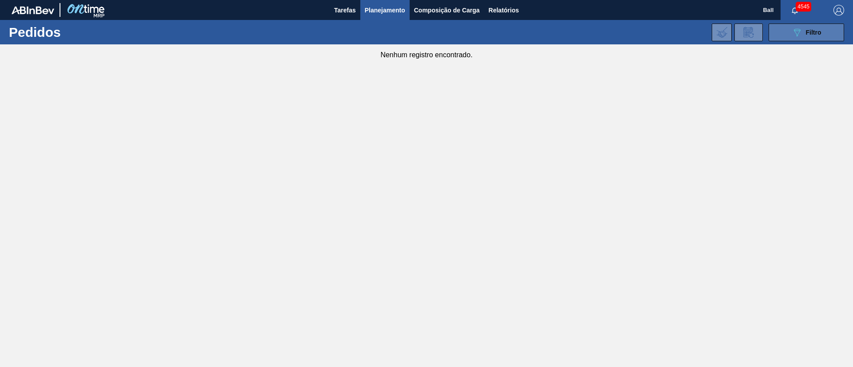
click at [781, 38] on button "089F7B8B-B2A5-4AFE-B5C0-19BA573D28AC Filtro" at bounding box center [806, 33] width 76 height 18
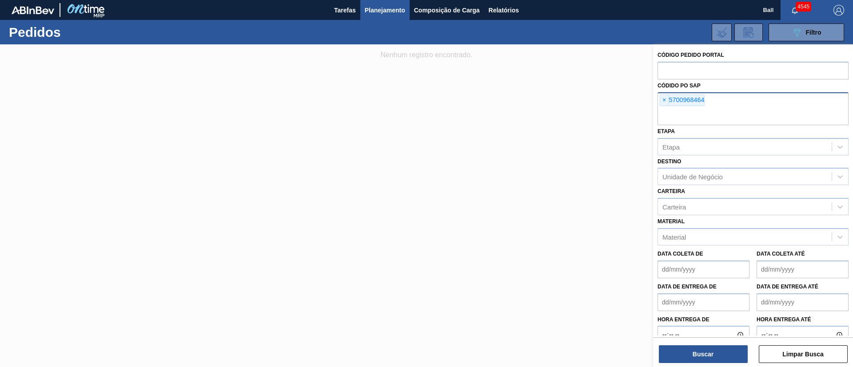
click at [385, 9] on span "Planejamento" at bounding box center [385, 10] width 40 height 11
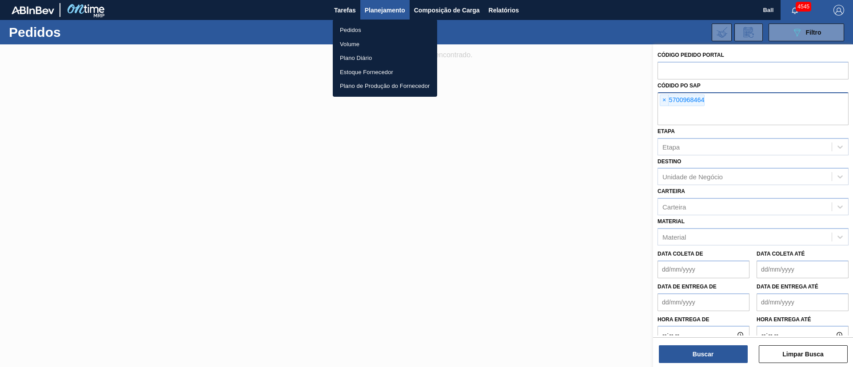
click at [354, 28] on li "Pedidos" at bounding box center [385, 30] width 104 height 14
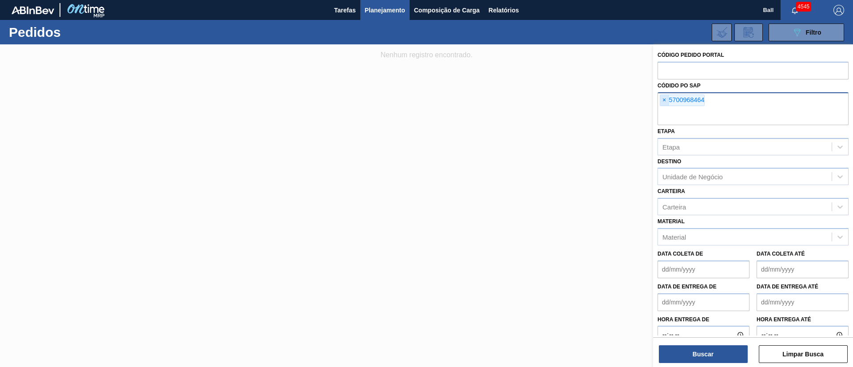
click at [668, 102] on span "×" at bounding box center [664, 100] width 8 height 11
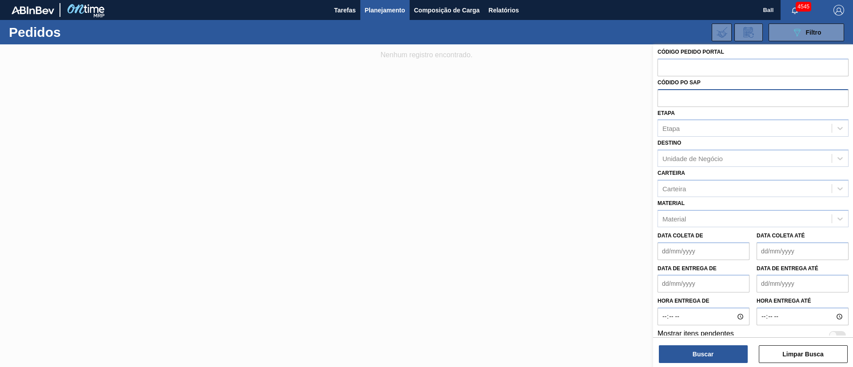
scroll to position [0, 0]
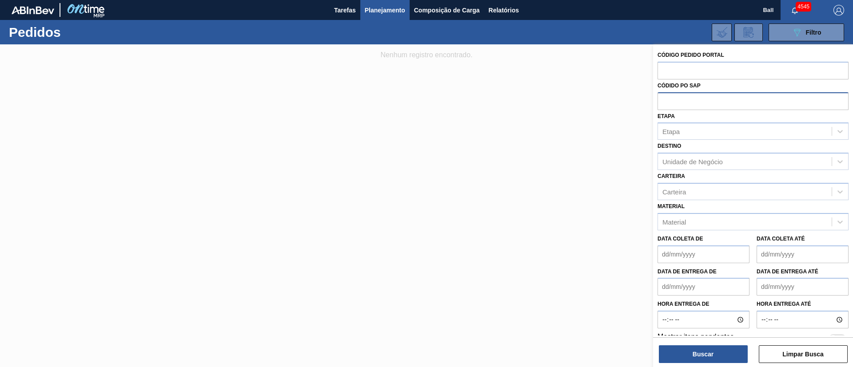
click at [693, 103] on input "text" at bounding box center [752, 100] width 191 height 17
paste input "5700968464"
type input "5700968464"
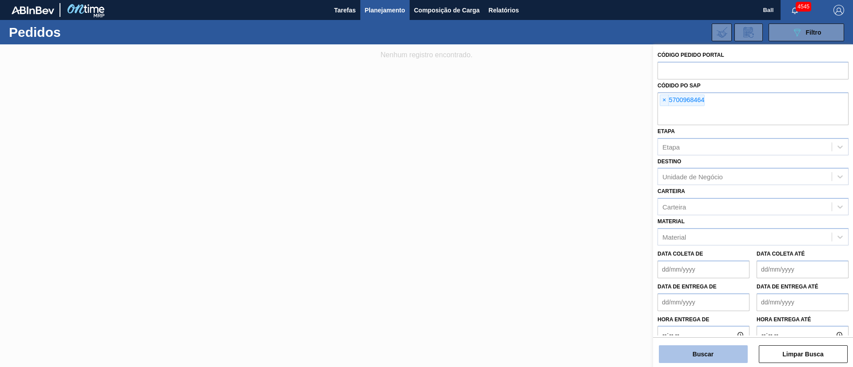
click at [704, 347] on button "Buscar" at bounding box center [703, 355] width 89 height 18
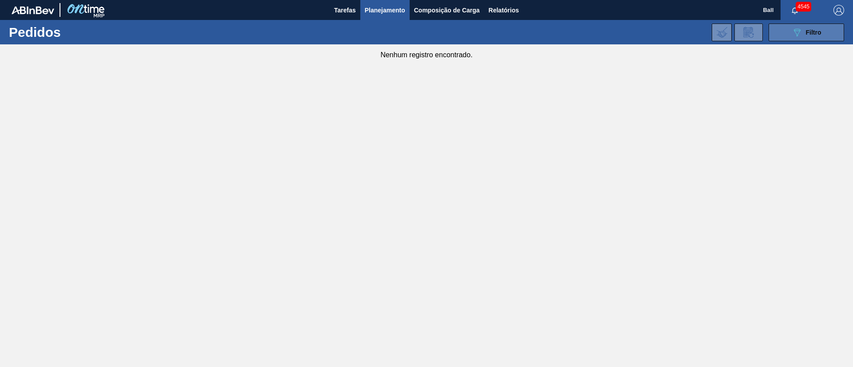
click at [800, 37] on button "089F7B8B-B2A5-4AFE-B5C0-19BA573D28AC Filtro" at bounding box center [806, 33] width 76 height 18
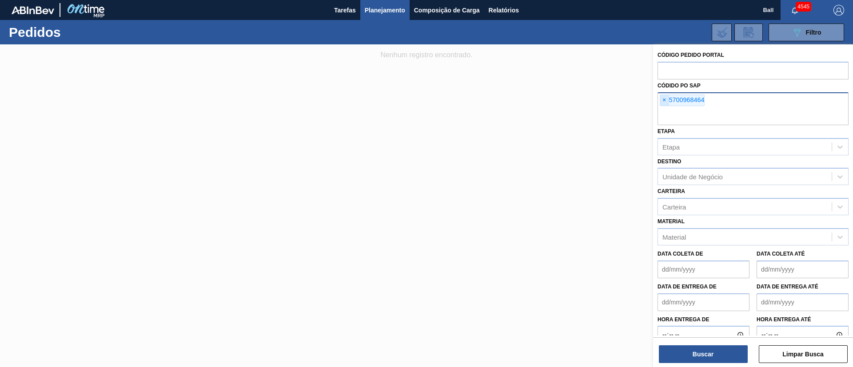
click at [662, 99] on span "×" at bounding box center [664, 100] width 8 height 11
paste input "5700968464"
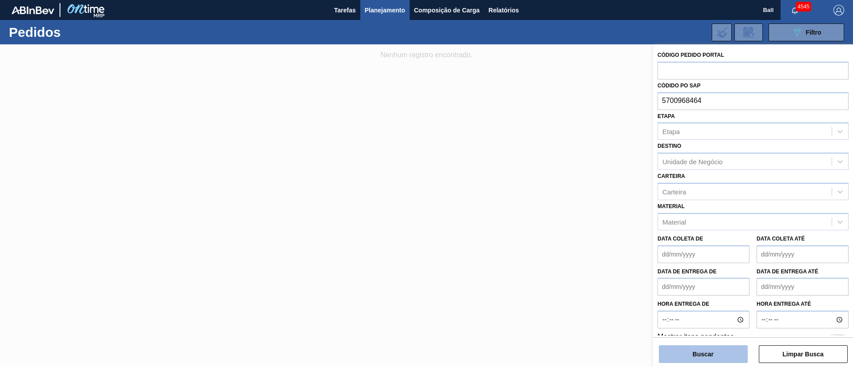
type input "5700968464"
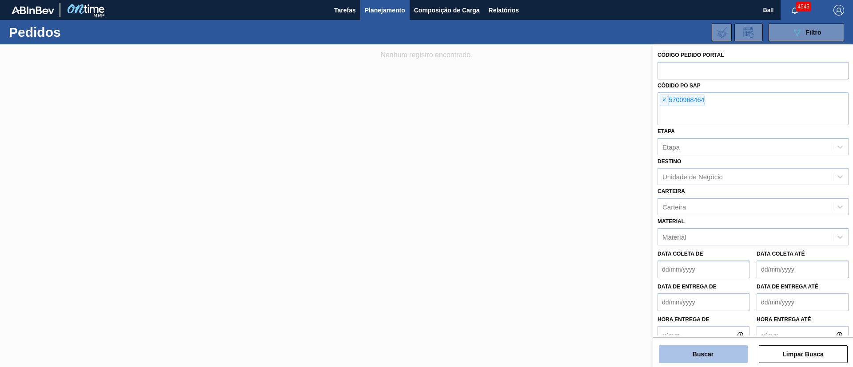
click at [710, 350] on button "Buscar" at bounding box center [703, 355] width 89 height 18
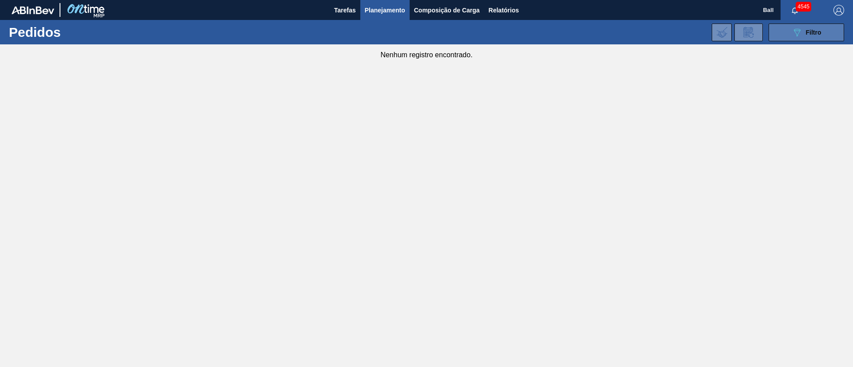
click at [793, 25] on button "089F7B8B-B2A5-4AFE-B5C0-19BA573D28AC Filtro" at bounding box center [806, 33] width 76 height 18
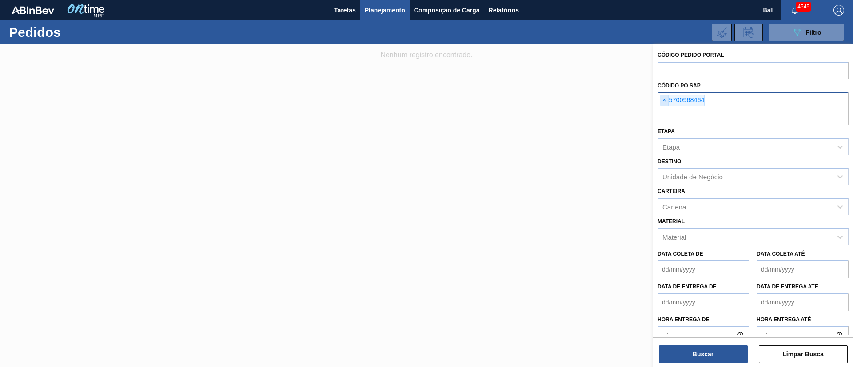
click at [665, 98] on span "×" at bounding box center [664, 100] width 8 height 11
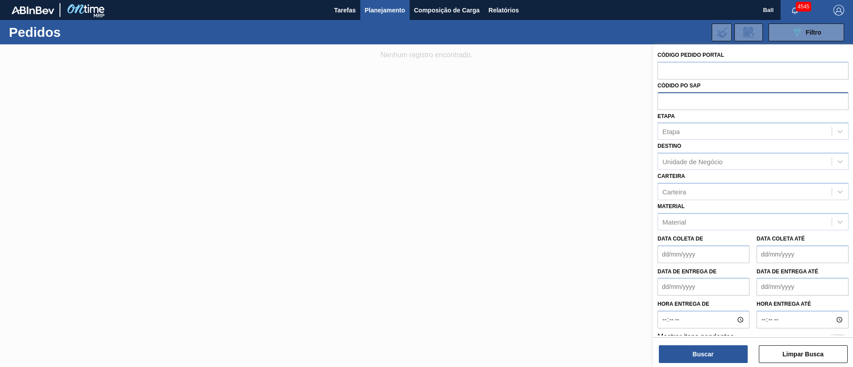
paste input "5800388268"
type input "5800388268"
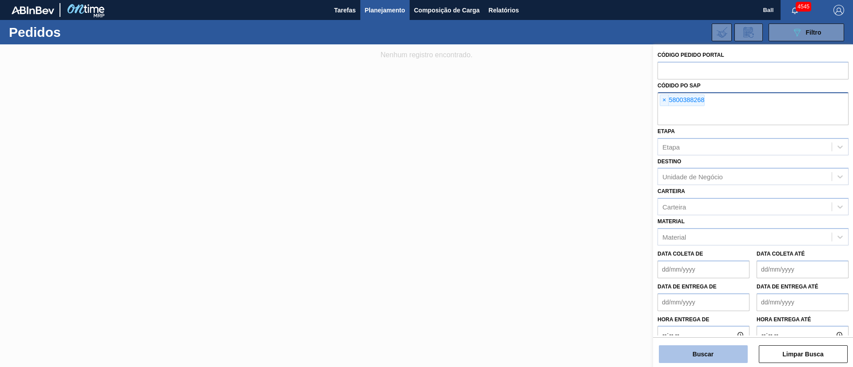
click at [705, 358] on button "Buscar" at bounding box center [703, 355] width 89 height 18
